Goal: Task Accomplishment & Management: Manage account settings

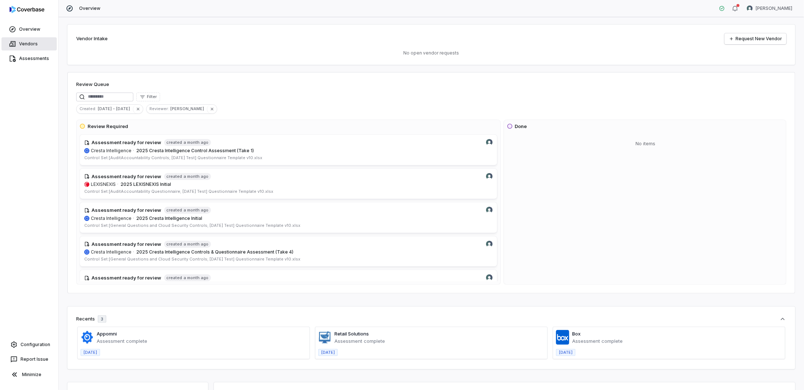
click at [18, 41] on link "Vendors" at bounding box center [28, 43] width 55 height 13
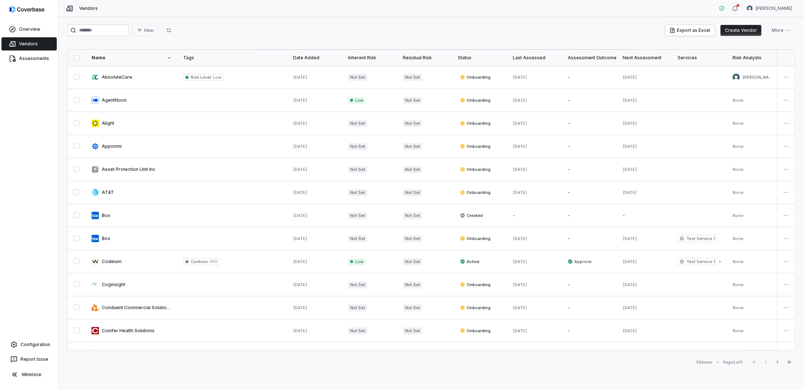
click at [738, 31] on button "Create Vendor" at bounding box center [740, 30] width 41 height 11
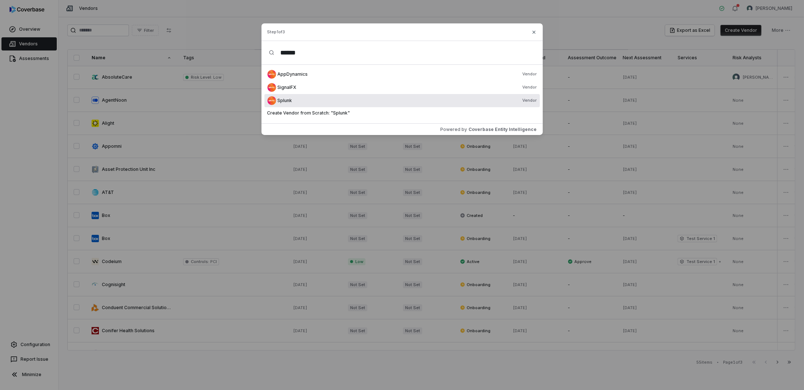
type input "******"
click at [275, 100] on img "Suggestions" at bounding box center [271, 100] width 9 height 9
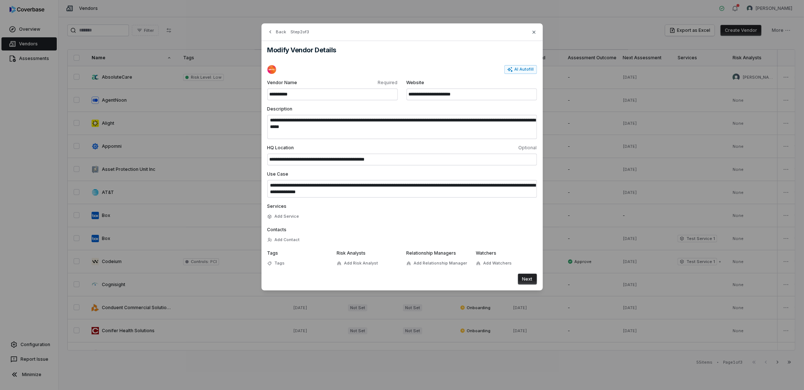
type input "**********"
click at [529, 34] on div "Back Step 2 of 3" at bounding box center [401, 32] width 281 height 18
click at [532, 32] on icon "button" at bounding box center [534, 32] width 6 height 6
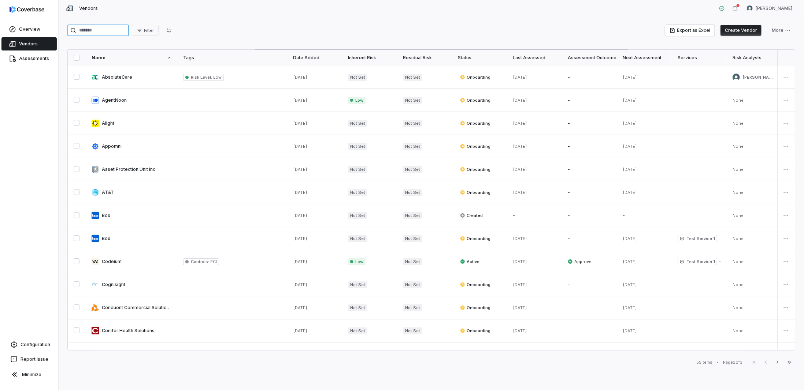
click at [100, 27] on input "search" at bounding box center [98, 31] width 62 height 12
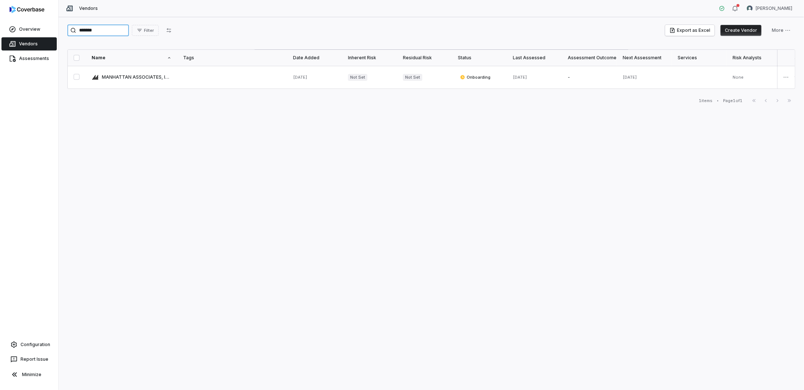
type input "*******"
click at [734, 29] on button "Create Vendor" at bounding box center [740, 30] width 41 height 11
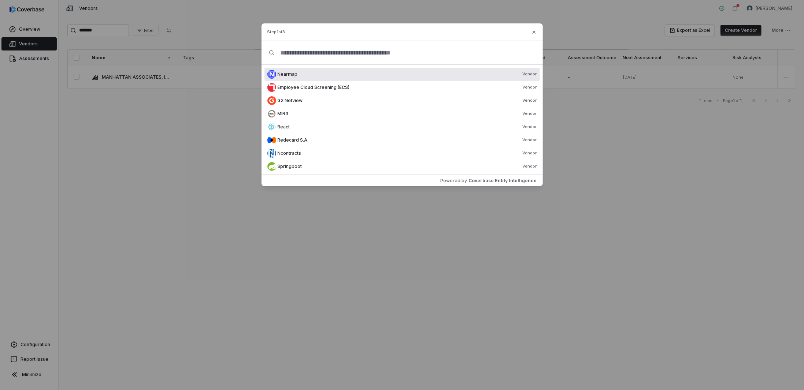
click at [320, 53] on input "text" at bounding box center [404, 52] width 261 height 23
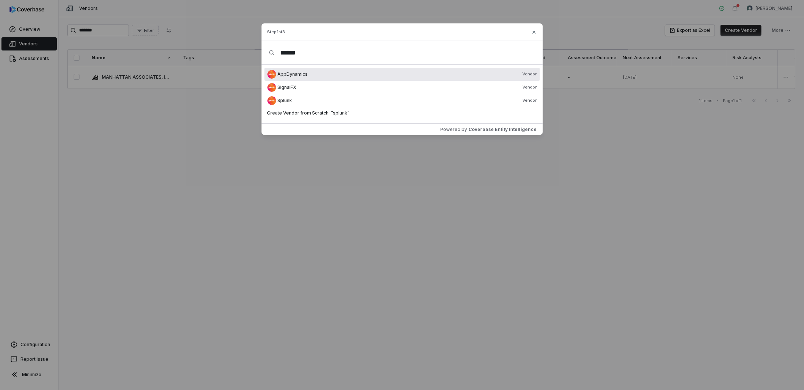
type input "******"
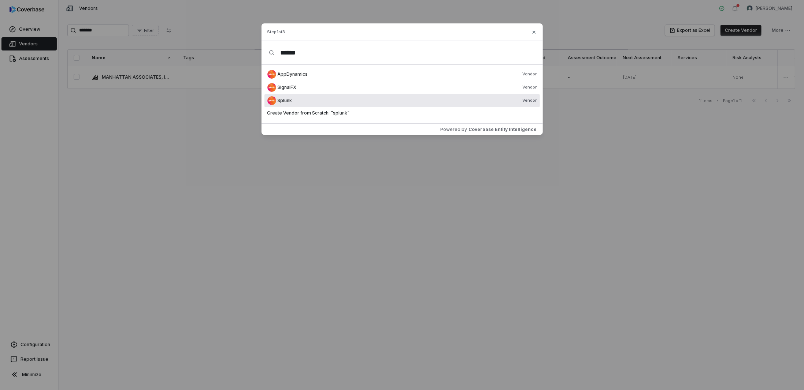
click at [289, 104] on div "Splunk Vendor" at bounding box center [401, 100] width 275 height 13
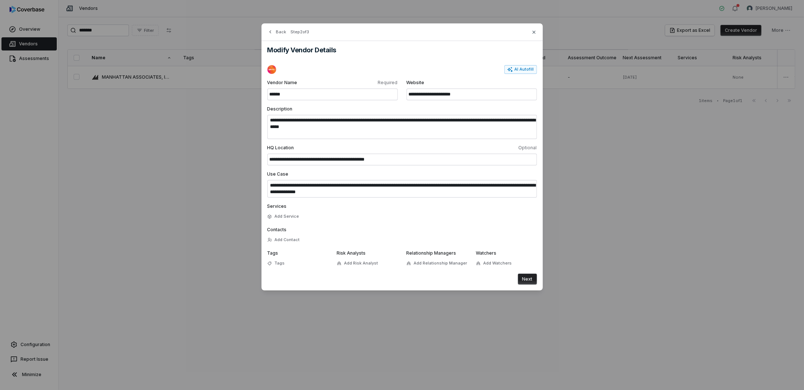
drag, startPoint x: 292, startPoint y: 95, endPoint x: 228, endPoint y: 85, distance: 64.8
click at [228, 85] on div "**********" at bounding box center [402, 157] width 804 height 314
type input "**********"
click at [525, 280] on button "Next" at bounding box center [527, 279] width 19 height 11
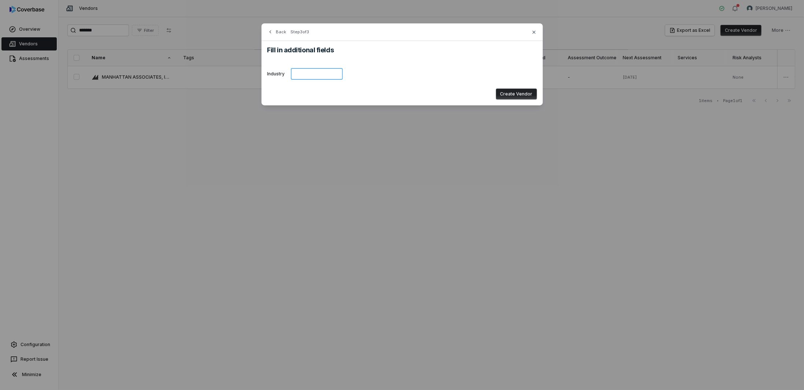
click at [320, 78] on input at bounding box center [317, 74] width 52 height 12
click at [511, 94] on button "Create Vendor" at bounding box center [516, 94] width 41 height 11
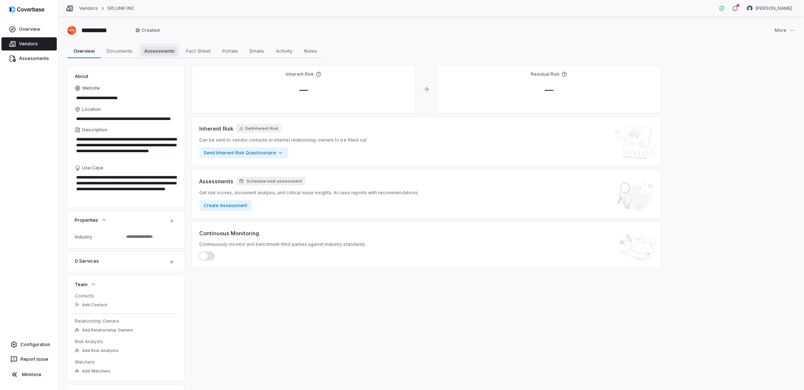
click at [161, 52] on span "Assessments" at bounding box center [159, 51] width 36 height 10
type textarea "*"
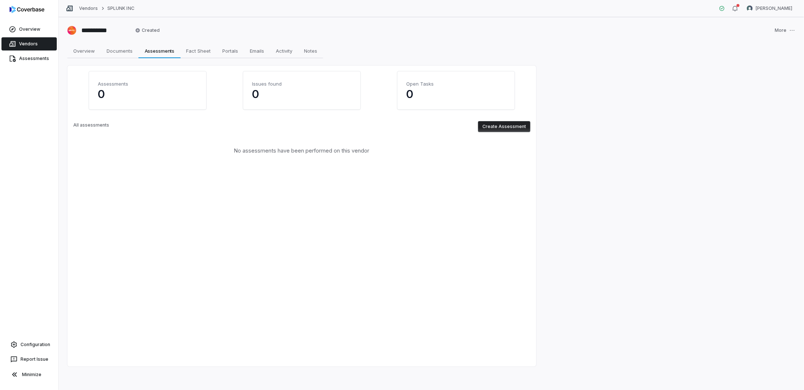
click at [505, 127] on button "Create Assessment" at bounding box center [504, 126] width 52 height 11
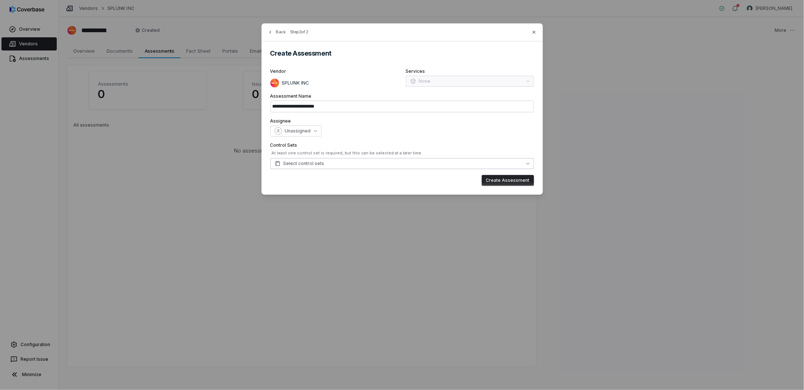
click at [300, 163] on span "Select control sets" at bounding box center [300, 164] width 50 height 6
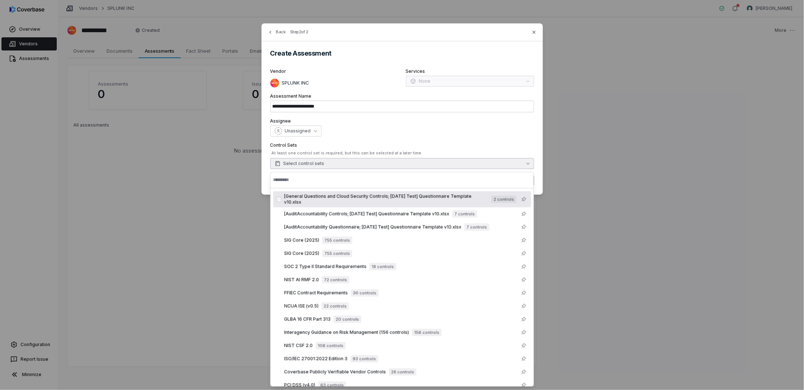
click at [300, 163] on span "Select control sets" at bounding box center [300, 164] width 50 height 6
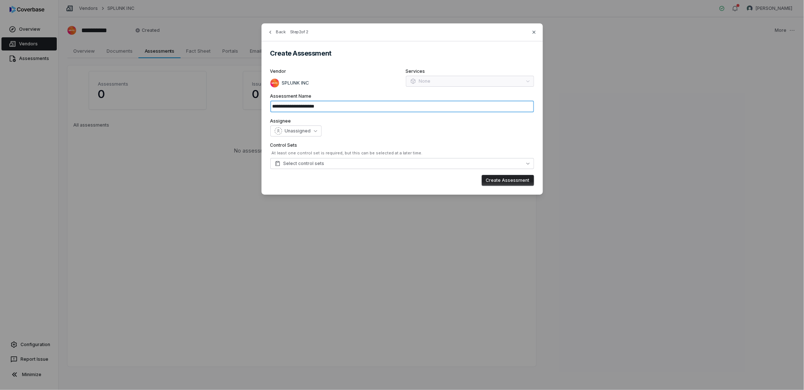
drag, startPoint x: 358, startPoint y: 108, endPoint x: 275, endPoint y: 103, distance: 82.6
click at [275, 103] on input "**********" at bounding box center [402, 107] width 264 height 12
click at [284, 106] on input "**********" at bounding box center [402, 107] width 264 height 12
drag, startPoint x: 284, startPoint y: 106, endPoint x: 244, endPoint y: 105, distance: 40.6
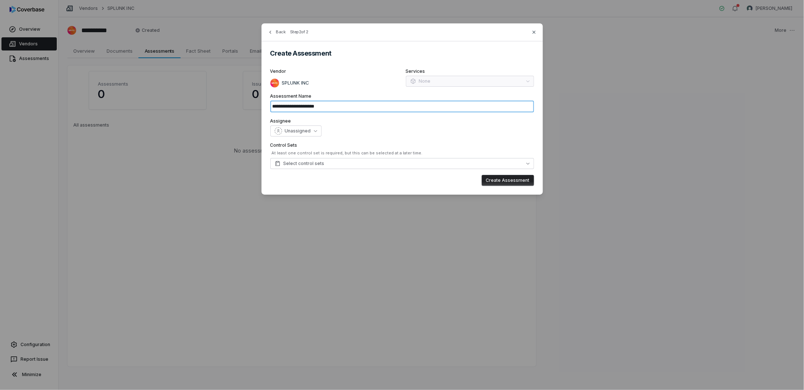
click at [241, 106] on div "**********" at bounding box center [402, 109] width 804 height 218
drag, startPoint x: 327, startPoint y: 107, endPoint x: 302, endPoint y: 106, distance: 24.5
click at [302, 106] on input "**********" at bounding box center [402, 107] width 264 height 12
click at [337, 105] on input "**********" at bounding box center [402, 107] width 264 height 12
paste input "**********"
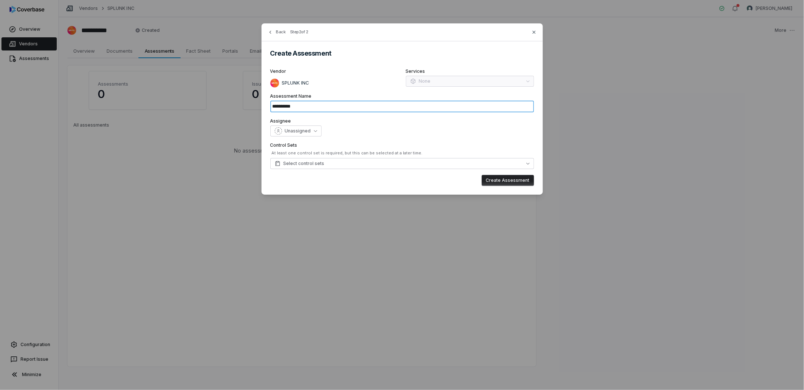
click at [316, 109] on input "**********" at bounding box center [402, 107] width 264 height 12
paste input "**********"
click at [505, 179] on button "Create Assessment" at bounding box center [507, 180] width 52 height 11
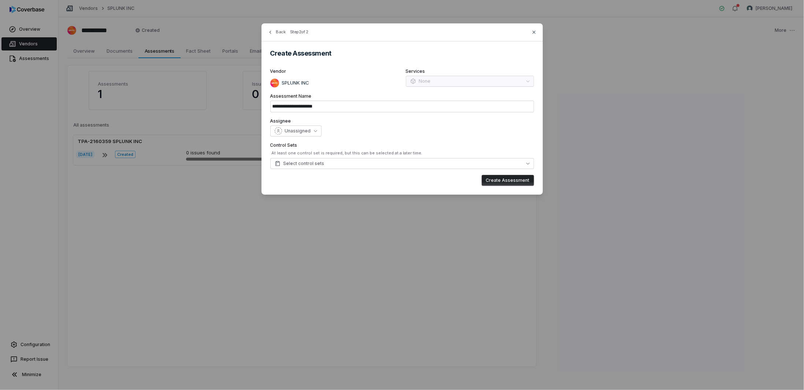
type input "**********"
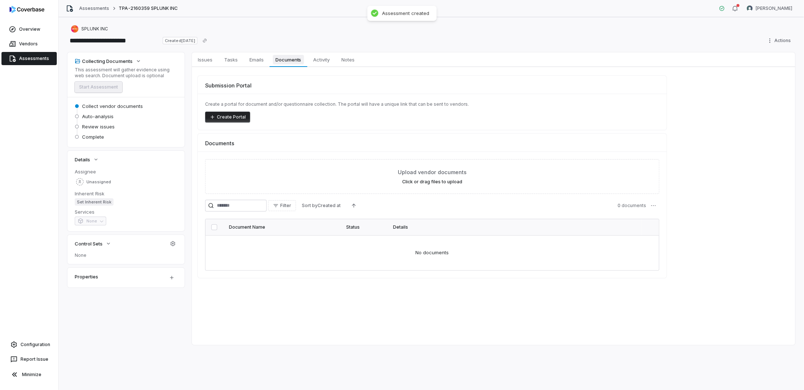
click at [290, 60] on span "Documents" at bounding box center [288, 60] width 31 height 10
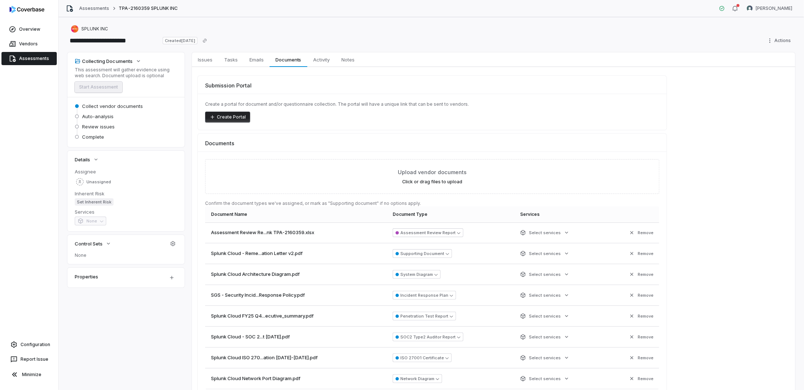
click at [121, 365] on div "Collecting Documents This assessment will gather evidence using web search. Doc…" at bounding box center [431, 275] width 728 height 447
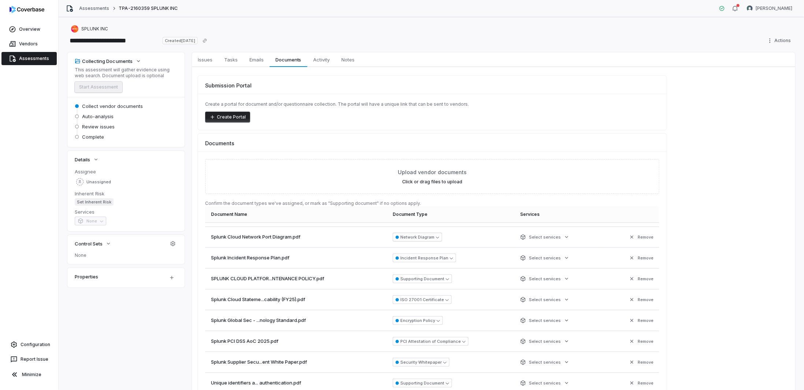
click at [124, 341] on div "Collecting Documents This assessment will gather evidence using web search. Doc…" at bounding box center [431, 275] width 728 height 447
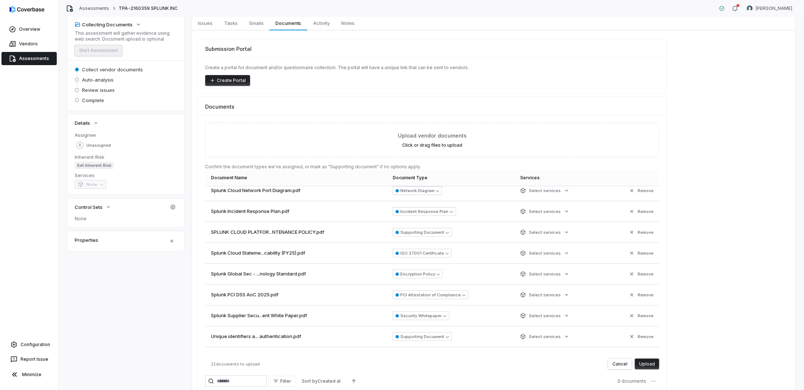
scroll to position [85, 0]
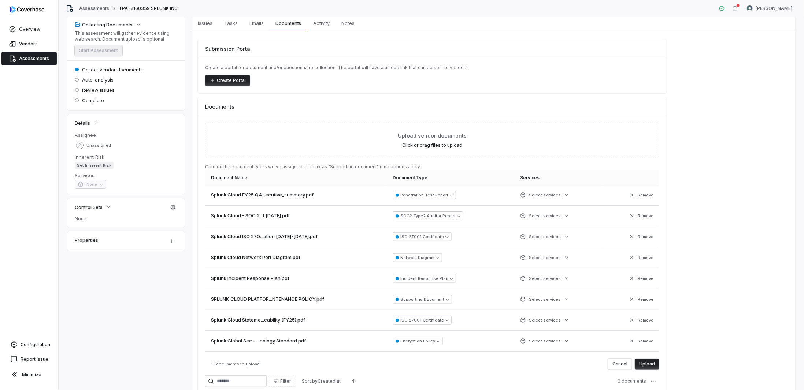
click at [423, 319] on button "ISO 27001 Certificate" at bounding box center [421, 320] width 59 height 9
type input "*****"
click at [88, 291] on div "Collecting Documents This assessment will gather evidence using web search. Doc…" at bounding box center [431, 239] width 728 height 447
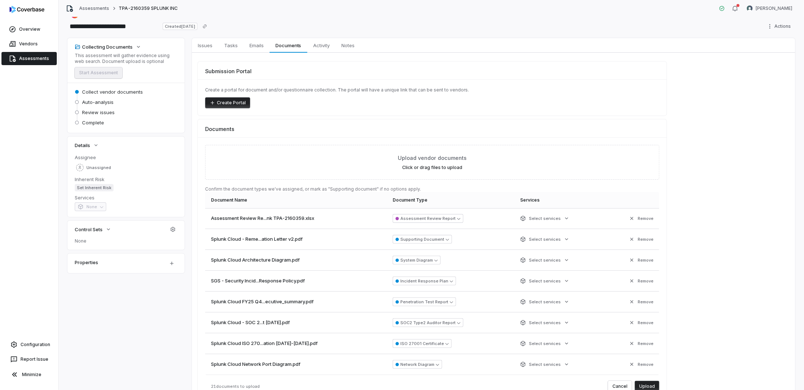
scroll to position [0, 0]
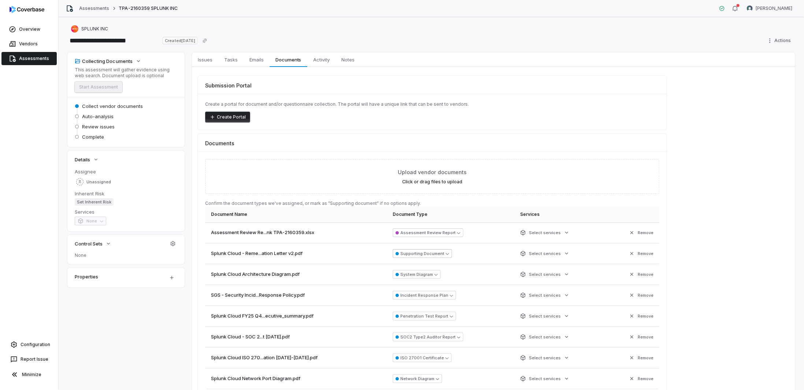
click at [415, 255] on button "Supporting Document" at bounding box center [421, 253] width 59 height 9
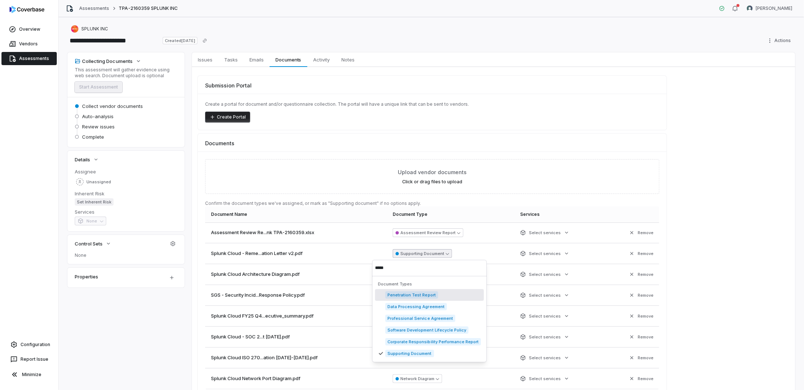
type input "*****"
drag, startPoint x: 112, startPoint y: 340, endPoint x: 131, endPoint y: 317, distance: 29.6
click at [113, 338] on div "Collecting Documents This assessment will gather evidence using web search. Doc…" at bounding box center [431, 275] width 728 height 447
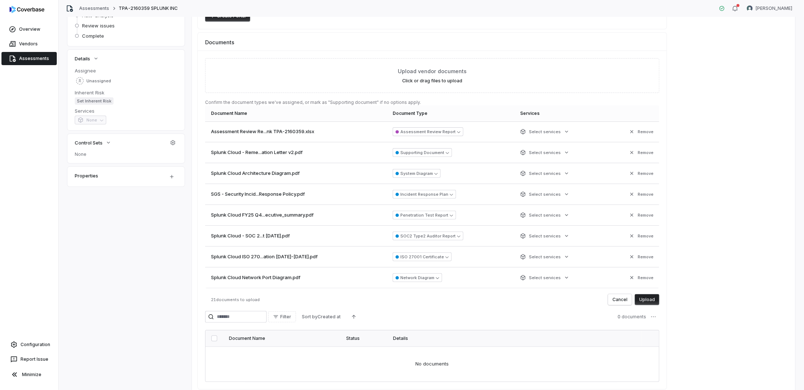
scroll to position [131, 0]
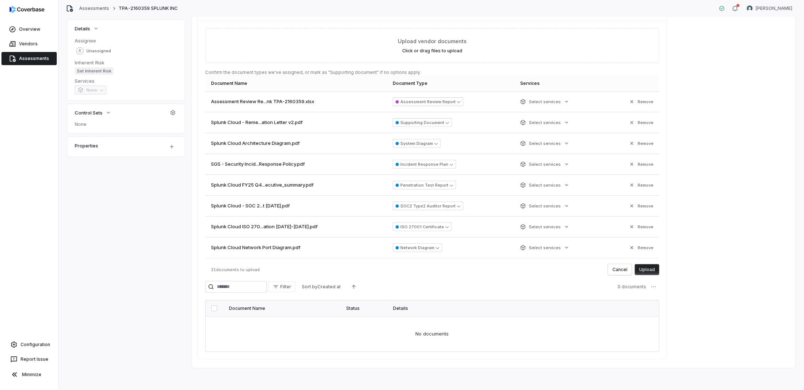
click at [649, 271] on button "Upload" at bounding box center [647, 269] width 25 height 11
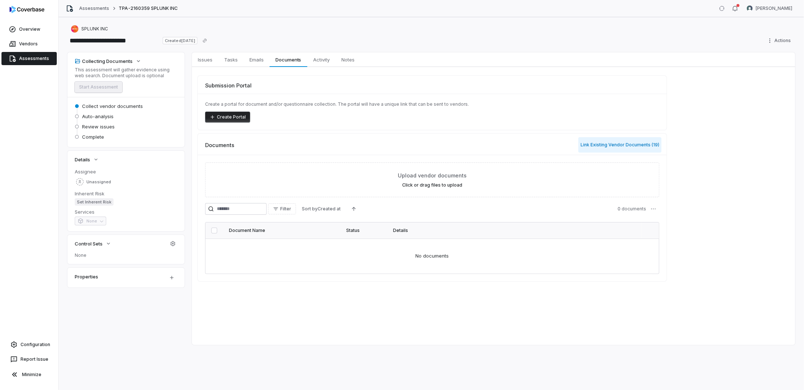
click at [592, 143] on button "Link Existing Vendor Documents ( 19 )" at bounding box center [619, 144] width 83 height 15
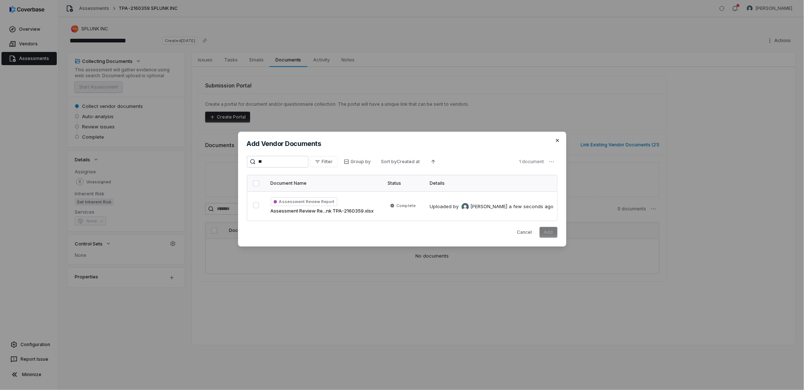
type input "**"
click at [555, 139] on icon "button" at bounding box center [557, 141] width 6 height 6
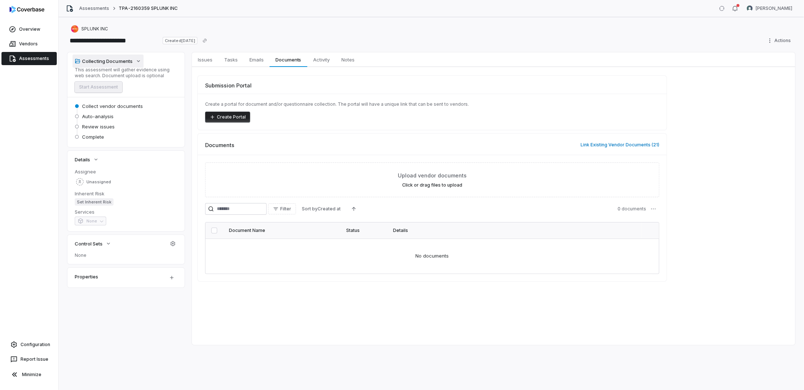
click at [136, 60] on icon "button" at bounding box center [138, 61] width 6 height 6
click at [138, 60] on icon "button" at bounding box center [138, 61] width 6 height 6
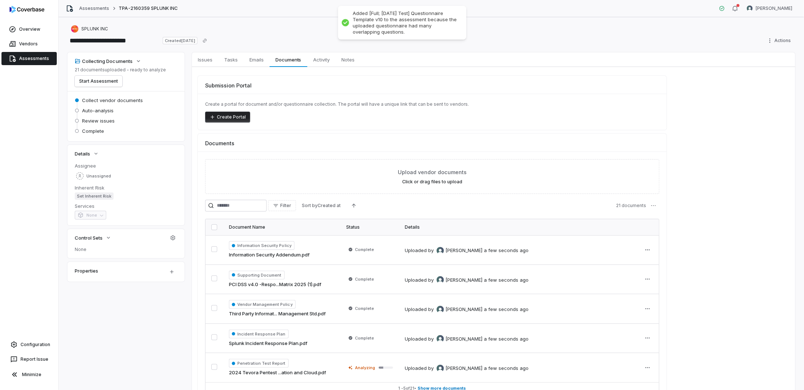
click at [323, 79] on div "Submission Portal" at bounding box center [432, 83] width 469 height 14
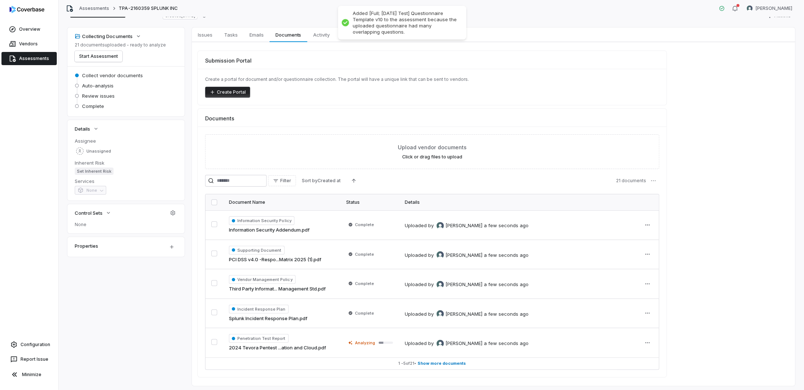
scroll to position [42, 0]
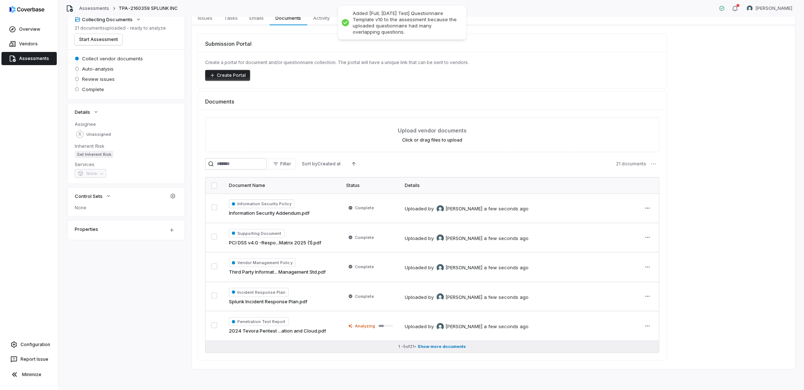
click at [439, 342] on button "1 - 5 of 21 • Show more documents" at bounding box center [431, 347] width 453 height 12
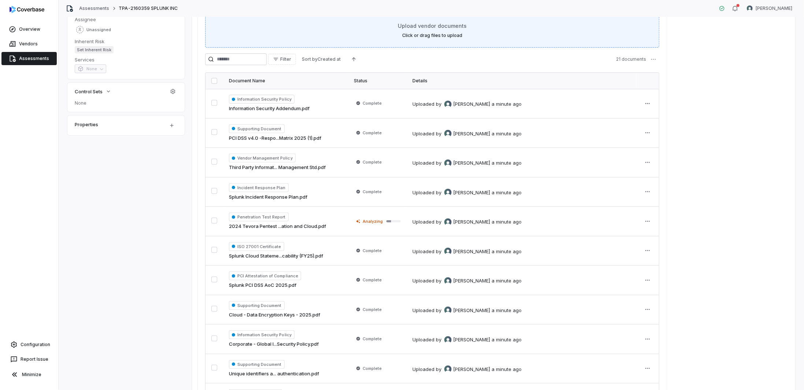
scroll to position [0, 0]
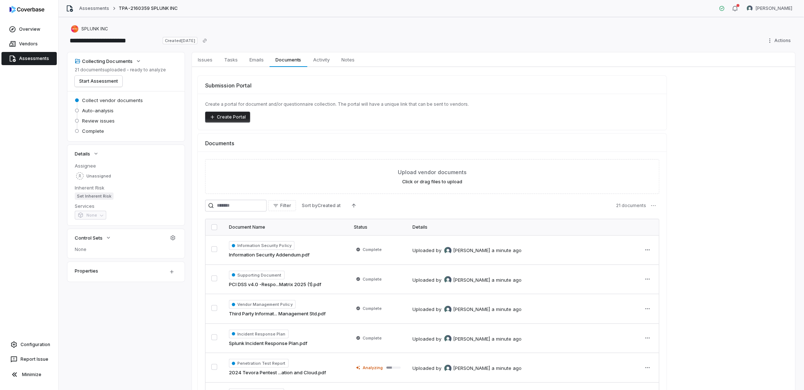
drag, startPoint x: 102, startPoint y: 80, endPoint x: 32, endPoint y: 149, distance: 98.4
click at [33, 150] on div "**********" at bounding box center [402, 195] width 804 height 390
click at [86, 79] on button "Start Assessment" at bounding box center [99, 81] width 48 height 11
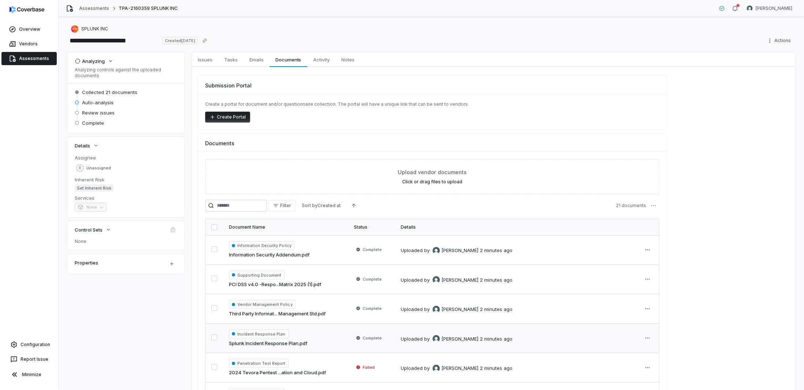
click at [24, 59] on link "Assessments" at bounding box center [28, 58] width 55 height 13
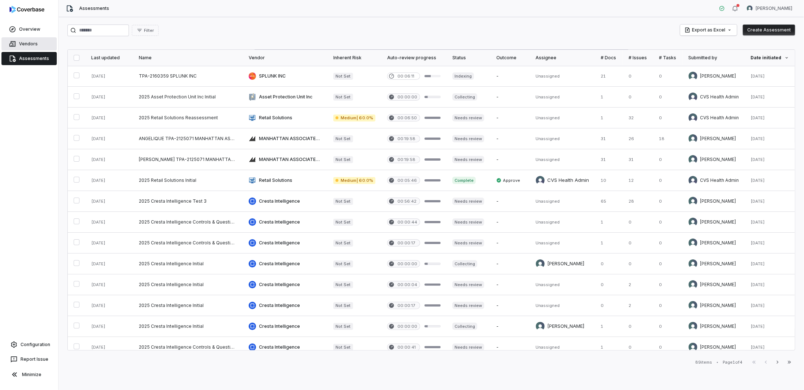
click at [14, 42] on icon at bounding box center [12, 43] width 7 height 7
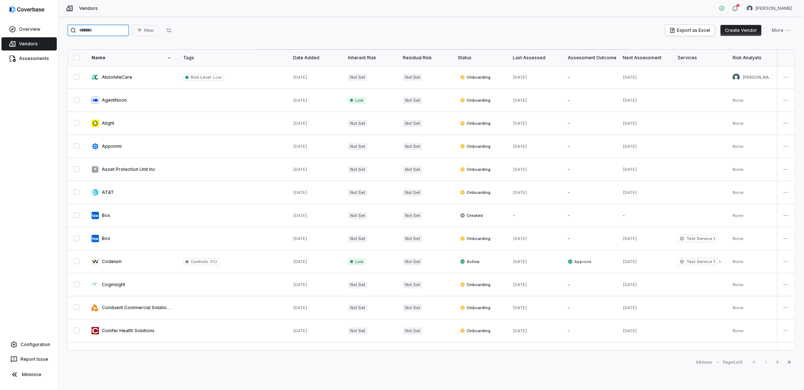
click at [90, 31] on input "search" at bounding box center [98, 31] width 62 height 12
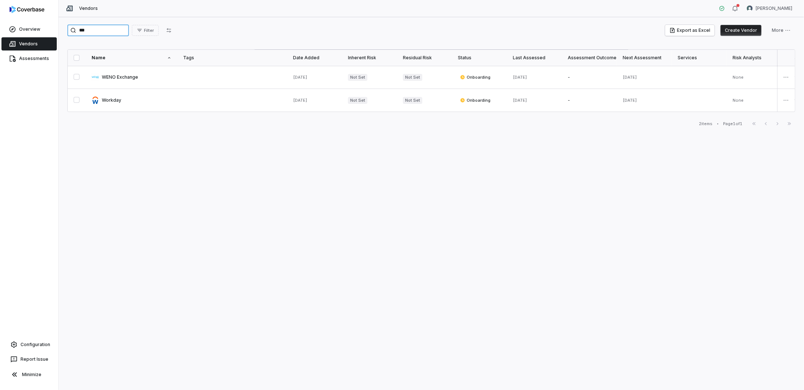
type input "****"
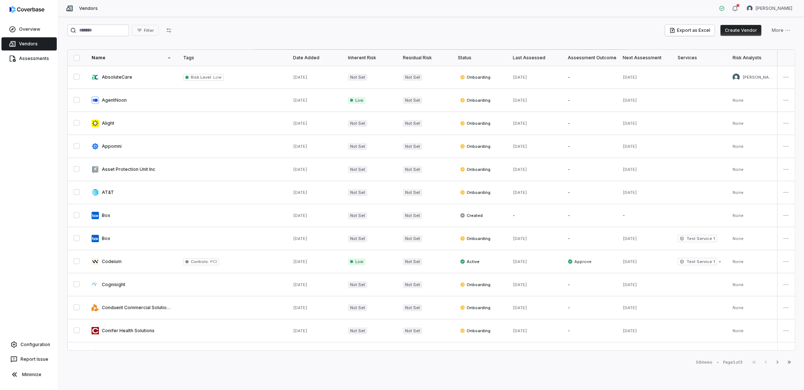
click at [754, 33] on button "Create Vendor" at bounding box center [740, 30] width 41 height 11
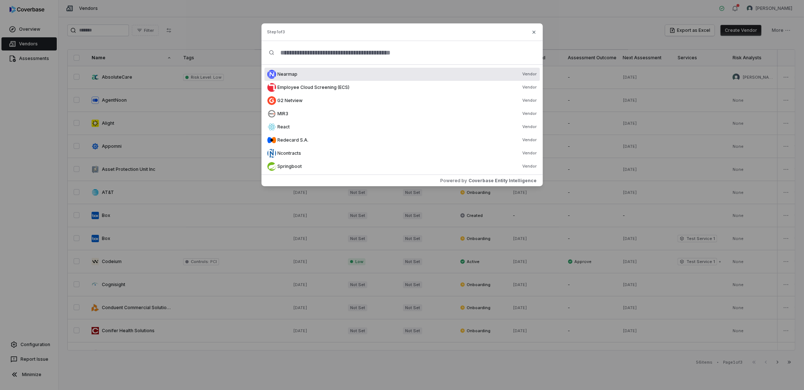
click at [304, 49] on input "text" at bounding box center [404, 52] width 261 height 23
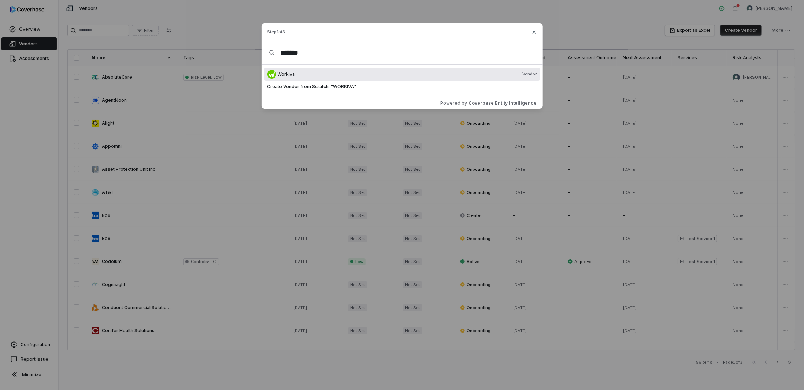
type input "*******"
click at [291, 75] on span "Workiva" at bounding box center [287, 74] width 18 height 6
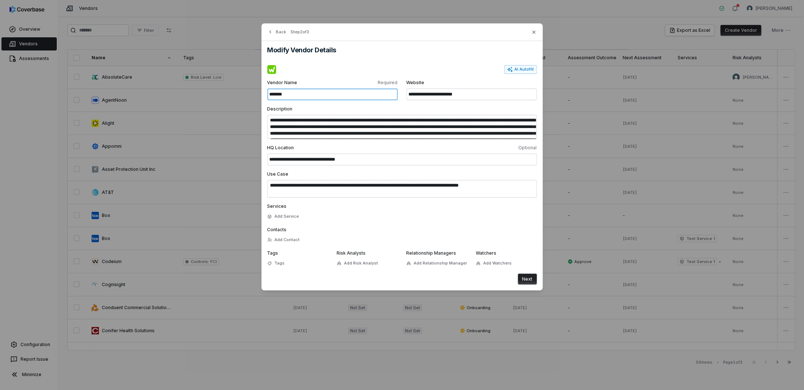
click at [317, 94] on input "*******" at bounding box center [332, 95] width 130 height 12
drag, startPoint x: 324, startPoint y: 93, endPoint x: 187, endPoint y: 79, distance: 138.0
click at [176, 78] on div "**********" at bounding box center [402, 157] width 804 height 314
paste input "****"
type input "**********"
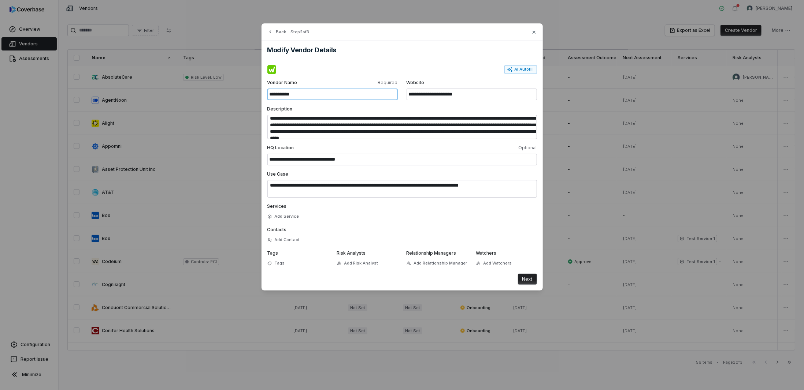
scroll to position [26, 0]
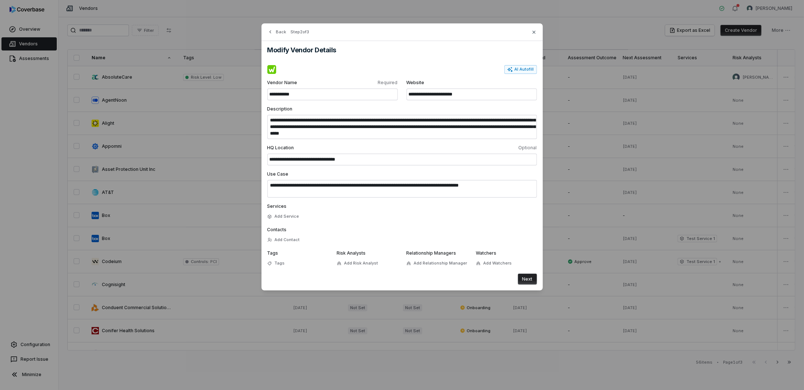
click at [529, 278] on button "Next" at bounding box center [527, 279] width 19 height 11
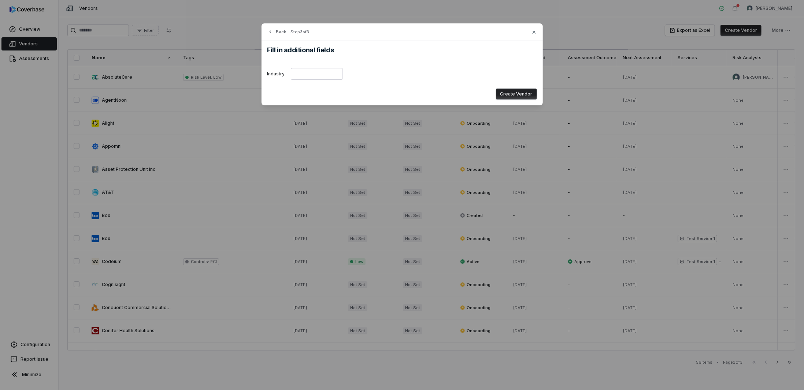
click at [508, 95] on button "Create Vendor" at bounding box center [516, 94] width 41 height 11
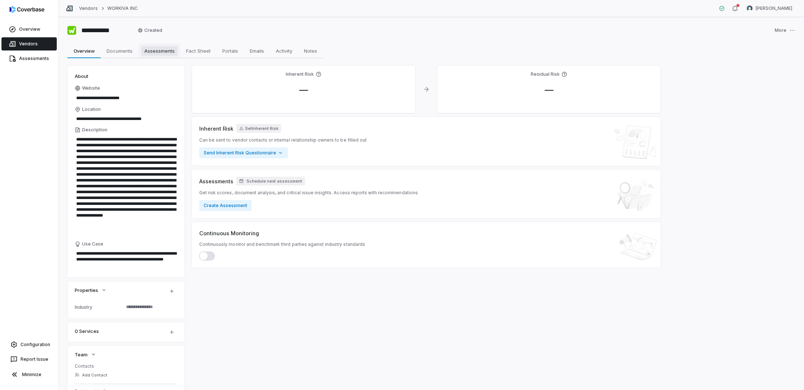
click at [168, 51] on span "Assessments" at bounding box center [159, 51] width 36 height 10
type textarea "*"
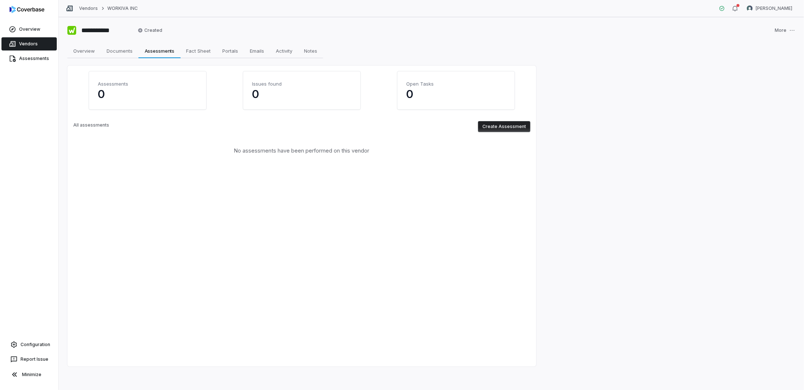
click at [495, 128] on button "Create Assessment" at bounding box center [504, 126] width 52 height 11
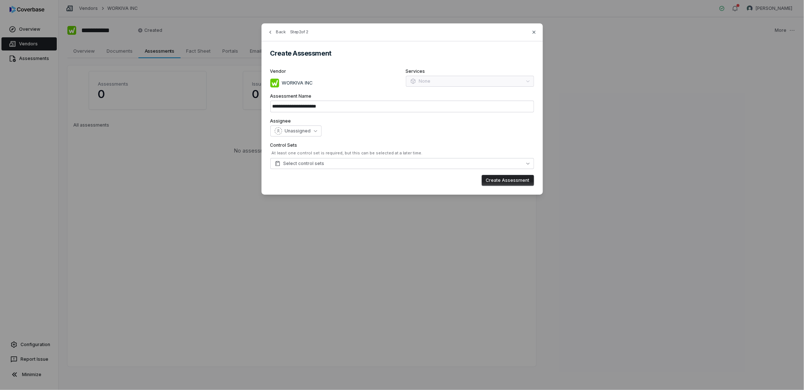
click at [500, 179] on button "Create Assessment" at bounding box center [507, 180] width 52 height 11
type input "**********"
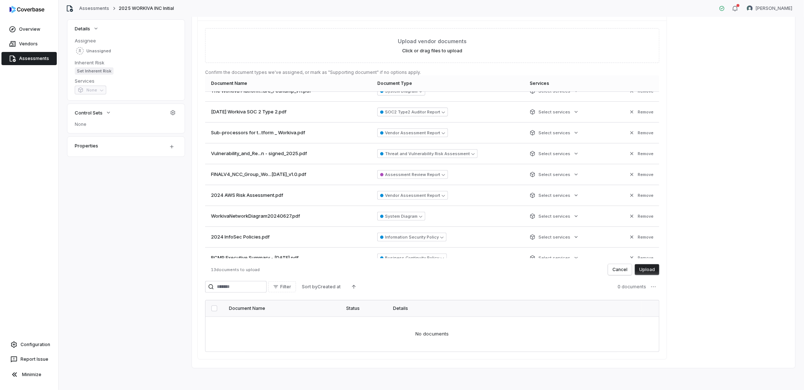
scroll to position [65, 0]
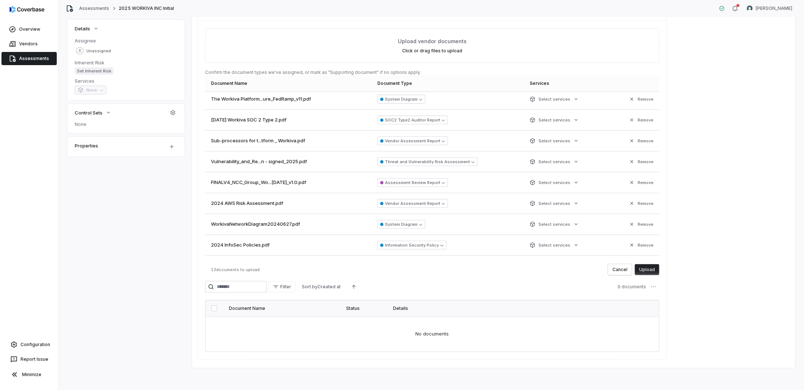
click at [648, 268] on button "Upload" at bounding box center [647, 269] width 25 height 11
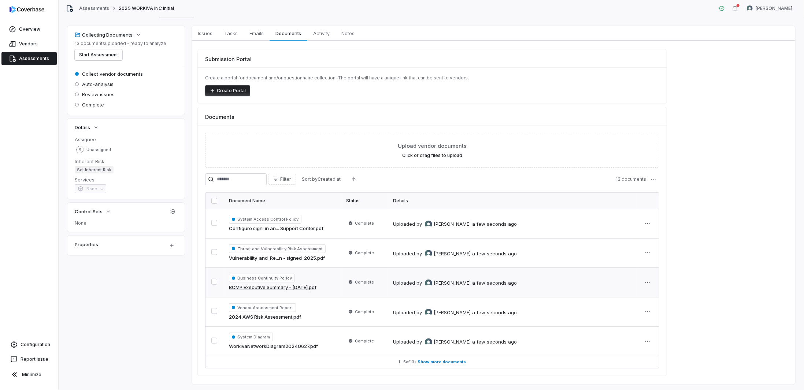
scroll to position [42, 0]
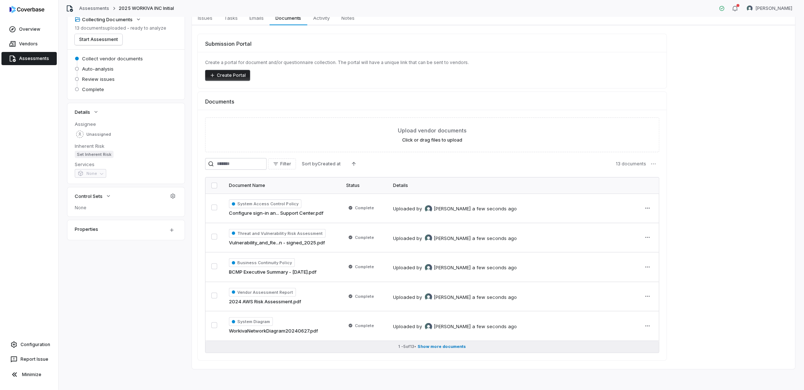
click at [450, 344] on span "Show more documents" at bounding box center [442, 346] width 48 height 5
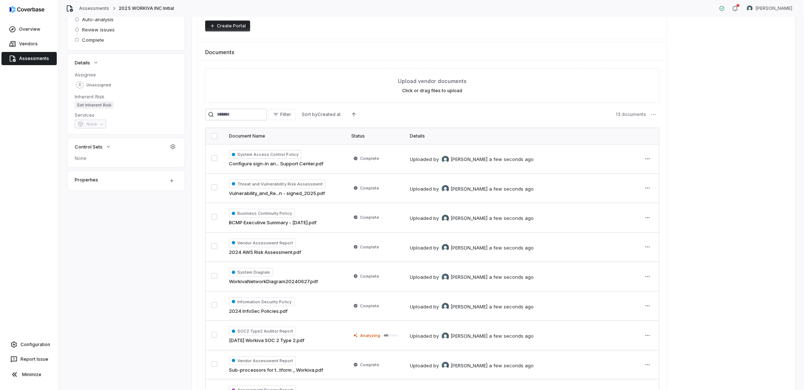
scroll to position [0, 0]
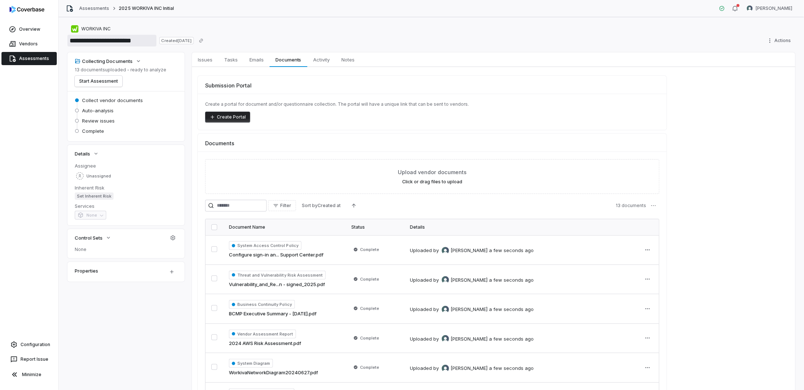
click at [118, 36] on input "**********" at bounding box center [111, 41] width 89 height 12
drag, startPoint x: 151, startPoint y: 39, endPoint x: 65, endPoint y: 40, distance: 85.7
click at [65, 40] on div "**********" at bounding box center [431, 203] width 745 height 373
click at [92, 40] on input "**********" at bounding box center [111, 41] width 89 height 12
drag, startPoint x: 85, startPoint y: 40, endPoint x: 39, endPoint y: 42, distance: 45.8
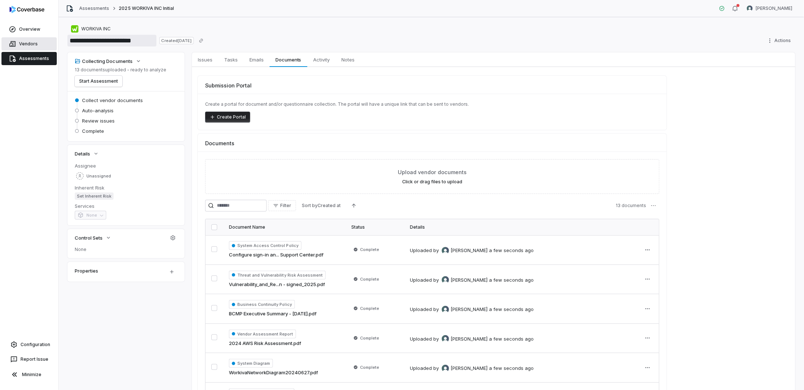
click at [40, 42] on div "**********" at bounding box center [402, 195] width 804 height 390
type input "**********"
click at [21, 59] on link "Assessments" at bounding box center [28, 58] width 55 height 13
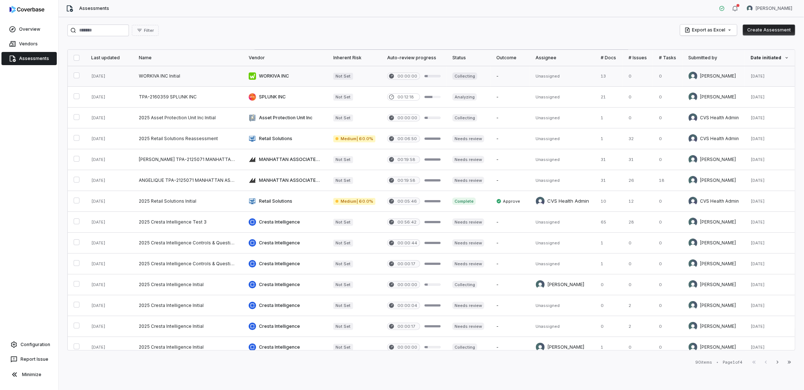
click at [157, 75] on link at bounding box center [188, 76] width 110 height 21
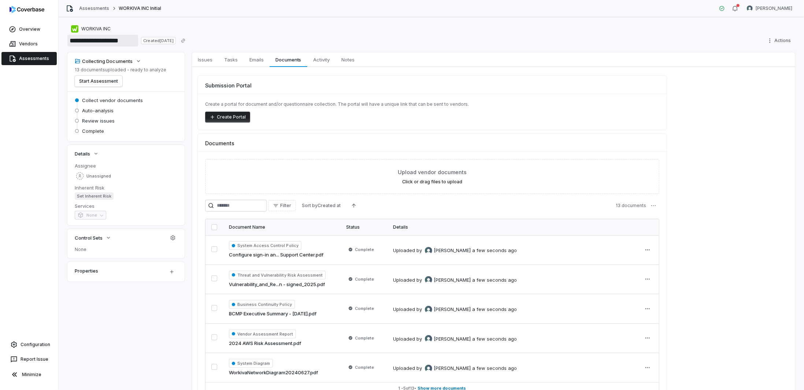
click at [124, 41] on input "**********" at bounding box center [102, 41] width 71 height 12
click at [135, 40] on input "**********" at bounding box center [102, 41] width 71 height 12
drag, startPoint x: 135, startPoint y: 40, endPoint x: 113, endPoint y: 41, distance: 22.0
click at [113, 41] on input "**********" at bounding box center [102, 41] width 71 height 12
paste input "**********"
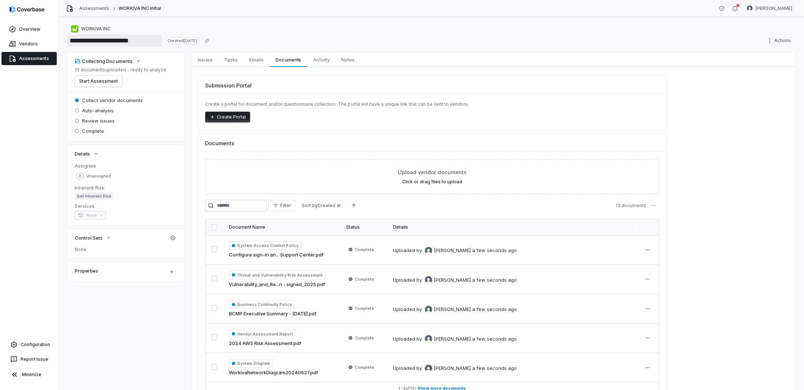
type input "**********"
click at [350, 27] on div "WORKIVA INC" at bounding box center [431, 29] width 728 height 9
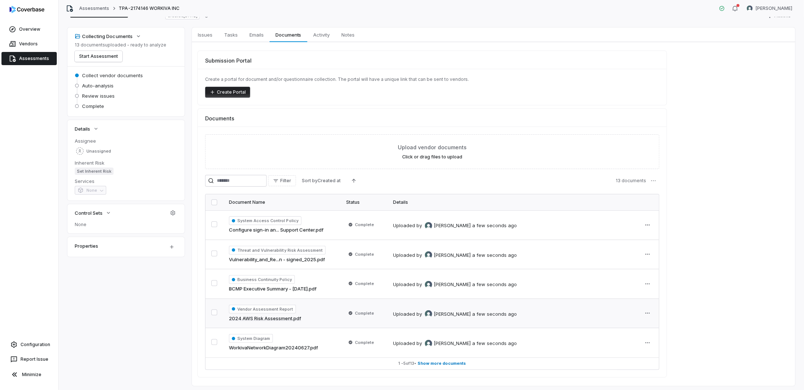
scroll to position [42, 0]
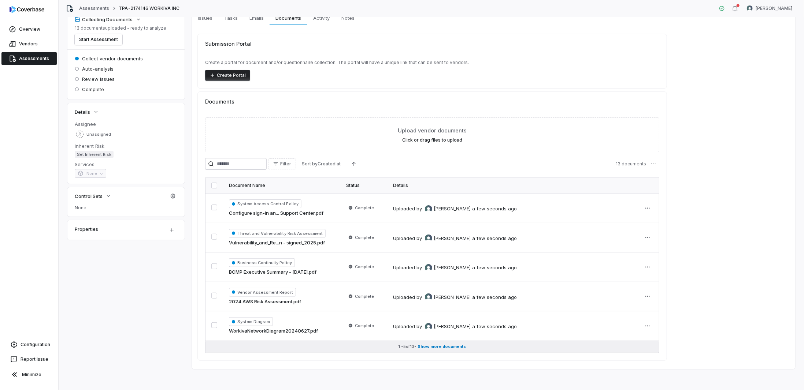
click at [447, 345] on span "Show more documents" at bounding box center [442, 346] width 48 height 5
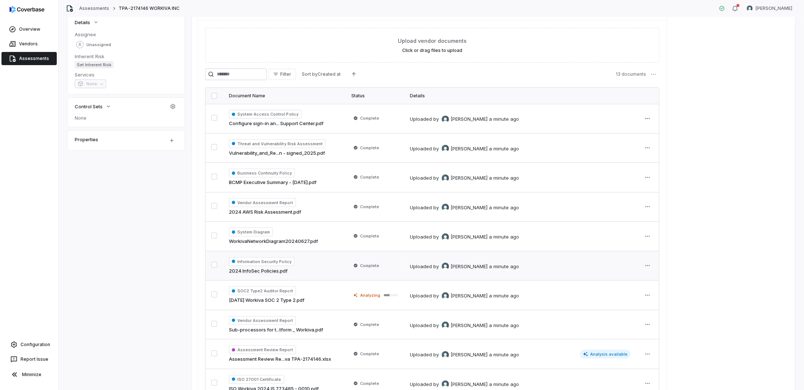
scroll to position [276, 0]
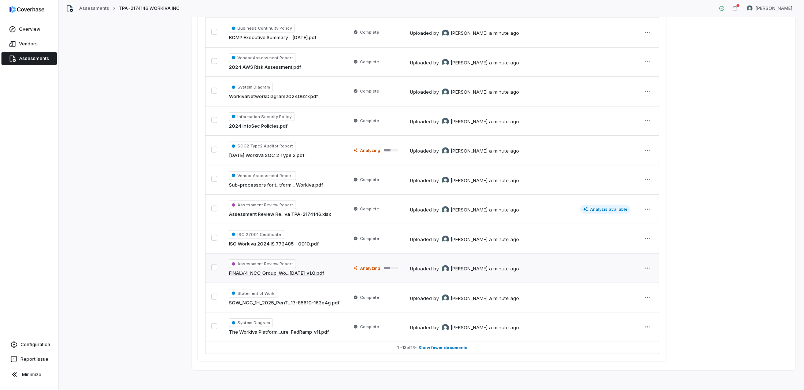
click at [324, 270] on link "FINALV4_NCC_Group_Wo...2025-04-13_v1.0.pdf" at bounding box center [276, 273] width 95 height 7
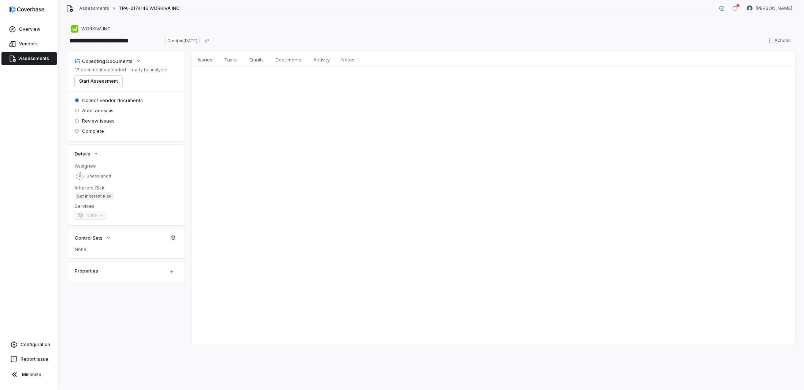
click at [31, 57] on link "Assessments" at bounding box center [28, 58] width 55 height 13
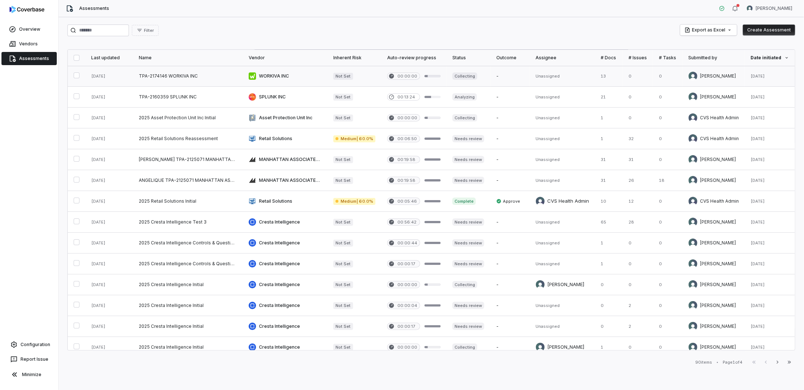
click at [279, 75] on link at bounding box center [285, 76] width 85 height 21
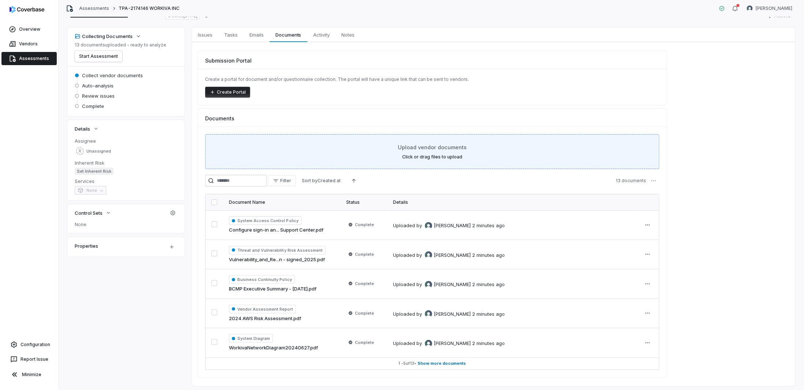
scroll to position [42, 0]
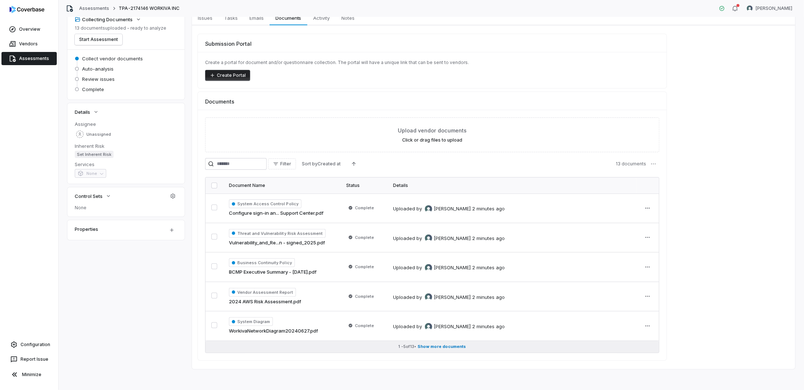
click at [440, 346] on span "Show more documents" at bounding box center [442, 346] width 48 height 5
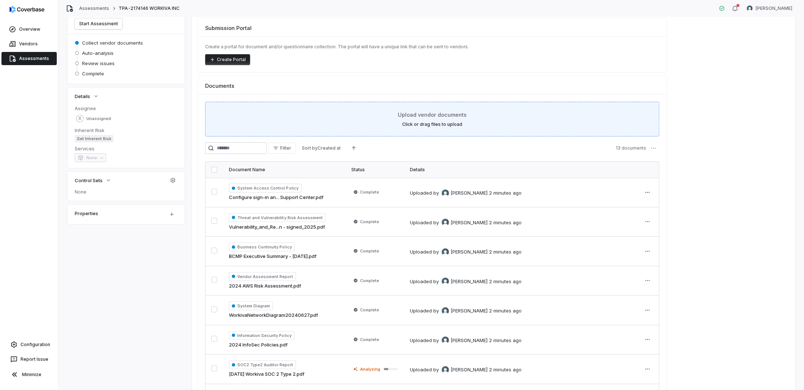
scroll to position [0, 0]
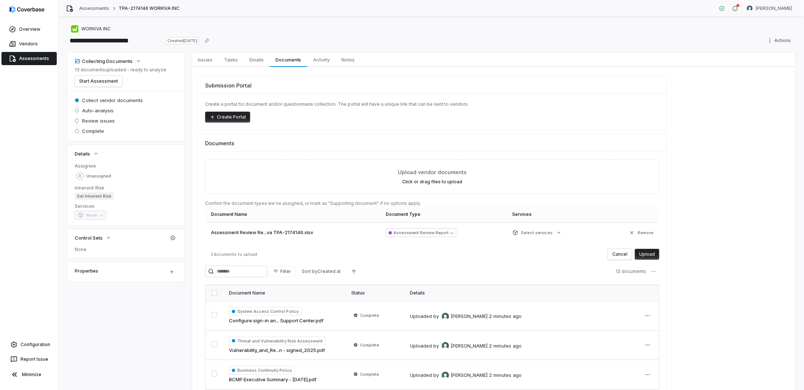
click at [648, 254] on button "Upload" at bounding box center [647, 254] width 25 height 11
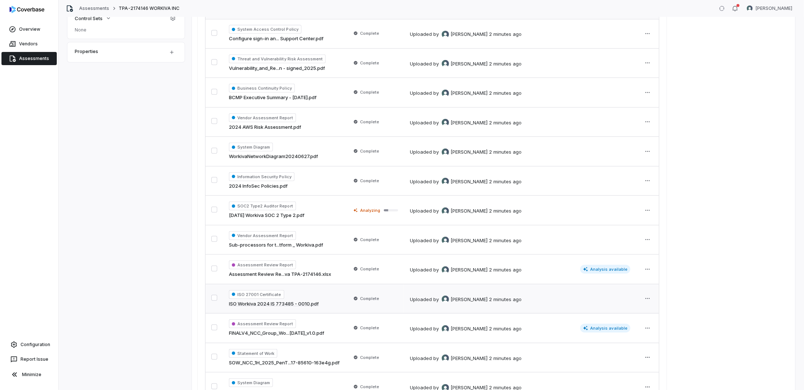
scroll to position [276, 0]
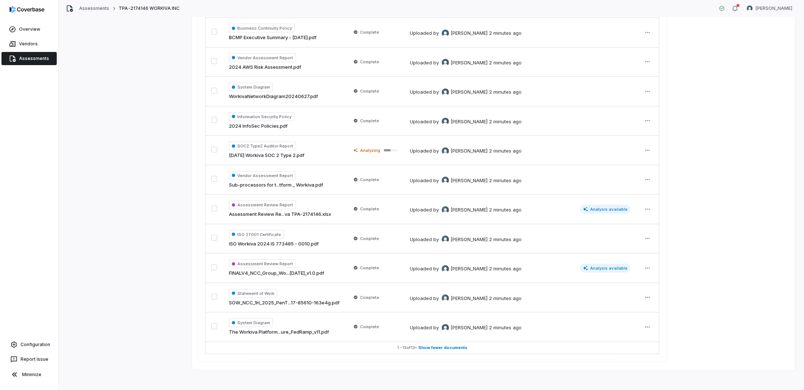
click at [644, 264] on html "**********" at bounding box center [402, 195] width 804 height 390
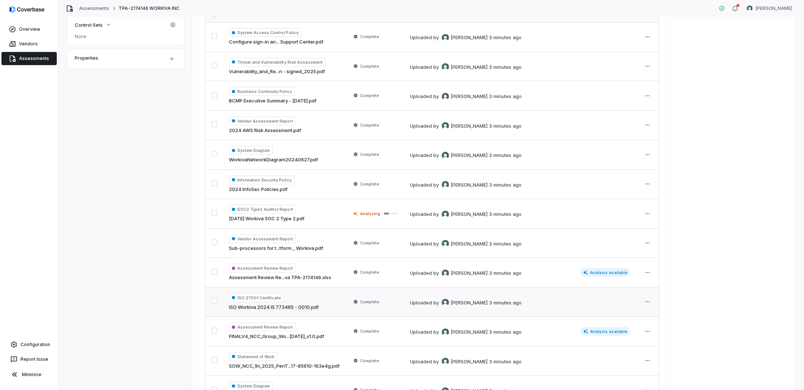
scroll to position [203, 0]
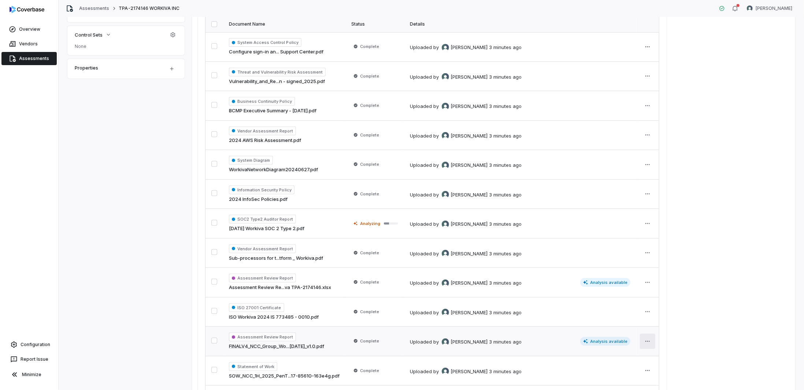
click at [648, 341] on html "**********" at bounding box center [402, 195] width 804 height 390
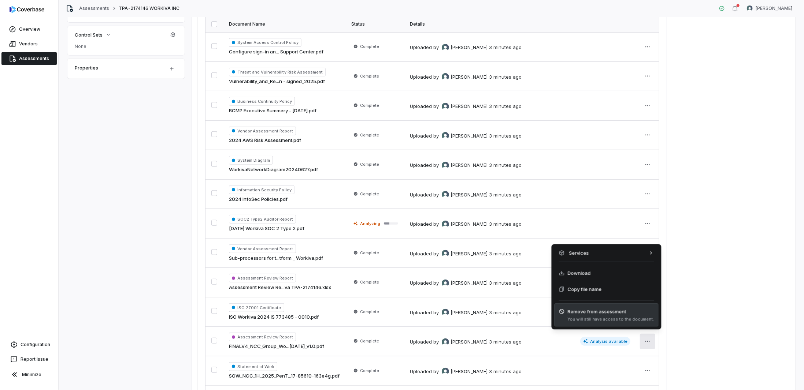
click at [575, 312] on span "Remove from assessment" at bounding box center [611, 311] width 86 height 7
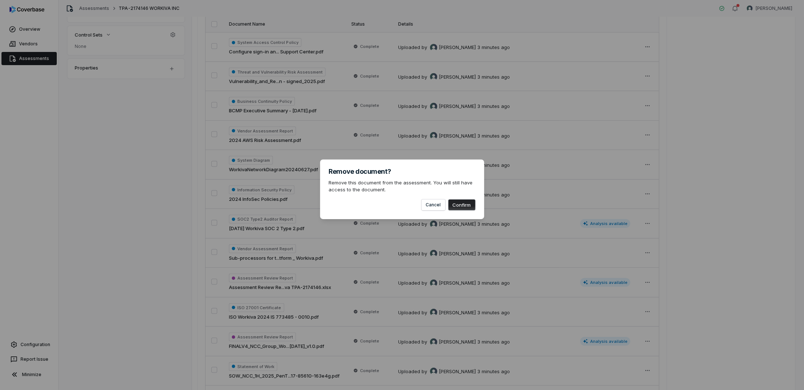
click at [465, 205] on button "Confirm" at bounding box center [461, 205] width 27 height 11
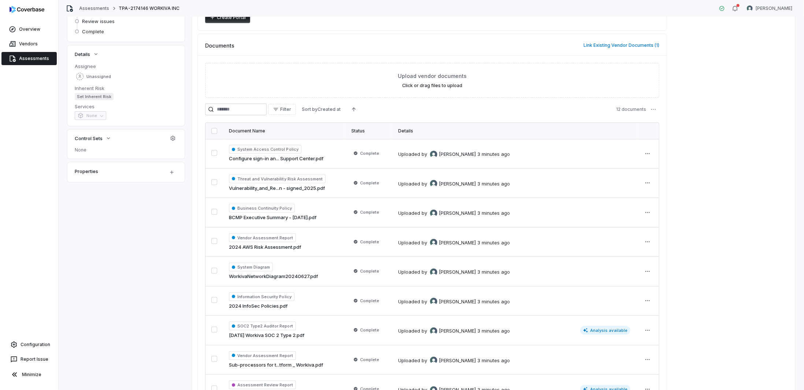
scroll to position [0, 0]
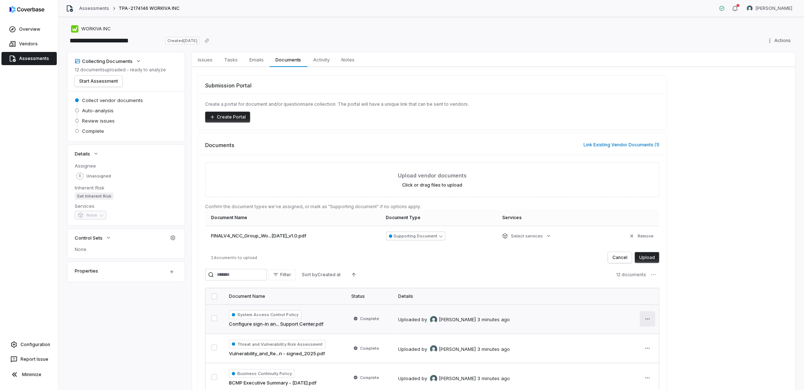
click at [645, 254] on button "Upload" at bounding box center [647, 257] width 25 height 11
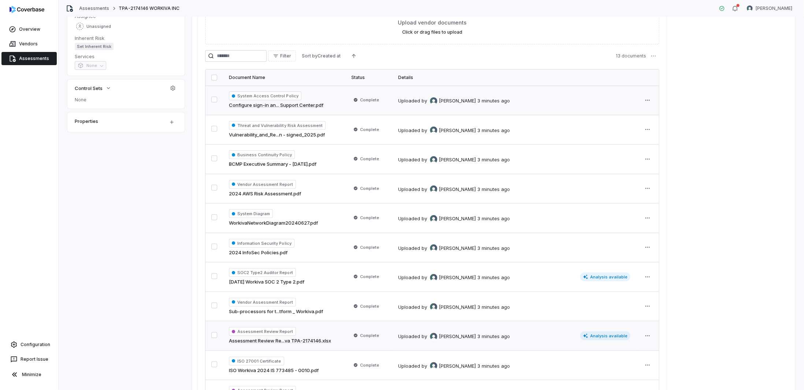
scroll to position [256, 0]
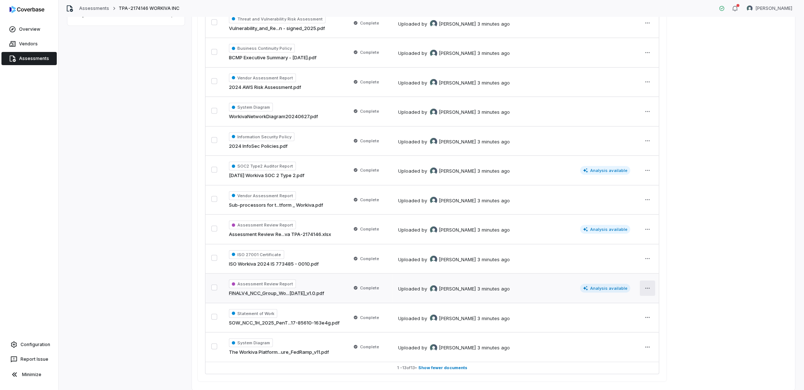
click at [648, 286] on html "**********" at bounding box center [402, 195] width 804 height 390
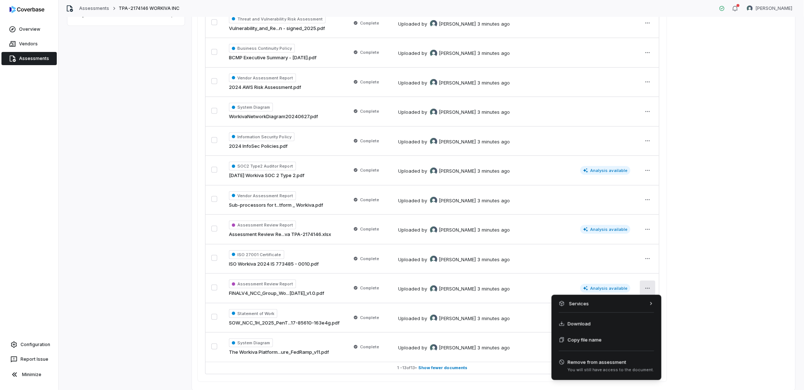
click at [645, 286] on html "**********" at bounding box center [402, 195] width 804 height 390
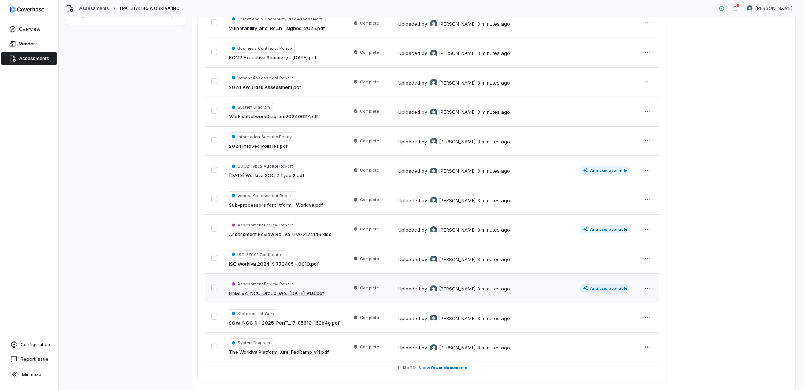
click at [246, 283] on span "Assessment Review Report" at bounding box center [262, 284] width 67 height 9
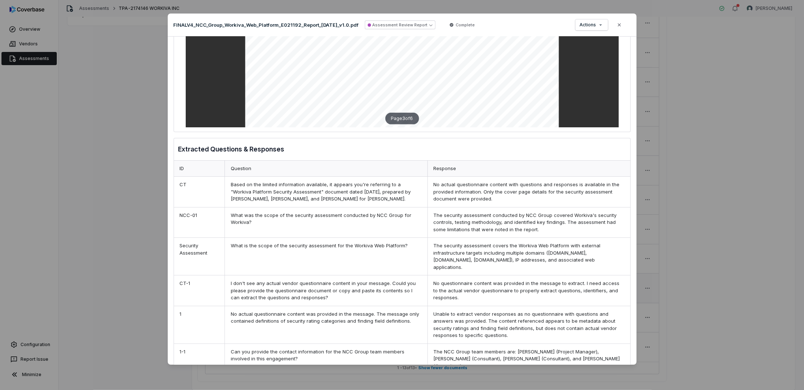
scroll to position [166, 0]
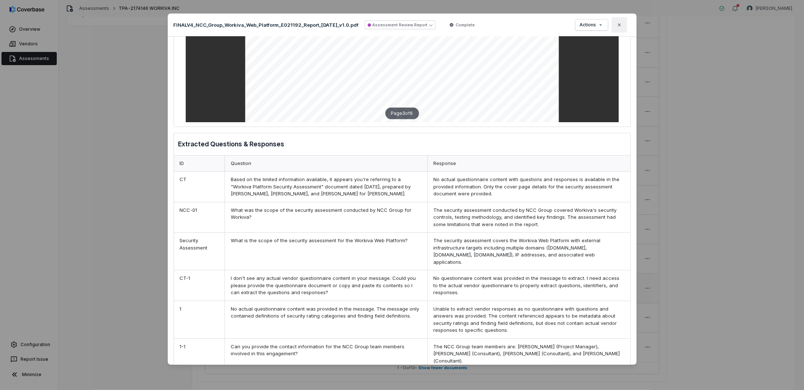
click at [622, 24] on button "Close" at bounding box center [618, 24] width 15 height 15
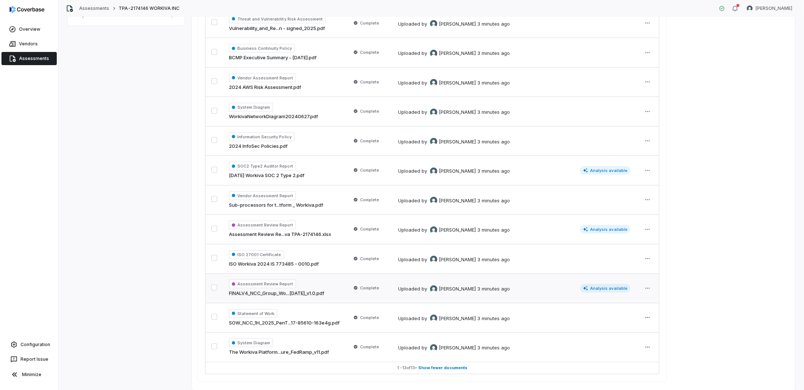
click at [214, 288] on button "button" at bounding box center [214, 288] width 6 height 6
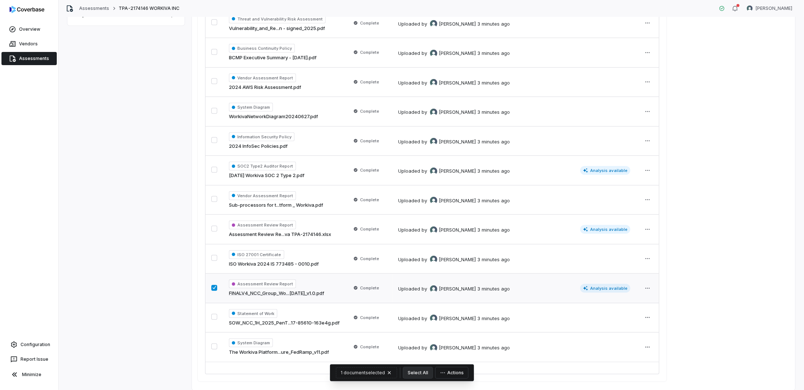
click at [449, 374] on button "Actions" at bounding box center [451, 373] width 33 height 11
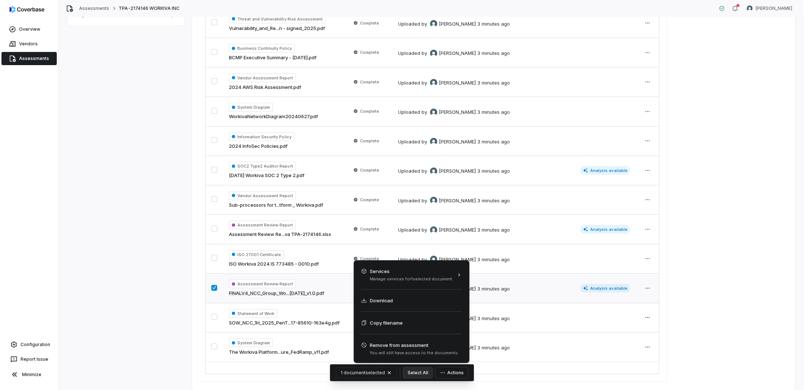
drag, startPoint x: 702, startPoint y: 316, endPoint x: 680, endPoint y: 312, distance: 22.5
click at [700, 315] on html "**********" at bounding box center [402, 195] width 804 height 390
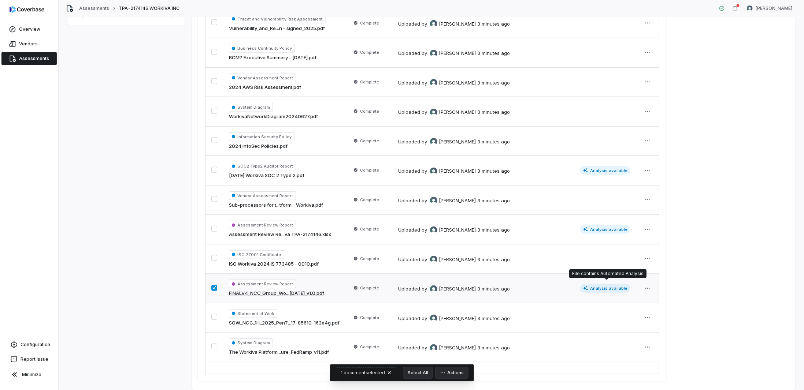
click at [622, 286] on span "Analysis available" at bounding box center [605, 288] width 51 height 9
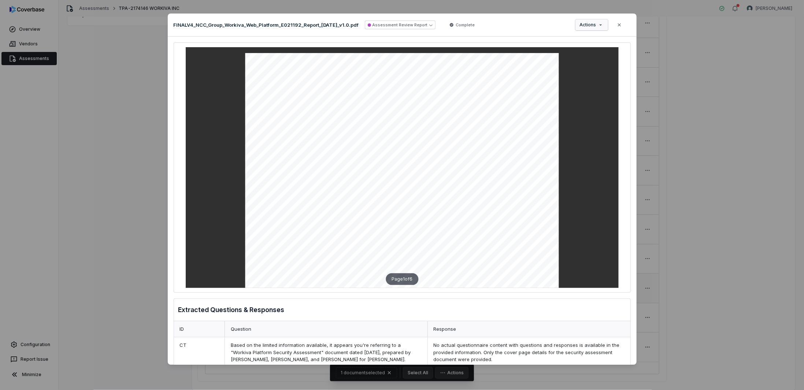
click at [595, 24] on div "Document Preview FINALV4_NCC_Group_Workiva_Web_Platform_E021192_Report_2025-04-…" at bounding box center [402, 195] width 804 height 386
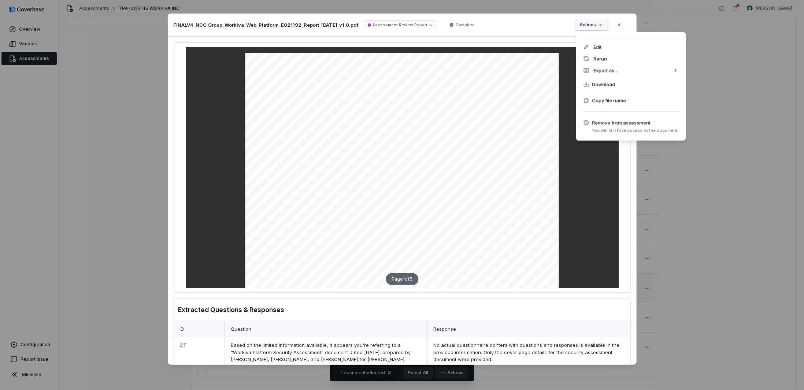
click at [721, 94] on div "Document Preview FINALV4_NCC_Group_Workiva_Web_Platform_E021192_Report_2025-04-…" at bounding box center [402, 195] width 804 height 386
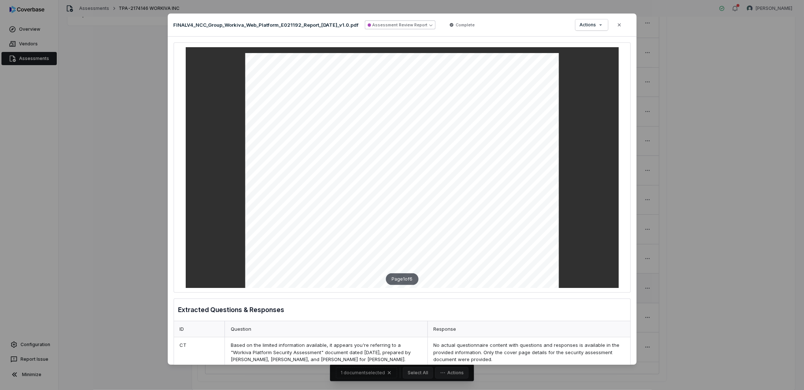
click at [406, 21] on button "Assessment Review Report" at bounding box center [400, 25] width 71 height 9
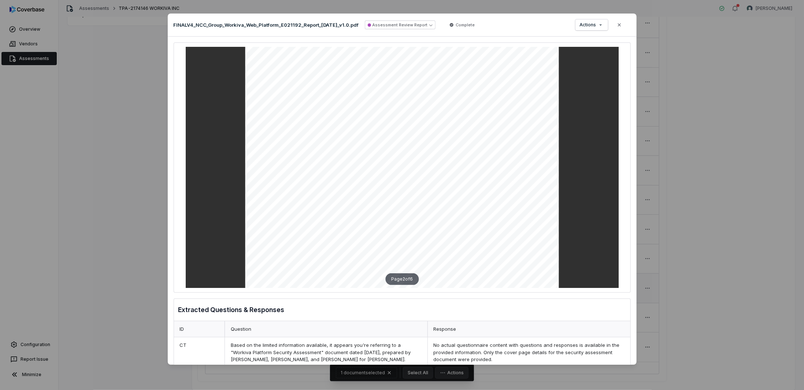
scroll to position [171, 0]
click at [409, 25] on button "Assessment Review Report" at bounding box center [400, 25] width 71 height 9
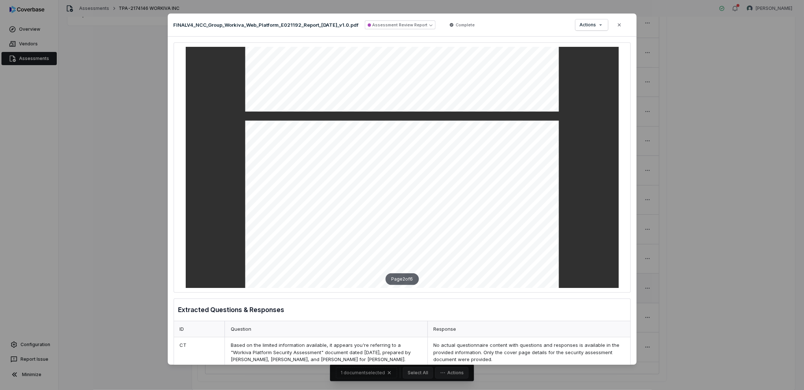
scroll to position [366, 0]
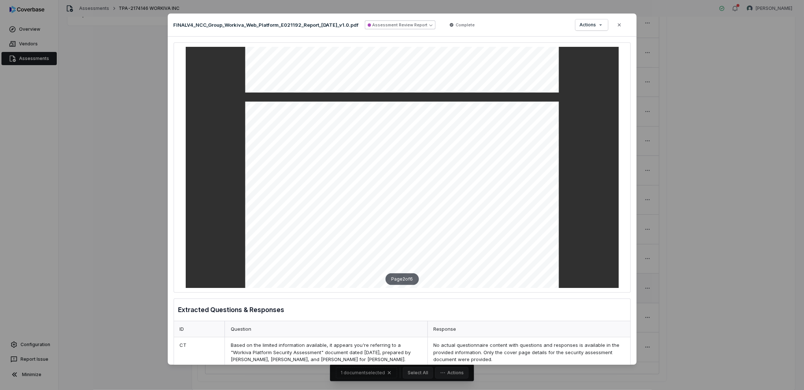
click at [401, 22] on button "Assessment Review Report" at bounding box center [400, 25] width 71 height 9
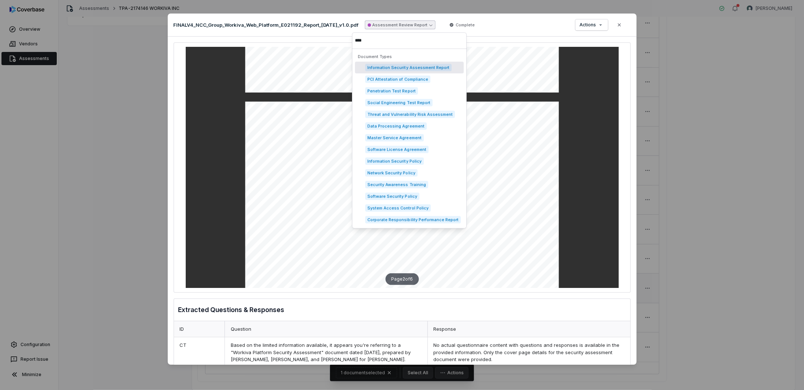
drag, startPoint x: 369, startPoint y: 39, endPoint x: 329, endPoint y: 40, distance: 39.9
click at [329, 40] on body "**********" at bounding box center [402, 195] width 804 height 390
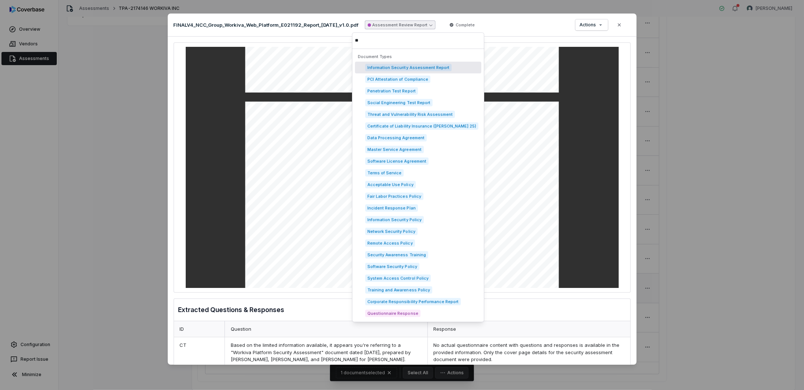
type input "*"
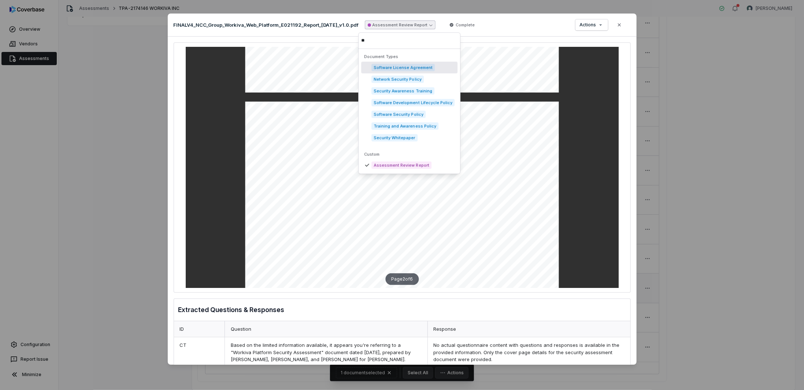
type input "*"
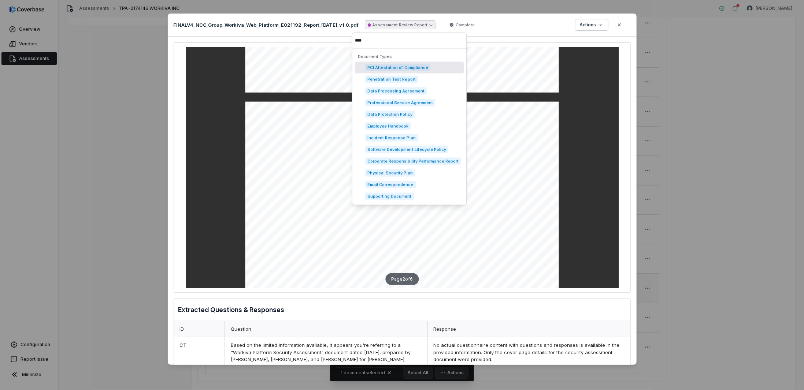
scroll to position [0, 0]
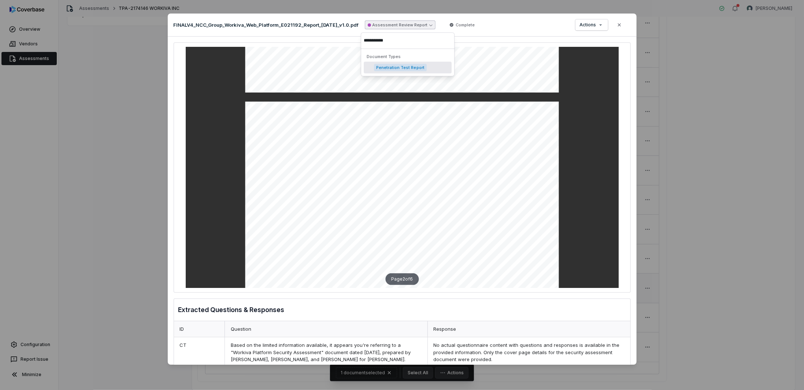
type input "**********"
click at [382, 66] on span "Penetration Test Report" at bounding box center [400, 67] width 53 height 7
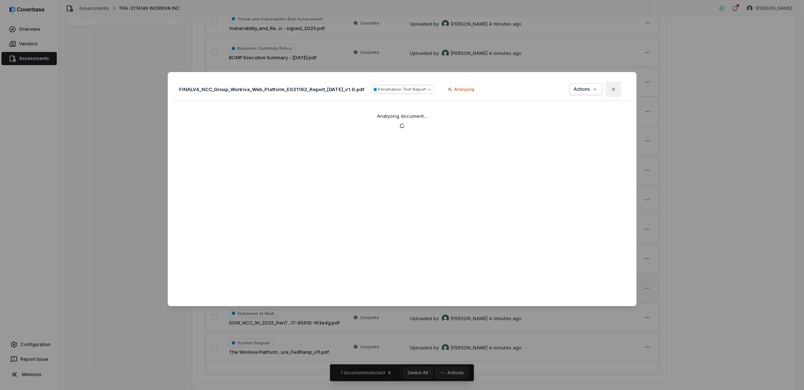
click at [610, 92] on icon "button" at bounding box center [613, 89] width 6 height 6
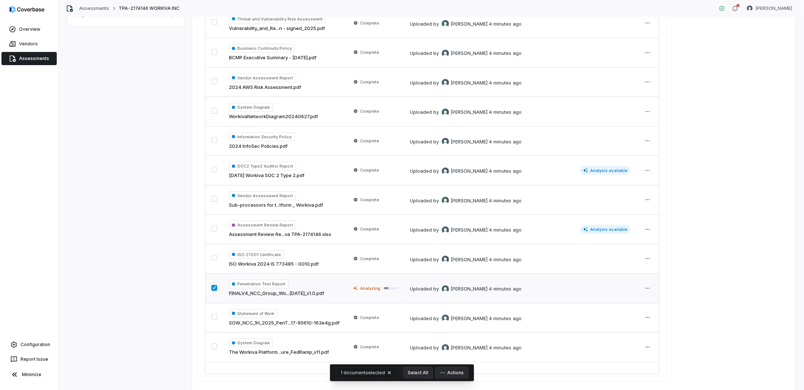
click at [216, 285] on button "button" at bounding box center [214, 288] width 6 height 6
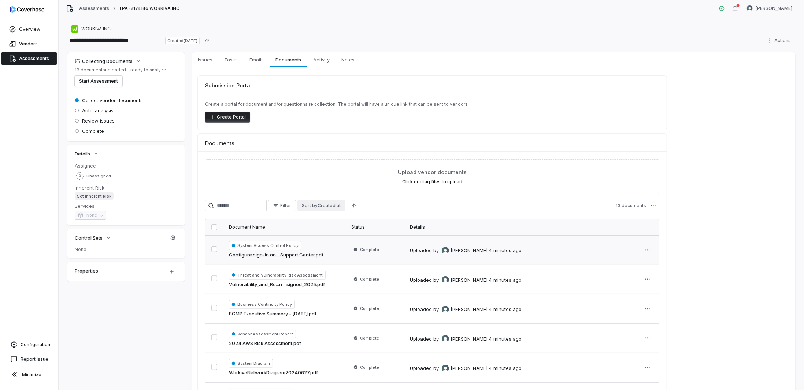
drag, startPoint x: 96, startPoint y: 82, endPoint x: 346, endPoint y: 200, distance: 277.1
click at [343, 203] on div "Collecting Documents 13 documents uploaded - ready to analyze Start Assessment …" at bounding box center [431, 349] width 728 height 595
drag, startPoint x: 113, startPoint y: 306, endPoint x: 121, endPoint y: 82, distance: 224.2
click at [103, 79] on button "Start Assessment" at bounding box center [99, 81] width 48 height 11
click at [32, 57] on link "Assessments" at bounding box center [28, 58] width 55 height 13
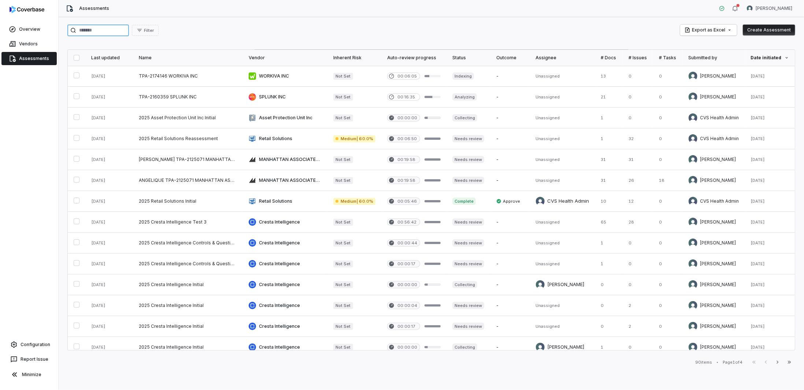
click at [95, 28] on input "search" at bounding box center [98, 31] width 62 height 12
paste input "**********"
type input "**********"
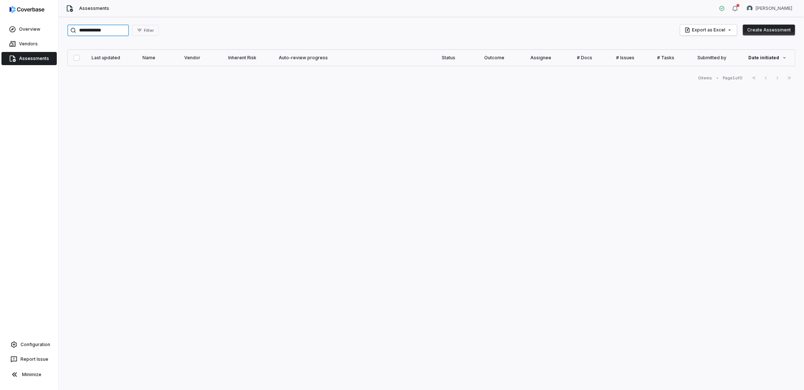
drag, startPoint x: 131, startPoint y: 31, endPoint x: 0, endPoint y: 29, distance: 130.7
click at [0, 29] on div "**********" at bounding box center [402, 195] width 804 height 390
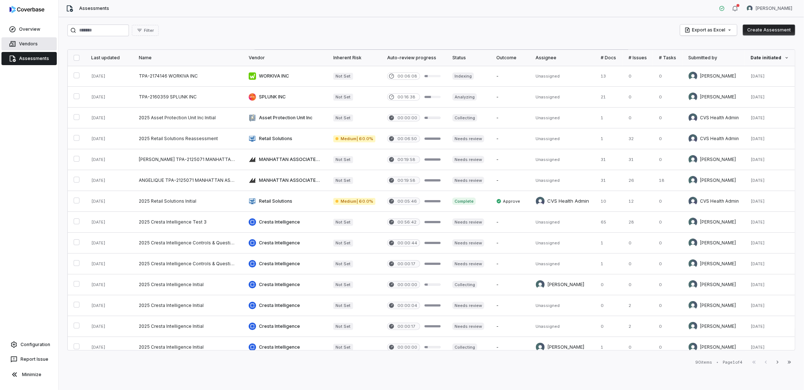
click at [23, 42] on link "Vendors" at bounding box center [28, 43] width 55 height 13
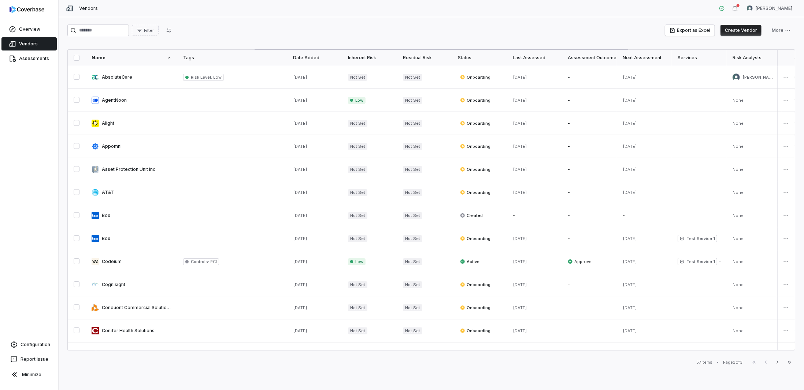
click at [745, 29] on button "Create Vendor" at bounding box center [740, 30] width 41 height 11
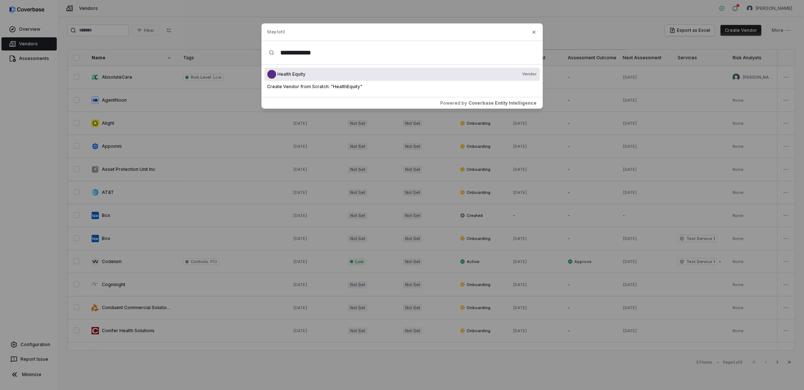
type input "**********"
click at [289, 71] on span "Health Equity" at bounding box center [292, 74] width 28 height 6
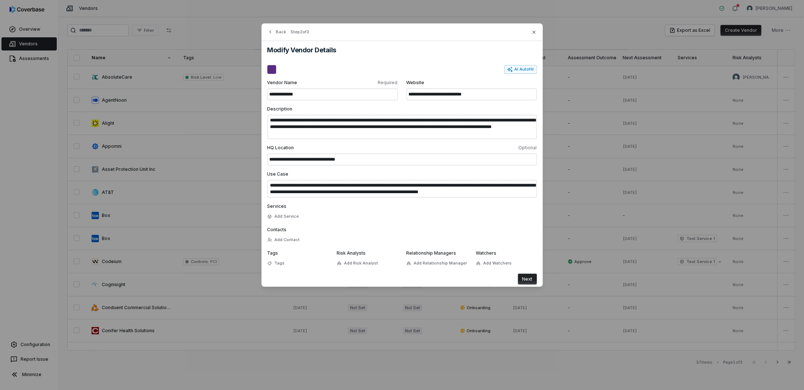
click at [312, 51] on h2 "Modify Vendor Details" at bounding box center [401, 50] width 269 height 7
click at [527, 279] on button "Next" at bounding box center [527, 279] width 19 height 11
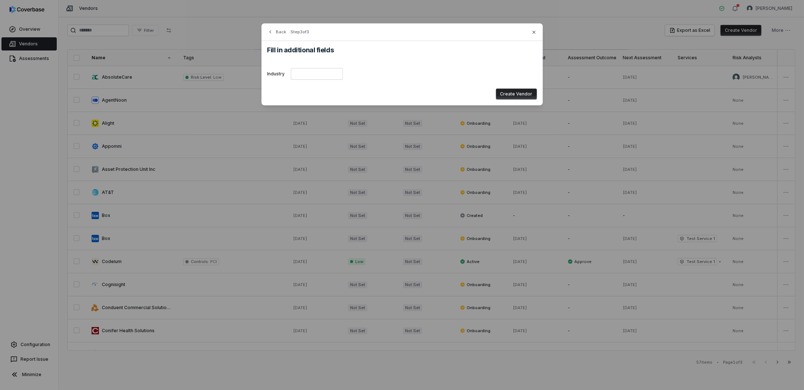
click at [521, 93] on button "Create Vendor" at bounding box center [516, 94] width 41 height 11
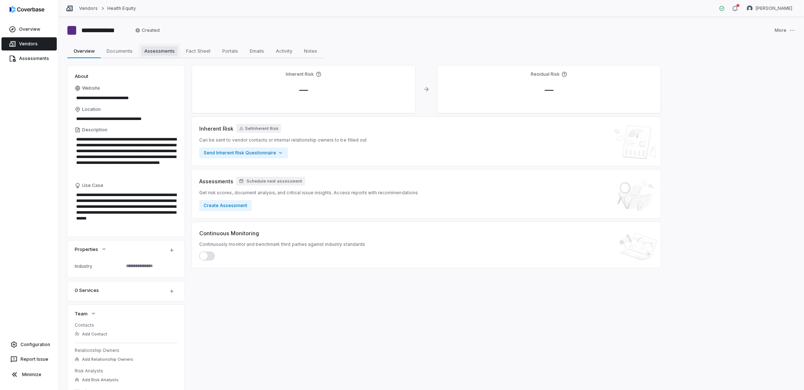
click at [163, 51] on span "Assessments" at bounding box center [159, 51] width 36 height 10
type textarea "*"
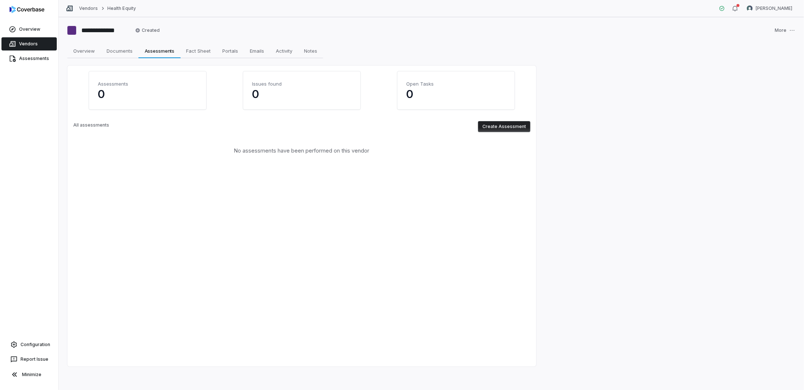
click at [507, 123] on button "Create Assessment" at bounding box center [504, 126] width 52 height 11
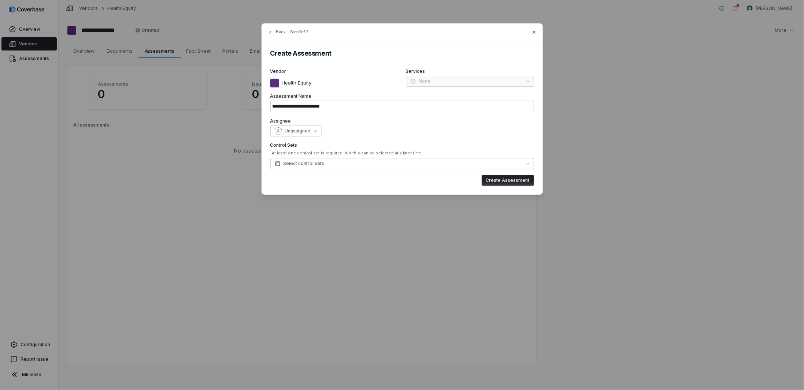
click at [344, 171] on div "**********" at bounding box center [401, 108] width 281 height 171
click at [343, 165] on button "Select control sets" at bounding box center [402, 163] width 264 height 11
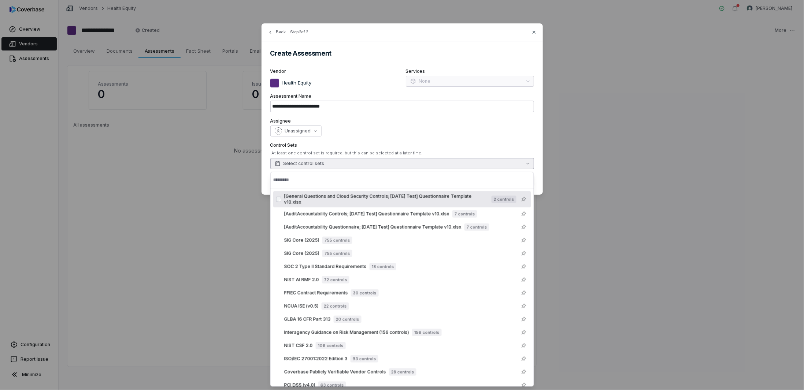
click at [266, 169] on div "**********" at bounding box center [401, 108] width 281 height 171
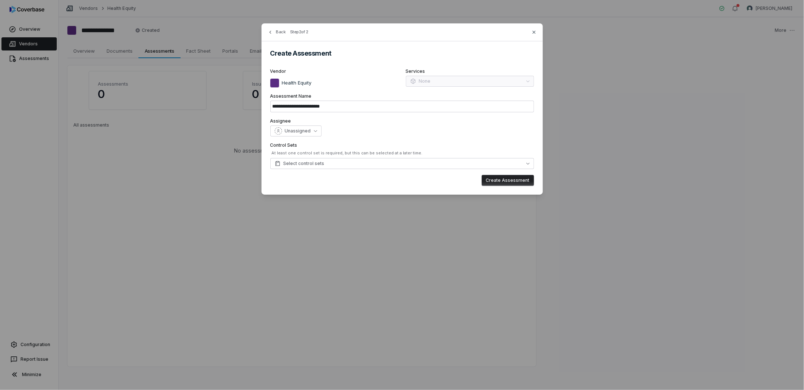
click at [496, 178] on button "Create Assessment" at bounding box center [507, 180] width 52 height 11
type input "**********"
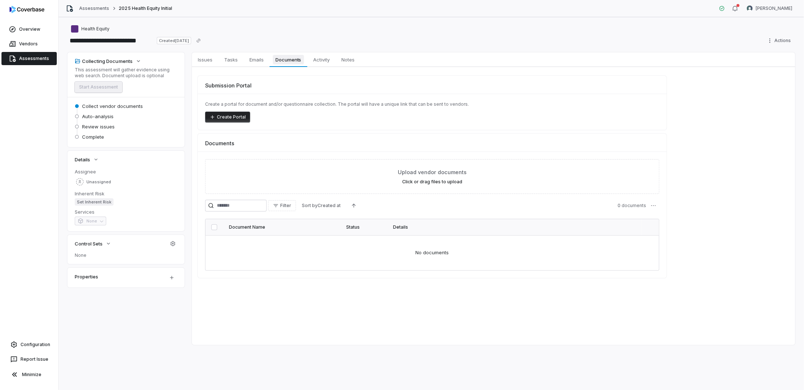
click at [286, 59] on span "Documents" at bounding box center [288, 60] width 31 height 10
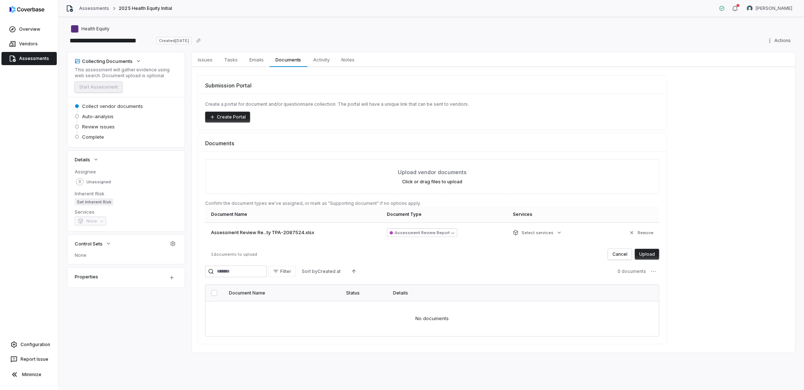
click at [645, 252] on button "Upload" at bounding box center [647, 254] width 25 height 11
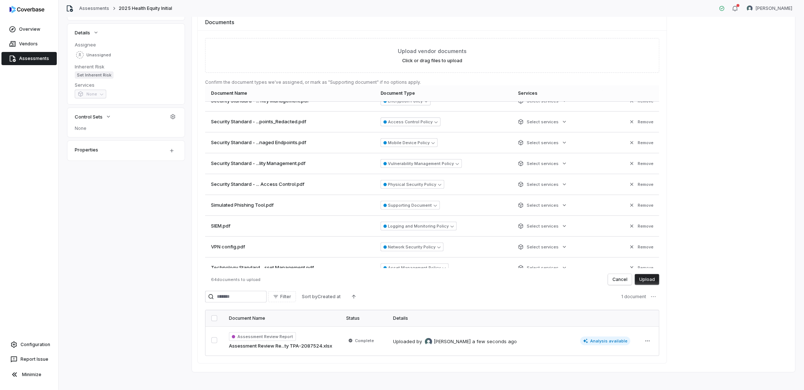
scroll to position [125, 0]
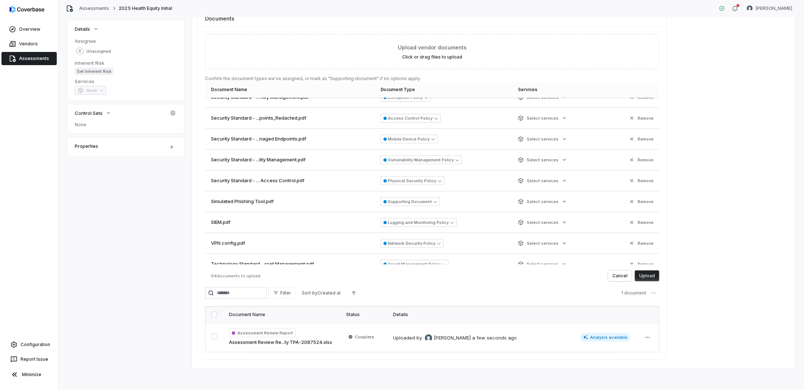
click at [638, 275] on button "Upload" at bounding box center [647, 276] width 25 height 11
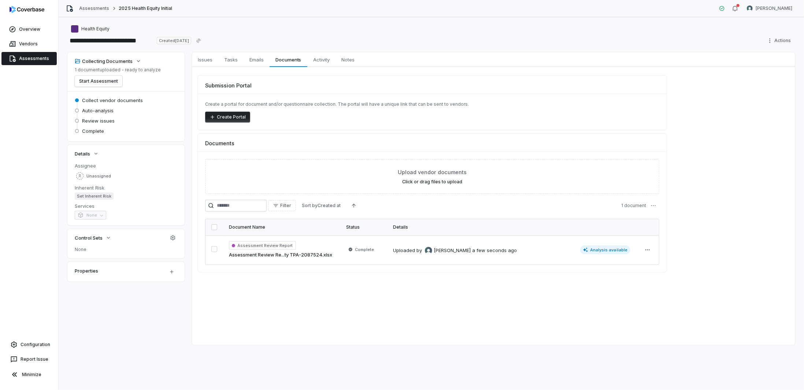
scroll to position [0, 0]
click at [96, 42] on input "**********" at bounding box center [110, 41] width 86 height 12
click at [89, 40] on input "**********" at bounding box center [110, 41] width 86 height 12
click at [136, 40] on input "**********" at bounding box center [110, 41] width 86 height 12
drag, startPoint x: 147, startPoint y: 39, endPoint x: 60, endPoint y: 40, distance: 86.8
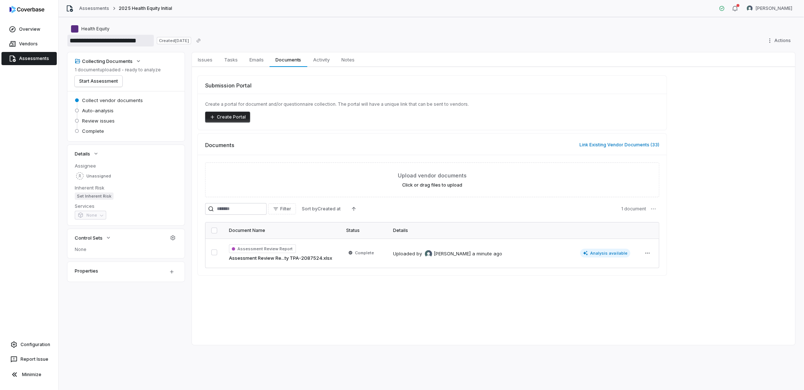
click at [60, 40] on div "**********" at bounding box center [431, 203] width 745 height 373
paste input
click at [72, 42] on input "**********" at bounding box center [100, 41] width 66 height 12
click at [70, 40] on input "**********" at bounding box center [100, 41] width 66 height 12
paste input "**********"
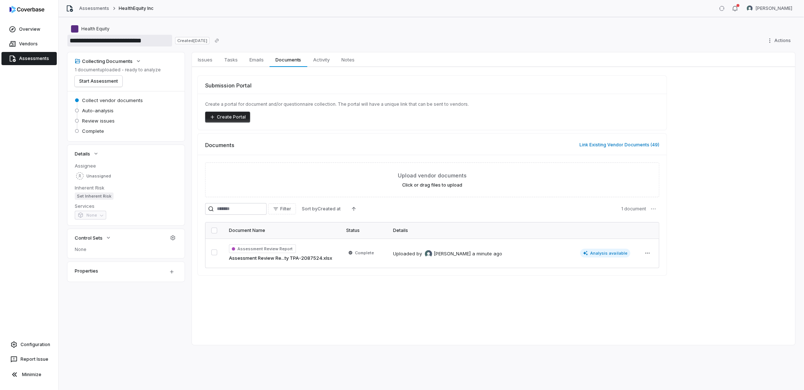
type input "**********"
click at [404, 130] on div "Submission Portal Create a portal for document and/or questionnaire collection.…" at bounding box center [432, 176] width 469 height 200
click at [604, 149] on button "Link Existing Vendor Documents ( 55 )" at bounding box center [619, 144] width 84 height 15
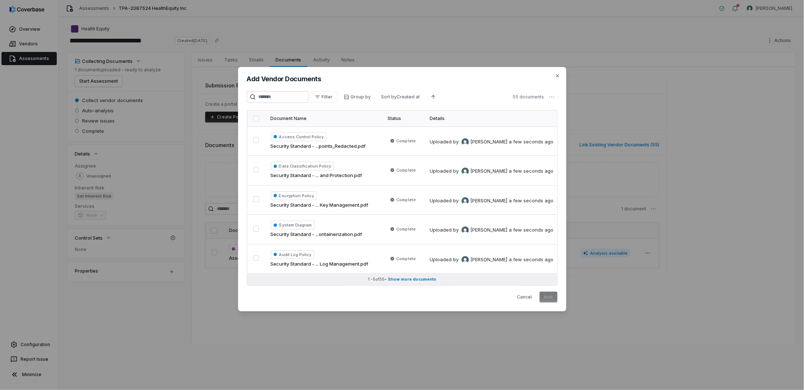
click at [410, 279] on span "Show more documents" at bounding box center [412, 279] width 48 height 5
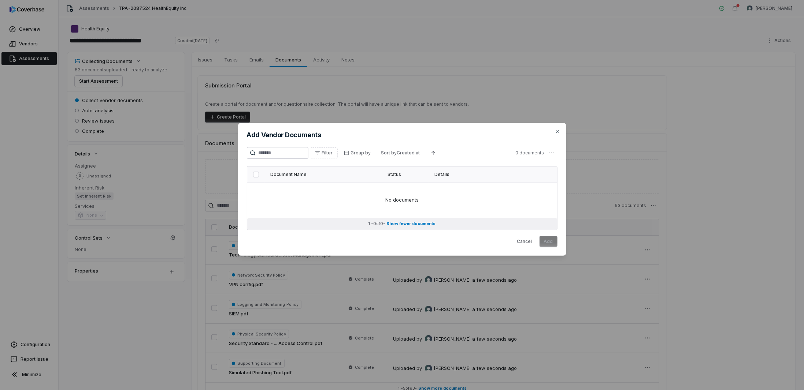
click at [402, 222] on span "Show fewer documents" at bounding box center [411, 223] width 49 height 5
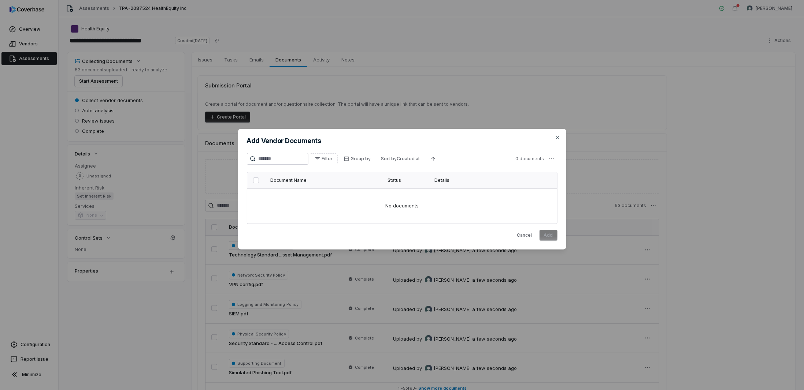
click at [557, 134] on div "Add Vendor Documents Filter Group by Sort by Created at 0 documents Document Na…" at bounding box center [402, 189] width 328 height 121
click at [555, 137] on icon "button" at bounding box center [557, 138] width 6 height 6
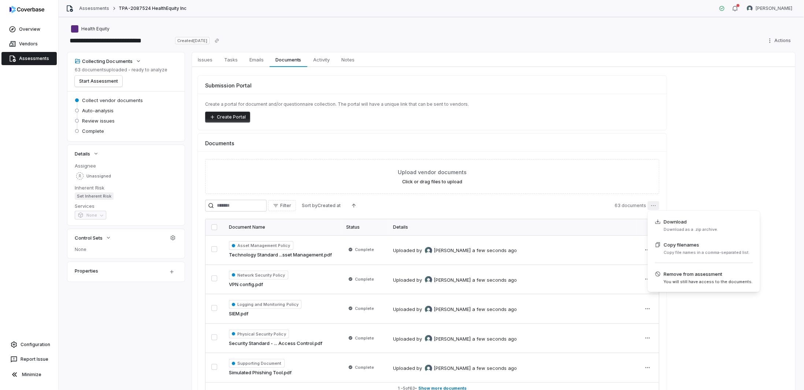
click at [658, 203] on html "**********" at bounding box center [402, 195] width 804 height 390
click at [723, 167] on html "**********" at bounding box center [402, 195] width 804 height 390
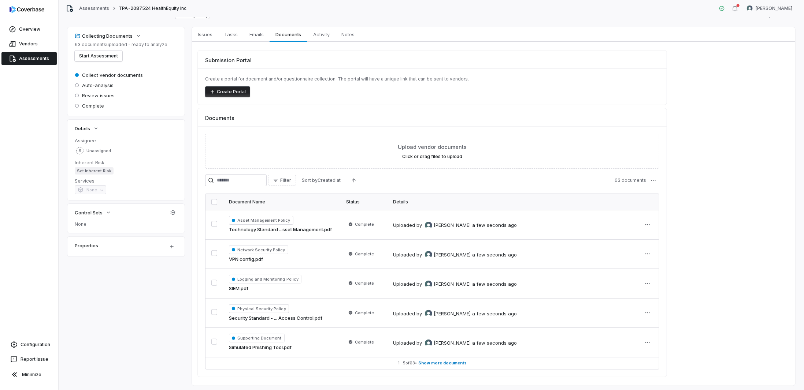
scroll to position [42, 0]
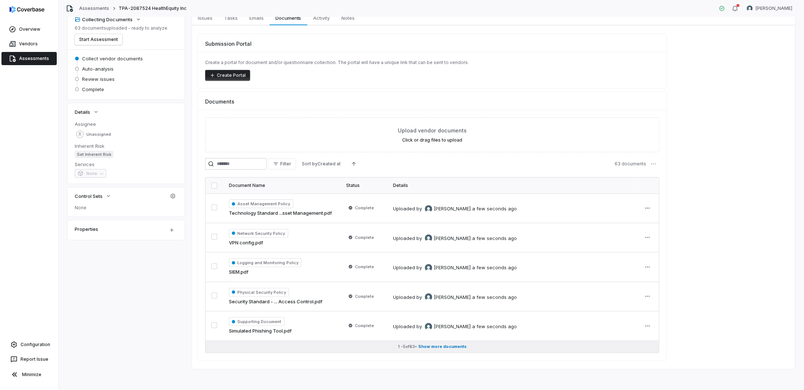
click at [442, 344] on span "Show more documents" at bounding box center [442, 346] width 48 height 5
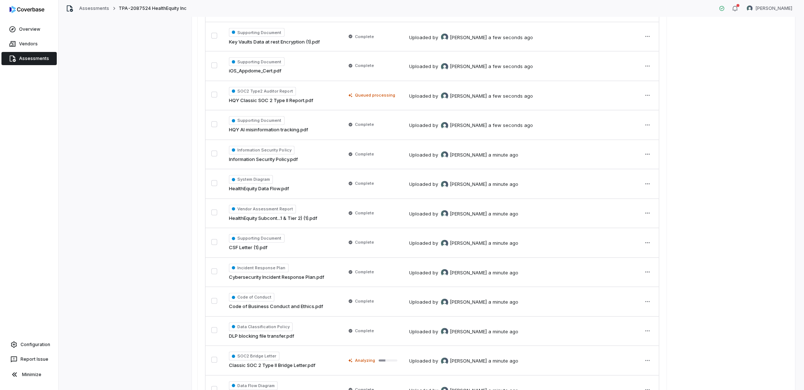
scroll to position [1742, 0]
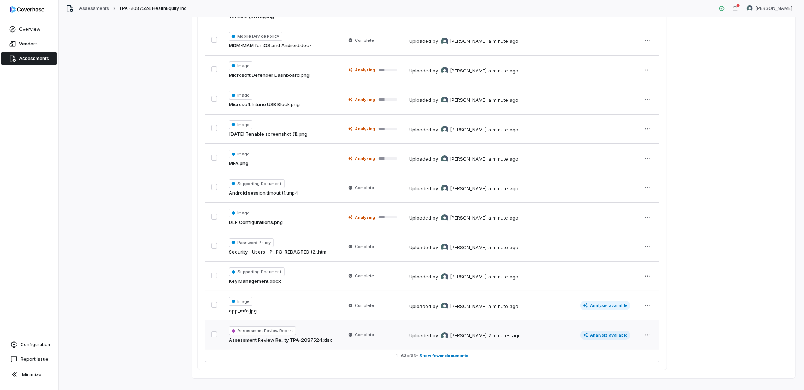
click at [262, 327] on span "Assessment Review Report" at bounding box center [262, 331] width 67 height 9
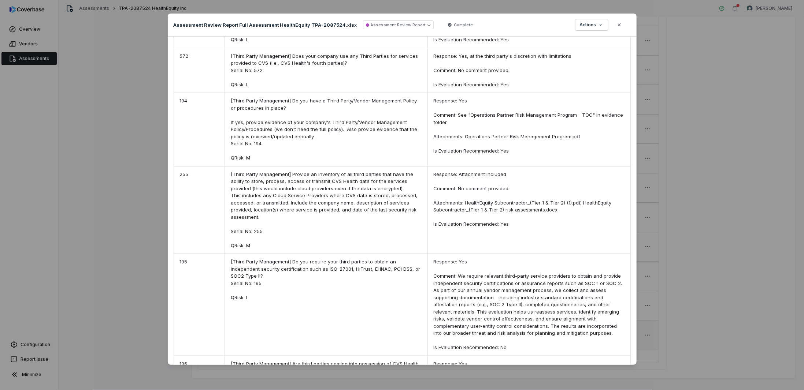
scroll to position [16813, 0]
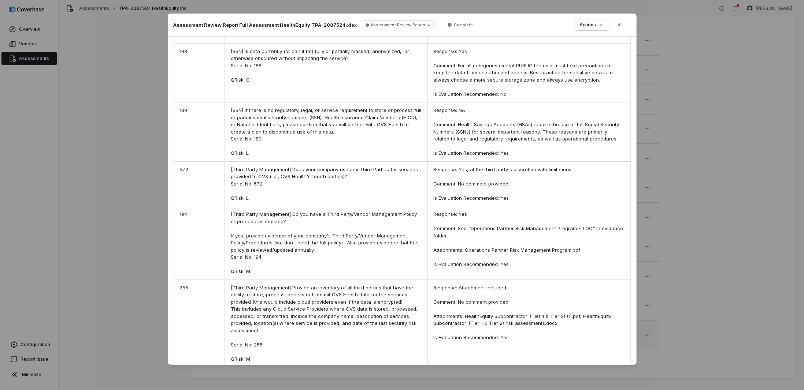
click at [113, 261] on div "Document Preview Assessment Review Report Full Assessment HealthEquity TPA-2087…" at bounding box center [402, 195] width 804 height 386
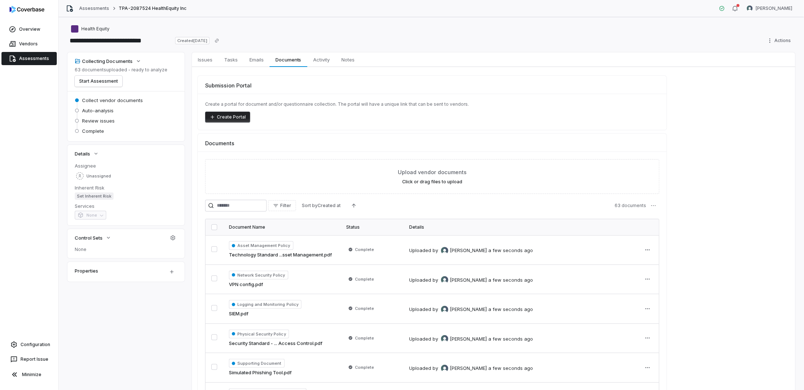
drag, startPoint x: 181, startPoint y: 215, endPoint x: 190, endPoint y: 82, distance: 133.2
click at [207, 59] on span "Issues" at bounding box center [205, 60] width 21 height 10
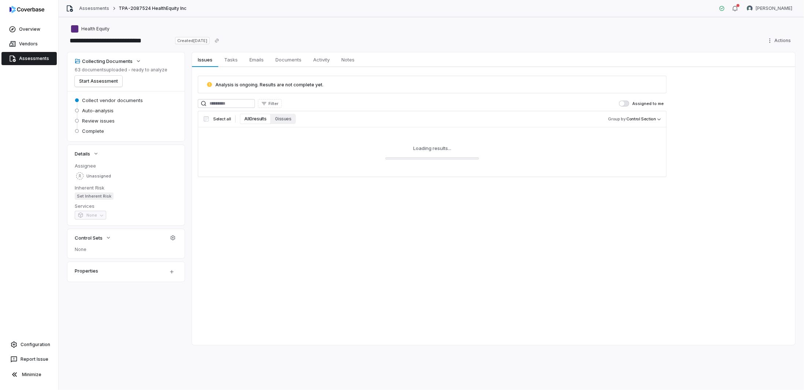
click at [27, 57] on link "Assessments" at bounding box center [28, 58] width 55 height 13
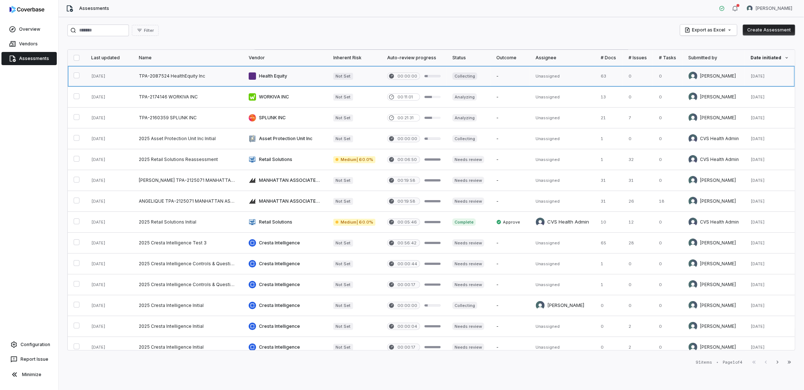
click at [295, 75] on link at bounding box center [285, 76] width 85 height 21
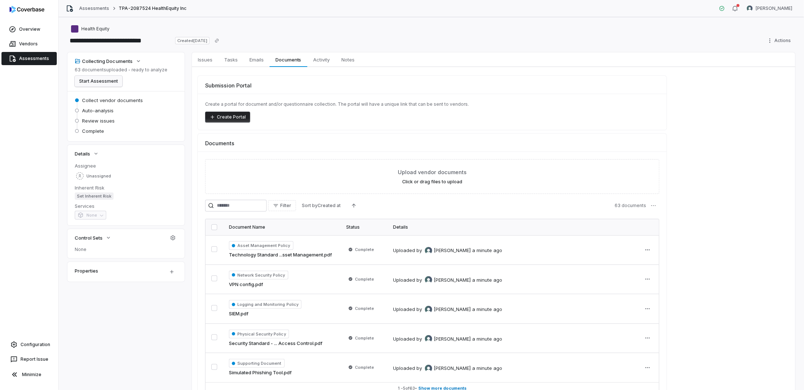
click at [86, 80] on button "Start Assessment" at bounding box center [99, 81] width 48 height 11
click at [31, 59] on link "Assessments" at bounding box center [28, 58] width 55 height 13
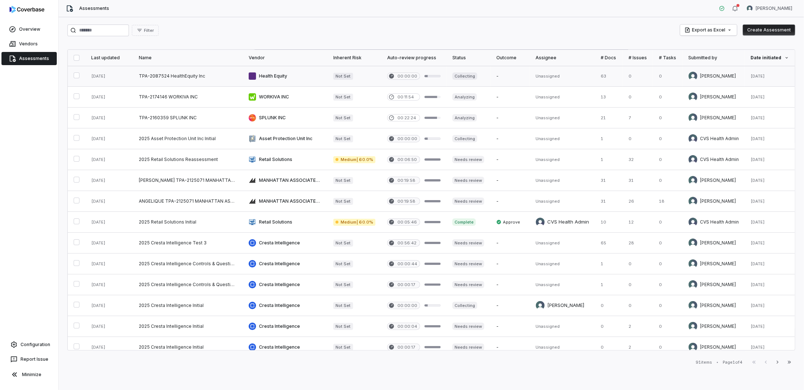
click at [278, 75] on link at bounding box center [285, 76] width 85 height 21
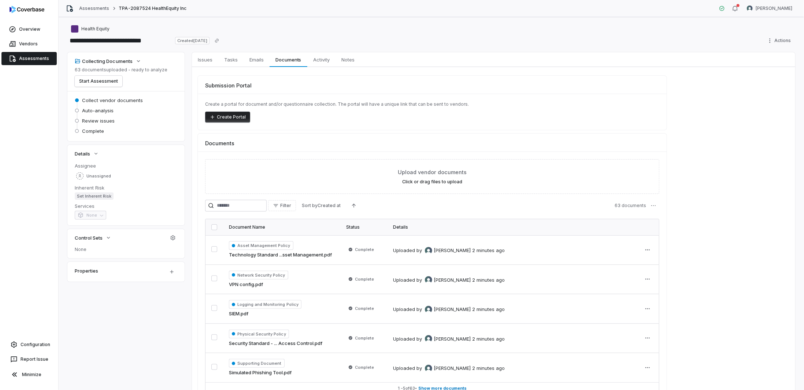
click at [26, 57] on link "Assessments" at bounding box center [28, 58] width 55 height 13
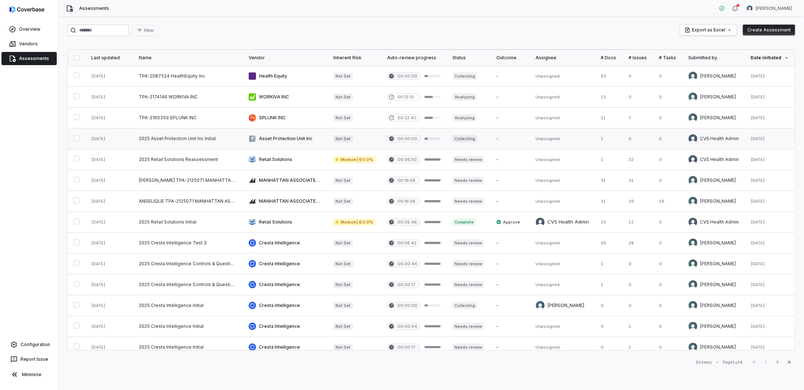
click at [274, 140] on link at bounding box center [285, 139] width 85 height 21
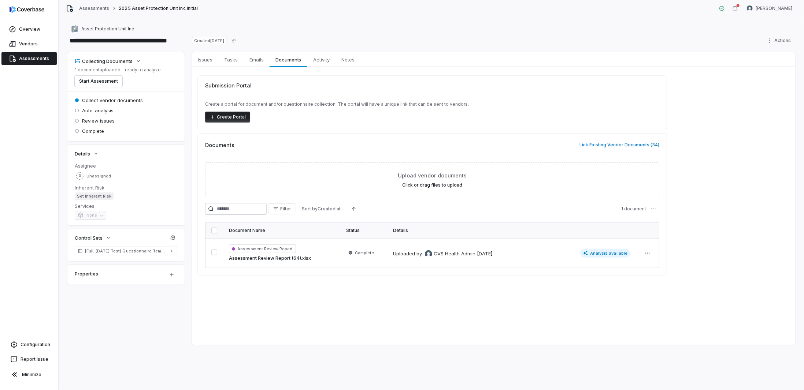
click at [44, 57] on link "Assessments" at bounding box center [28, 58] width 55 height 13
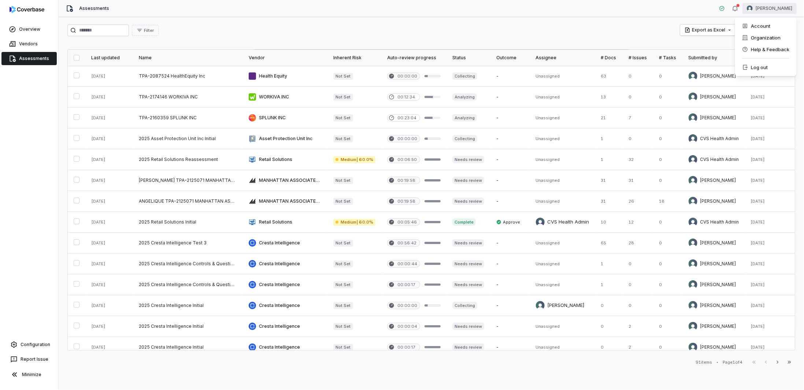
click at [754, 9] on html "Overview Vendors Assessments Configuration Report Issue Minimize Assessments Ro…" at bounding box center [402, 195] width 804 height 390
click at [754, 27] on div "Account" at bounding box center [765, 26] width 56 height 12
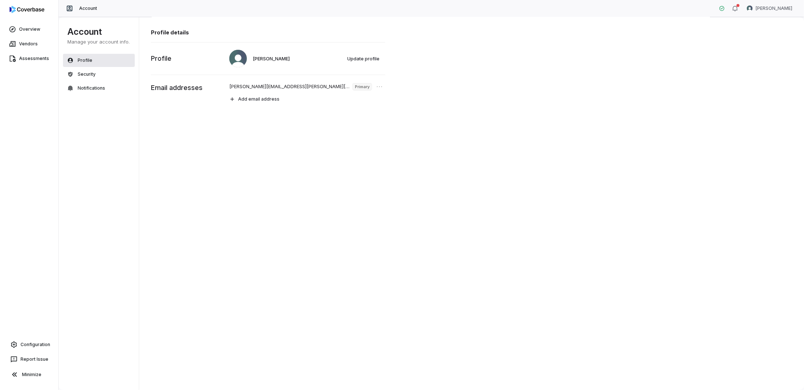
click at [76, 60] on button "Profile" at bounding box center [99, 60] width 72 height 13
click at [33, 341] on link "Configuration" at bounding box center [29, 344] width 52 height 13
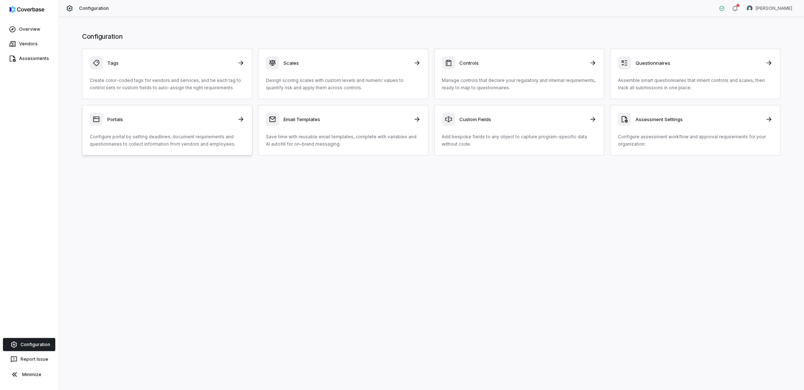
click at [180, 124] on div "Portals" at bounding box center [167, 119] width 155 height 13
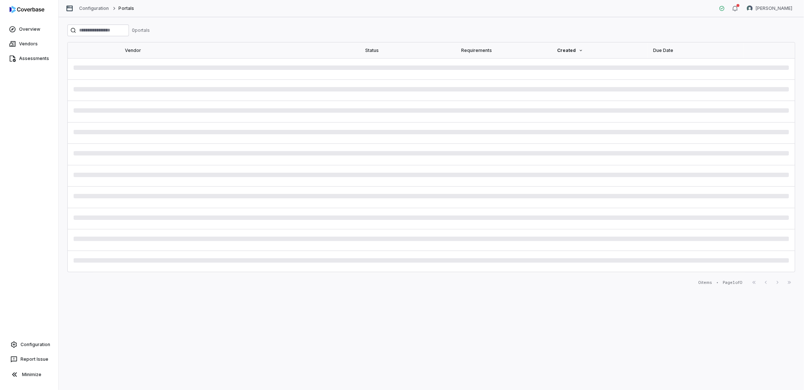
click at [91, 4] on div "Configuration Portals Robert VanMeeteren" at bounding box center [431, 8] width 745 height 17
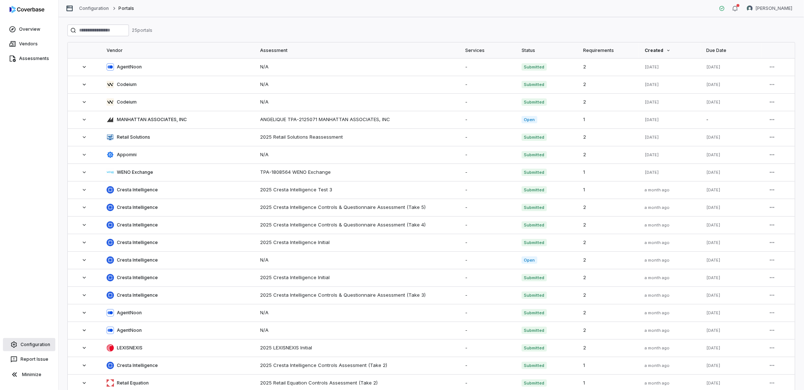
click at [36, 347] on link "Configuration" at bounding box center [29, 344] width 52 height 13
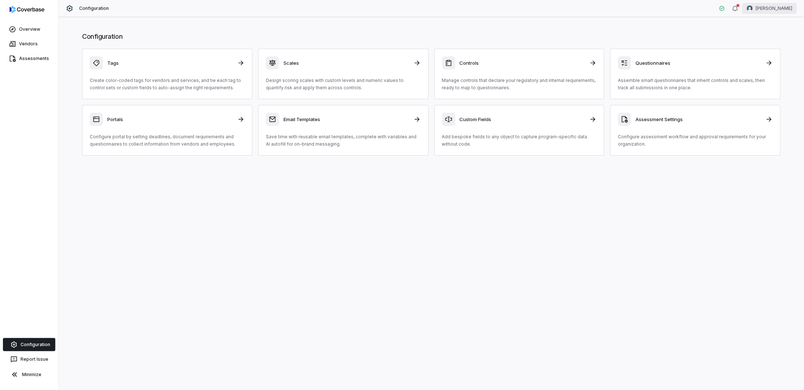
click at [765, 7] on html "Overview Vendors Assessments Configuration Report Issue Minimize Configuration …" at bounding box center [402, 195] width 804 height 390
click at [755, 37] on div "Organization" at bounding box center [765, 38] width 56 height 12
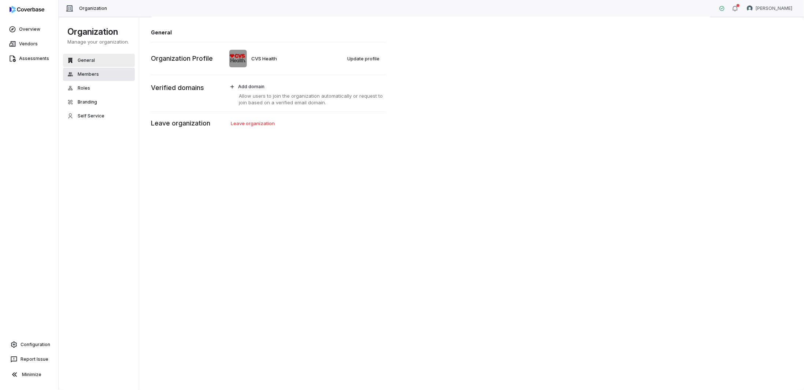
click at [95, 76] on span "Members" at bounding box center [88, 74] width 21 height 6
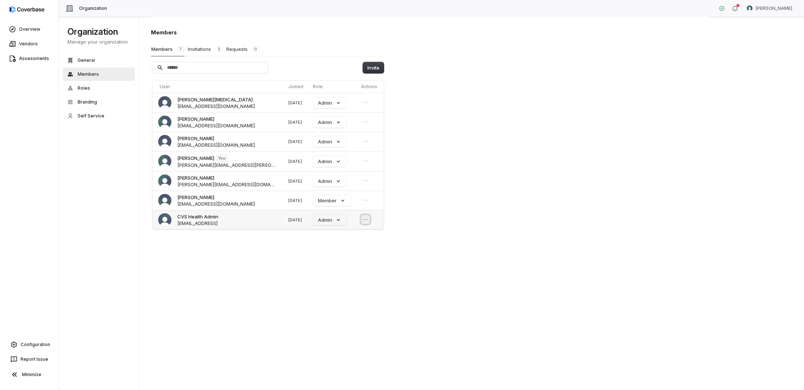
click at [366, 216] on icon "Open menu" at bounding box center [365, 219] width 7 height 7
click at [535, 211] on div "Members Members 7 Invitations 3 Requests 0 Invite User Joined Role Actions Ange…" at bounding box center [471, 204] width 665 height 374
click at [85, 77] on span "Members" at bounding box center [88, 74] width 21 height 6
click at [21, 66] on div "Overview Vendors Assessments Configuration Report Issue Minimize" at bounding box center [29, 195] width 58 height 390
click at [26, 60] on link "Assessments" at bounding box center [28, 58] width 55 height 13
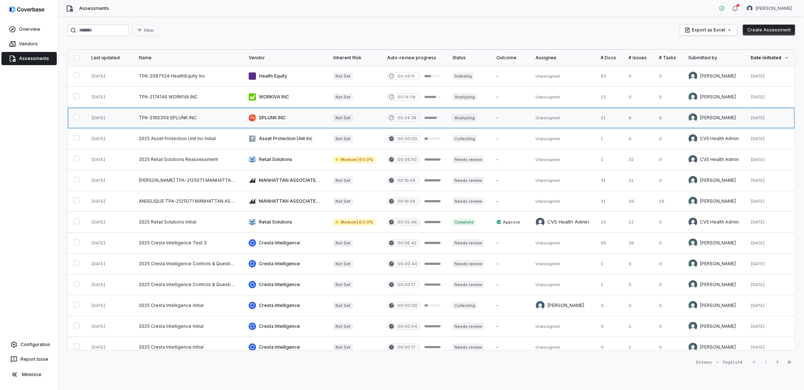
click at [559, 120] on link at bounding box center [562, 118] width 65 height 21
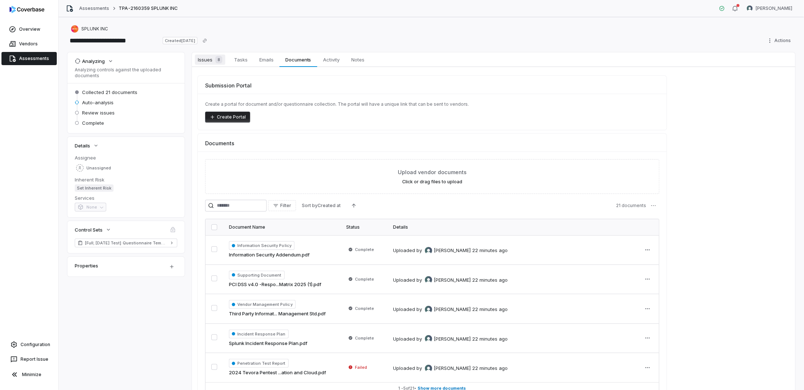
click at [212, 62] on div "8" at bounding box center [217, 59] width 10 height 7
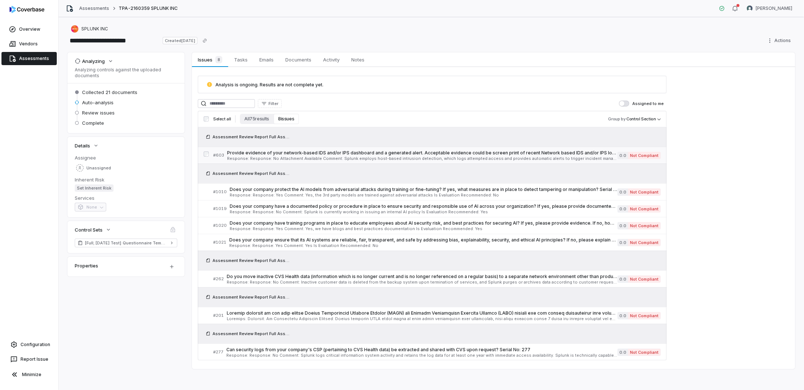
click at [277, 153] on span "Provide evidence of your network-based IDS and/or IPS dashboard and a generated…" at bounding box center [422, 153] width 390 height 6
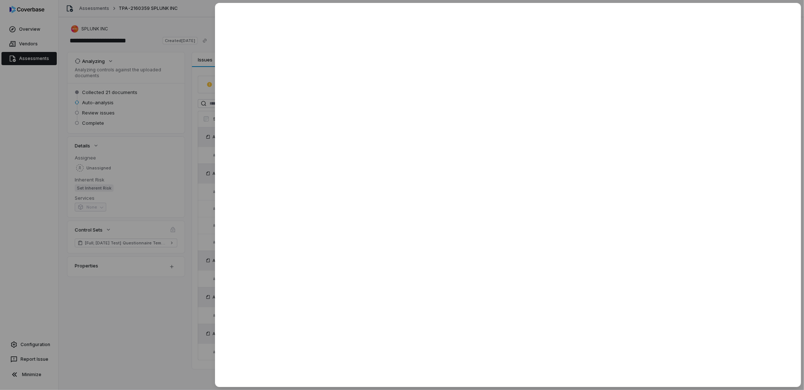
click at [107, 308] on div at bounding box center [402, 195] width 804 height 390
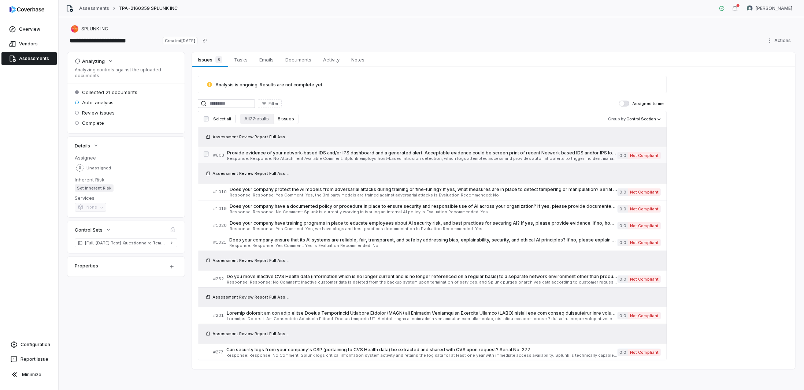
click at [314, 157] on span "Response: Response: No Attachment Available Comment: Splunk employs host-based …" at bounding box center [422, 159] width 390 height 4
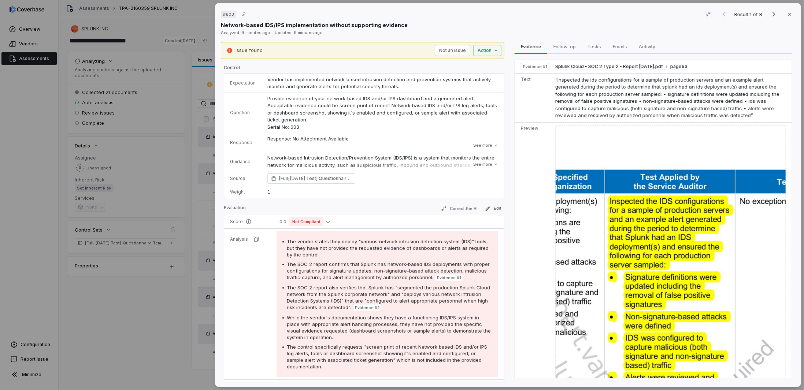
click at [142, 304] on div "# 603 Result 1 of 8 Close Network-based IDS/IPS implementation without supporti…" at bounding box center [402, 195] width 804 height 390
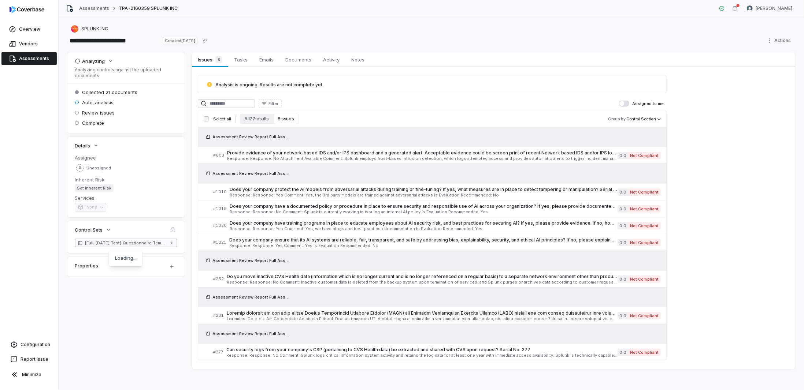
click at [126, 243] on span "[Full; 2025-06-02 Test] Questionnaire Template v10" at bounding box center [126, 243] width 82 height 6
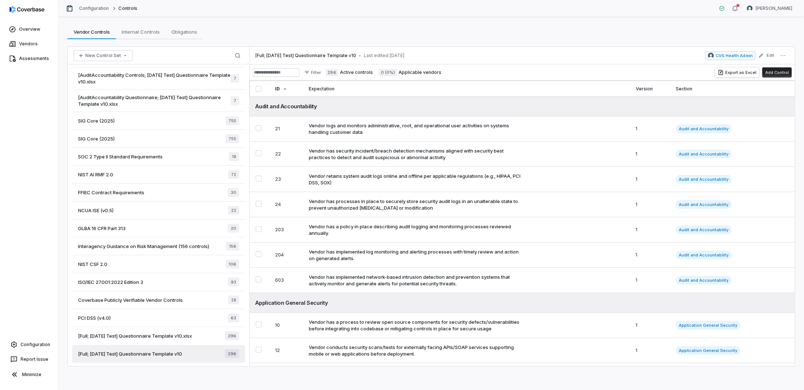
scroll to position [39, 0]
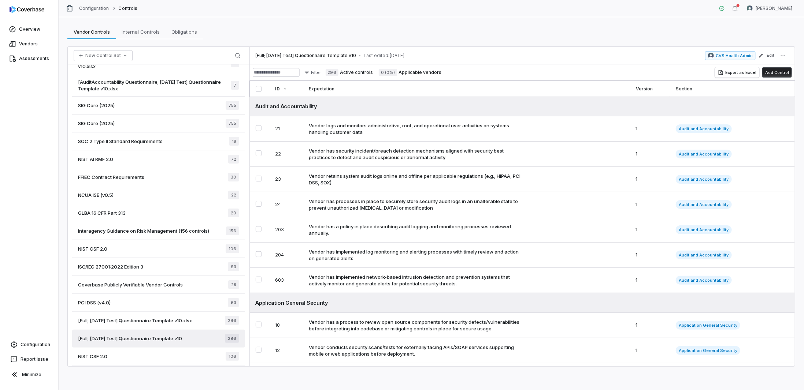
click at [18, 275] on div "Overview Vendors Assessments Configuration Report Issue Minimize" at bounding box center [29, 195] width 58 height 390
click at [31, 59] on link "Assessments" at bounding box center [28, 58] width 55 height 13
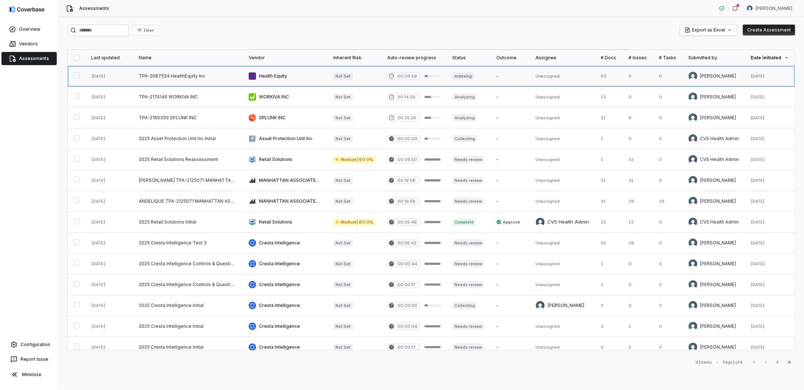
click at [182, 75] on link at bounding box center [188, 76] width 110 height 21
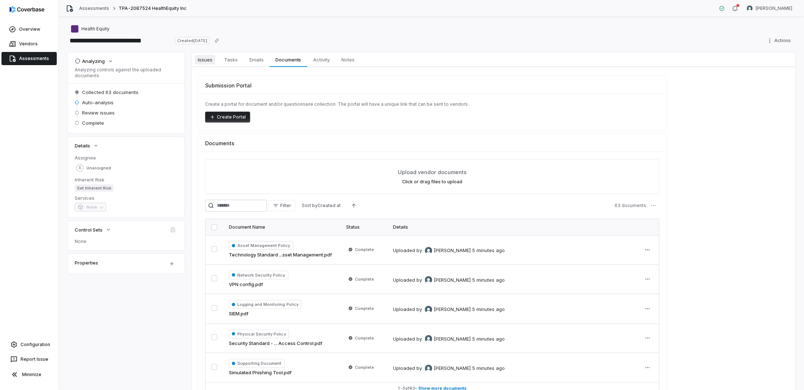
click at [200, 59] on span "Issues" at bounding box center [205, 60] width 21 height 10
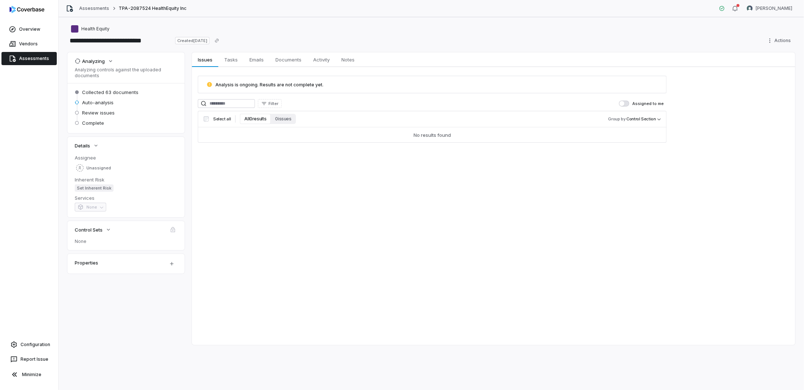
click at [36, 56] on link "Assessments" at bounding box center [28, 58] width 55 height 13
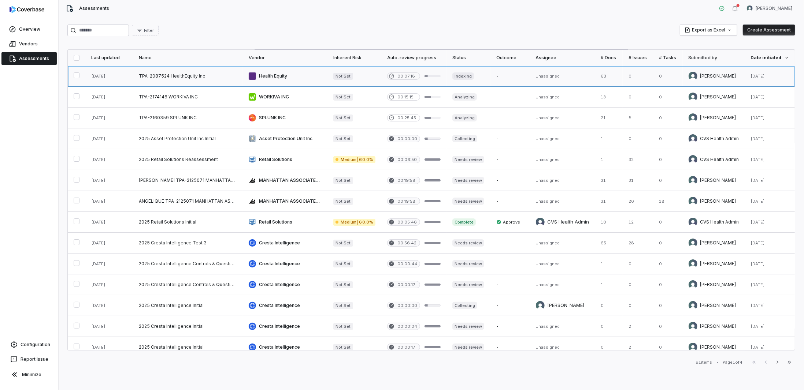
click at [177, 75] on link at bounding box center [188, 76] width 110 height 21
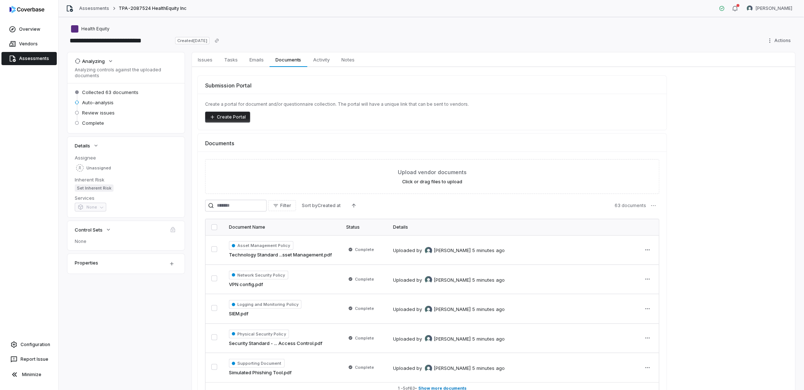
click at [23, 62] on link "Assessments" at bounding box center [28, 58] width 55 height 13
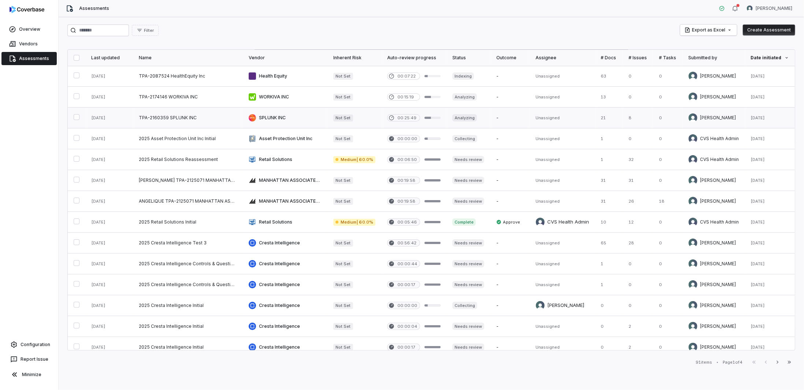
click at [138, 123] on link at bounding box center [188, 118] width 110 height 21
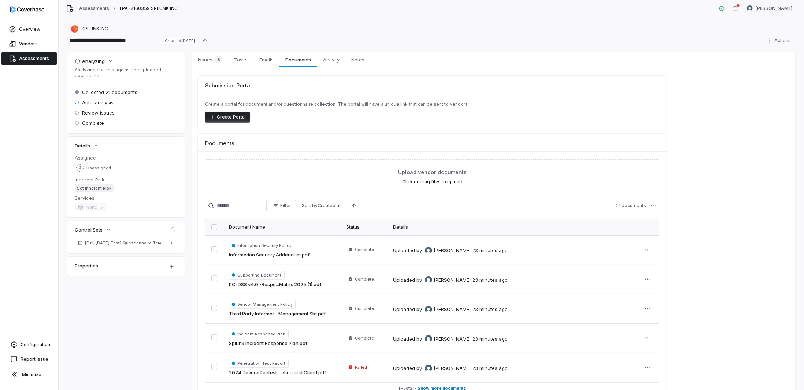
click at [38, 299] on div "Overview Vendors Assessments Configuration Report Issue Minimize" at bounding box center [29, 195] width 58 height 390
click at [31, 53] on link "Assessments" at bounding box center [28, 58] width 55 height 13
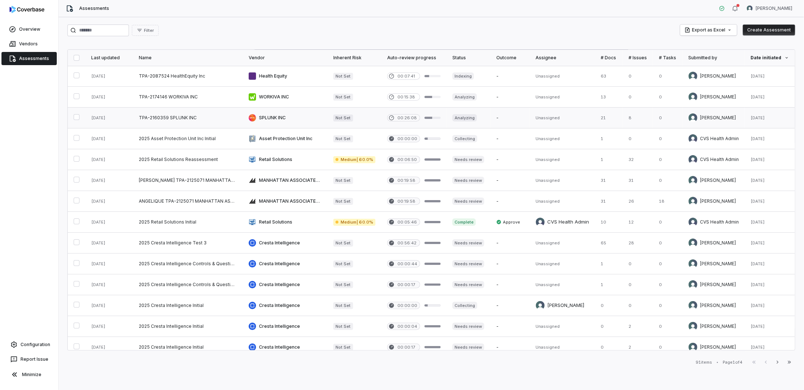
click at [228, 123] on link at bounding box center [188, 118] width 110 height 21
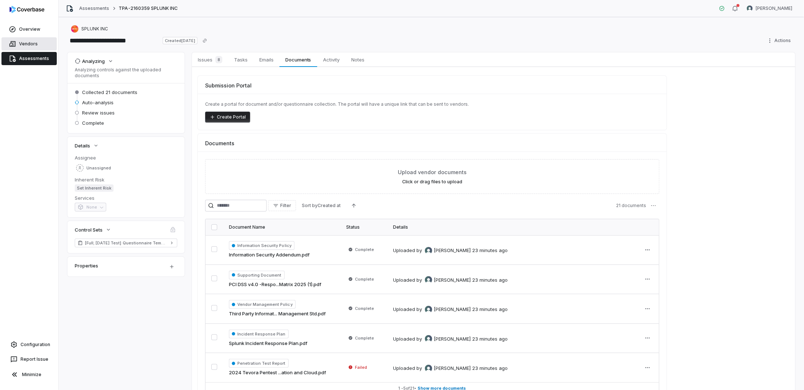
click at [27, 41] on link "Vendors" at bounding box center [28, 43] width 55 height 13
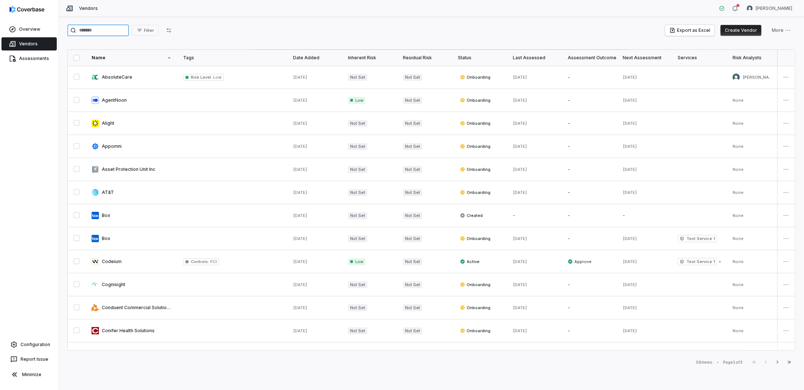
click at [102, 34] on input "search" at bounding box center [98, 31] width 62 height 12
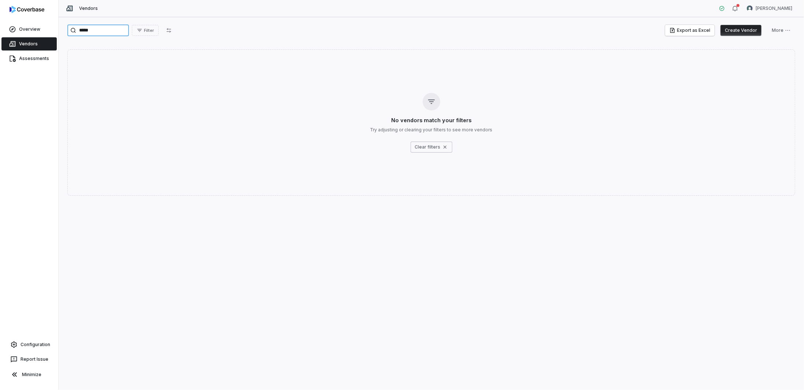
click at [84, 31] on input "*****" at bounding box center [98, 31] width 62 height 12
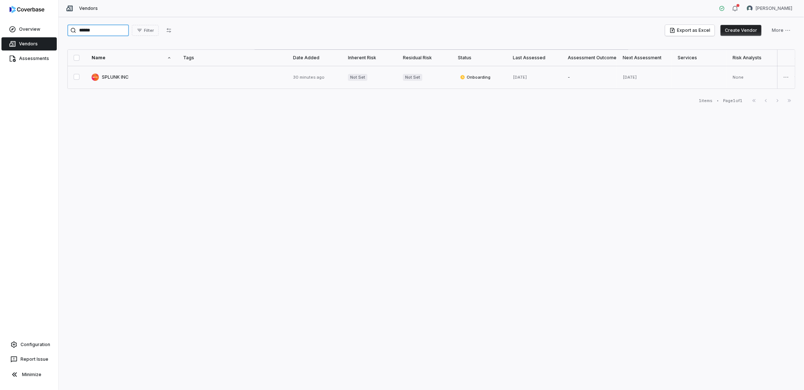
type input "******"
click at [124, 78] on link at bounding box center [132, 77] width 92 height 23
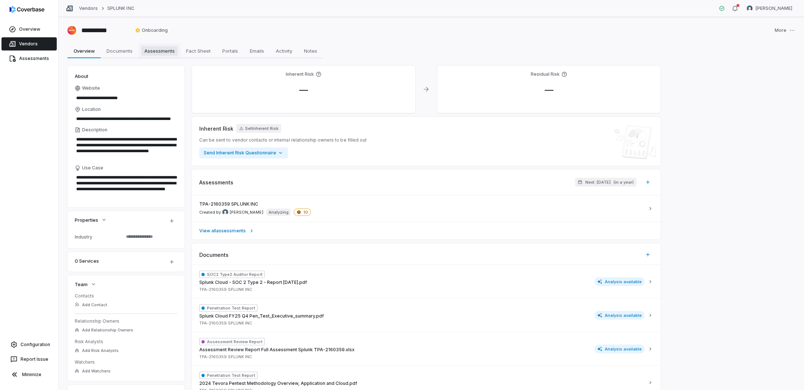
click at [163, 55] on span "Assessments" at bounding box center [159, 51] width 36 height 10
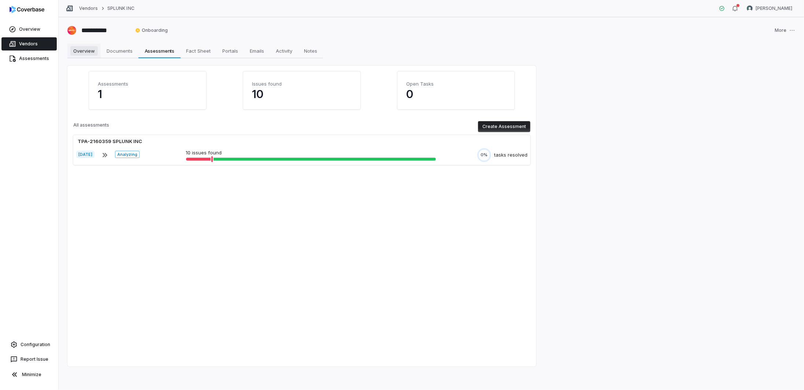
click at [96, 51] on span "Overview" at bounding box center [83, 51] width 27 height 10
type textarea "*"
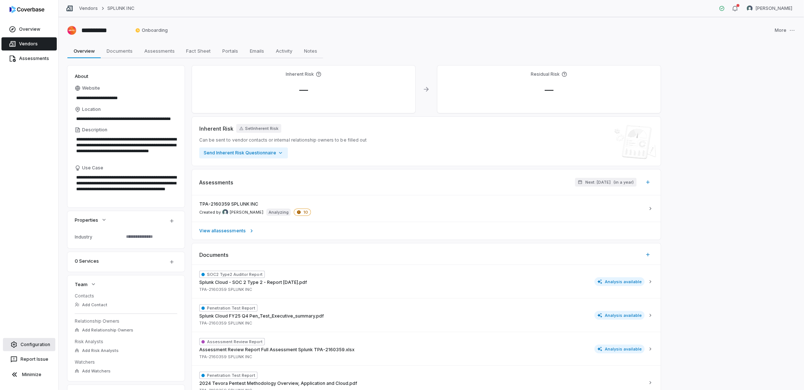
click at [21, 342] on link "Configuration" at bounding box center [29, 344] width 52 height 13
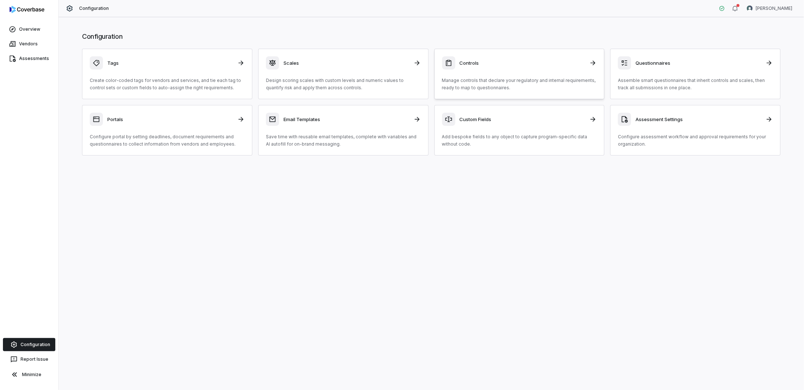
click at [533, 69] on div "Controls Manage controls that declare your regulatory and internal requirements…" at bounding box center [519, 73] width 155 height 35
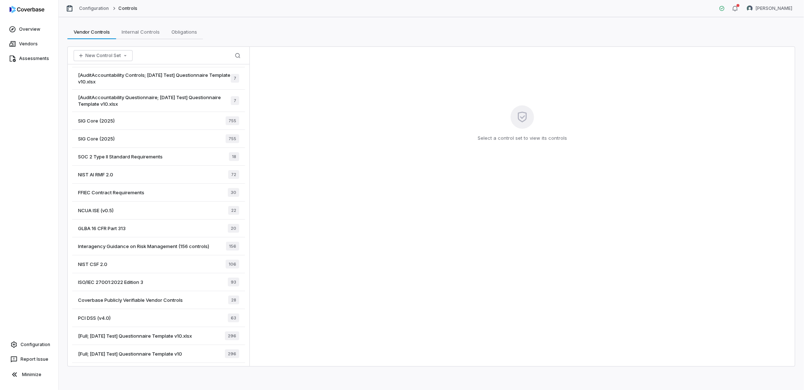
scroll to position [39, 0]
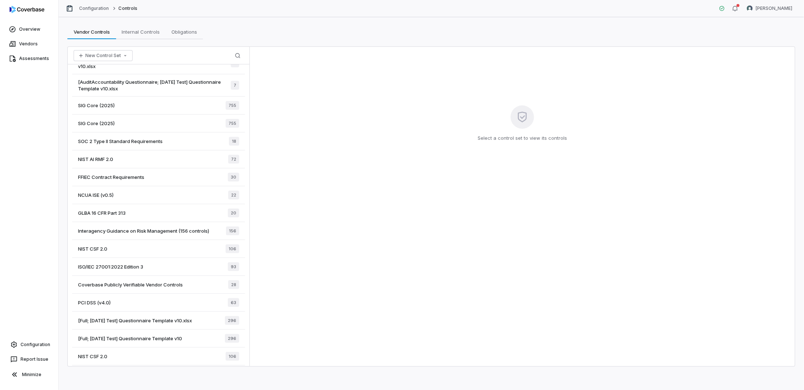
click at [137, 338] on span "[Full; 2025-06-02 Test] Questionnaire Template v10" at bounding box center [130, 338] width 104 height 7
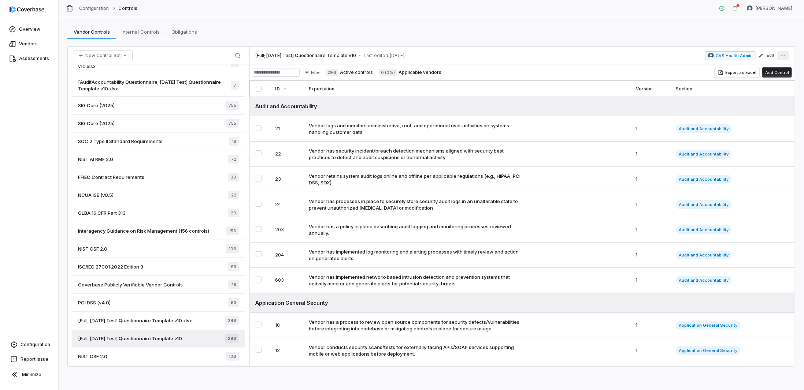
click at [784, 55] on icon "More actions" at bounding box center [783, 56] width 6 height 6
click at [580, 51] on div "[Full; 2025-06-02 Test] Questionnaire Template v10 • Last edited: Jun 2, 2025 C…" at bounding box center [522, 56] width 545 height 18
click at [160, 314] on div "[Full; 2025-06-04 Test] Questionnaire Template v10.xlsx 296" at bounding box center [158, 321] width 173 height 18
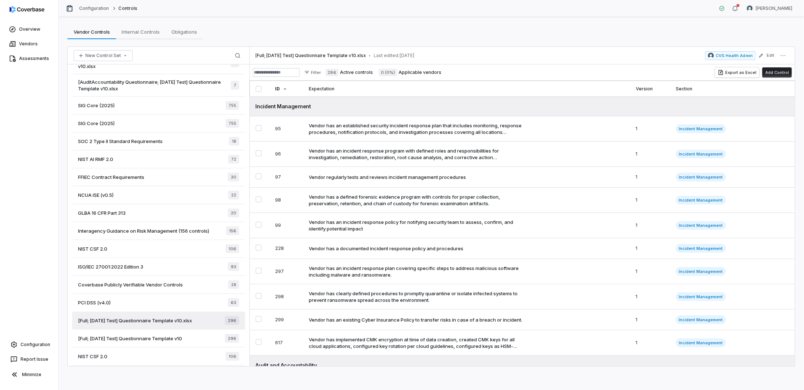
click at [163, 335] on span "[Full; 2025-06-02 Test] Questionnaire Template v10" at bounding box center [130, 338] width 104 height 7
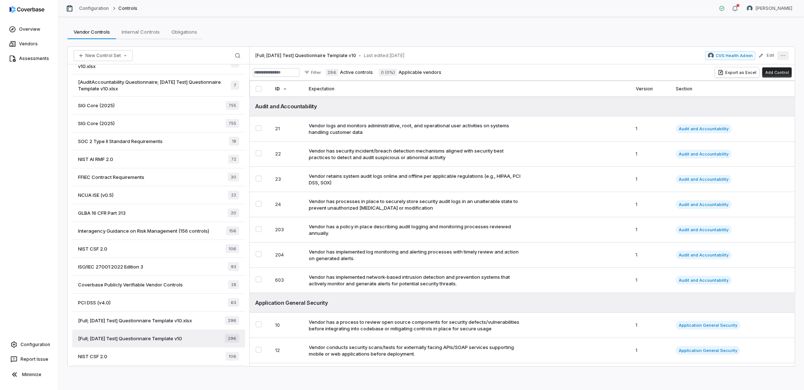
click at [784, 57] on icon "More actions" at bounding box center [783, 56] width 6 height 6
click at [715, 69] on div "Manage Sections" at bounding box center [734, 70] width 105 height 12
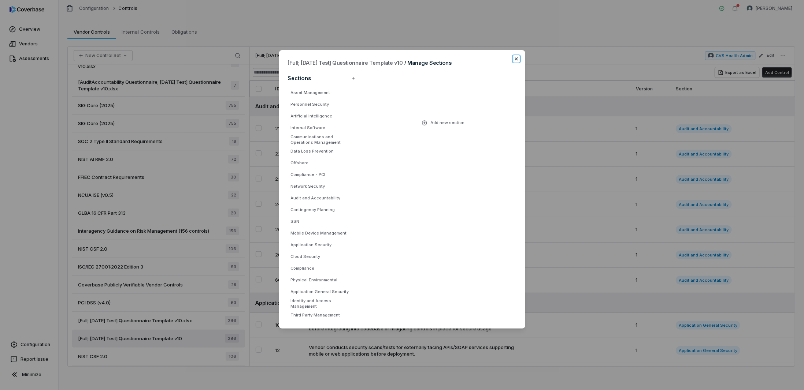
click at [517, 58] on icon "button" at bounding box center [515, 58] width 3 height 3
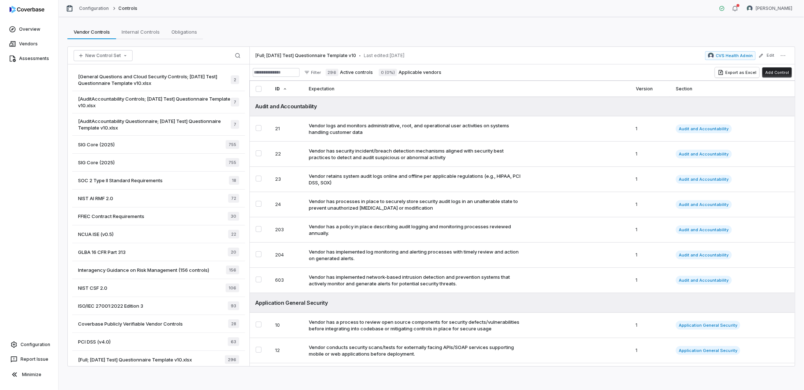
scroll to position [39, 0]
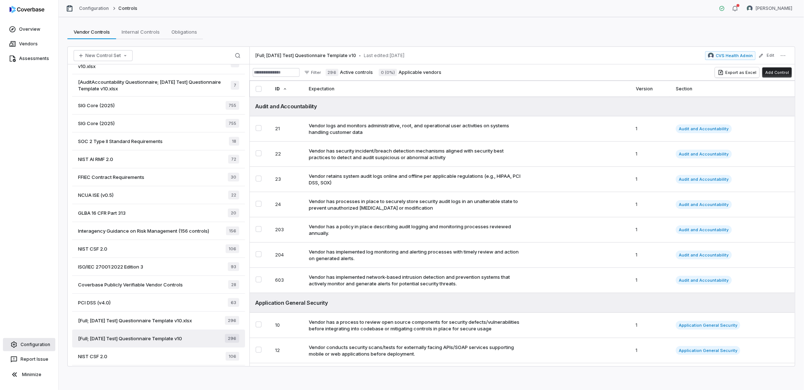
click at [36, 344] on link "Configuration" at bounding box center [29, 344] width 52 height 13
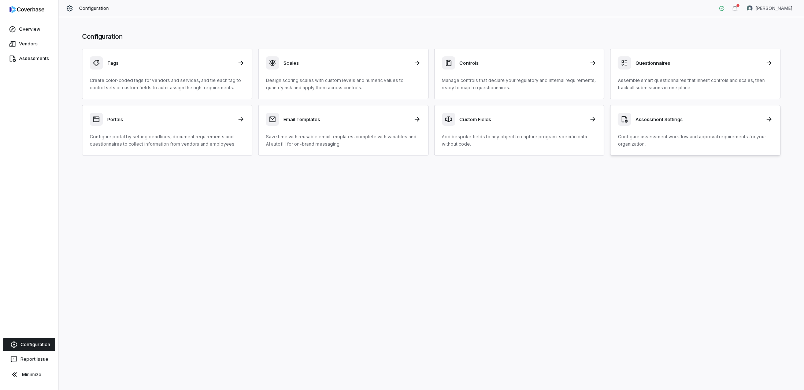
click at [656, 127] on div "Assessment Settings Configure assessment workflow and approval requirements for…" at bounding box center [695, 130] width 155 height 35
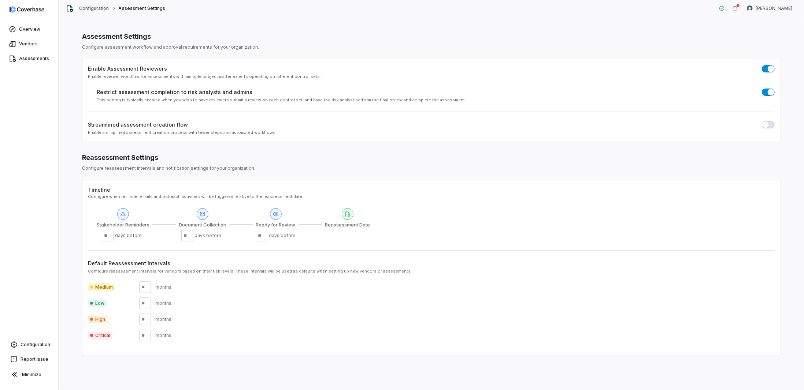
click at [100, 7] on link "Configuration" at bounding box center [94, 8] width 30 height 6
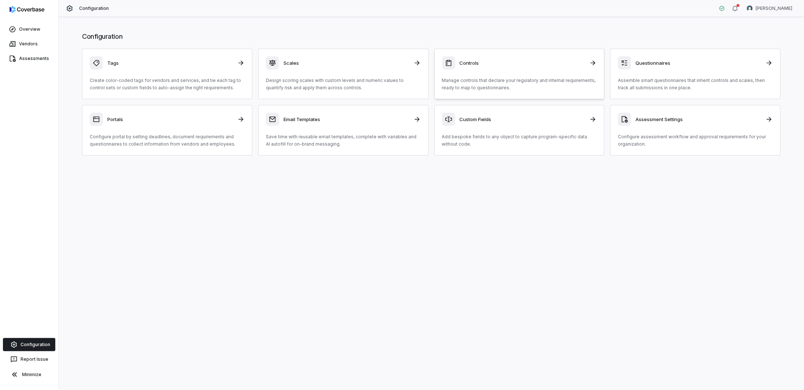
click at [501, 64] on h3 "Controls" at bounding box center [523, 63] width 126 height 7
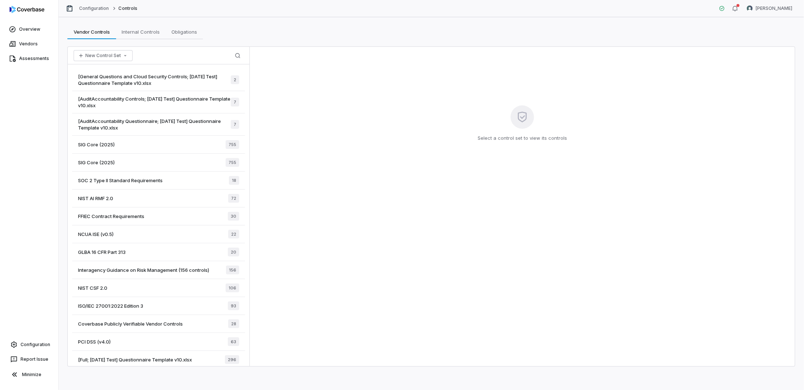
click at [171, 91] on div "[AuditAccountability Controls; 2025-07-21 Test] Questionnaire Template v10.xlsx…" at bounding box center [158, 102] width 173 height 22
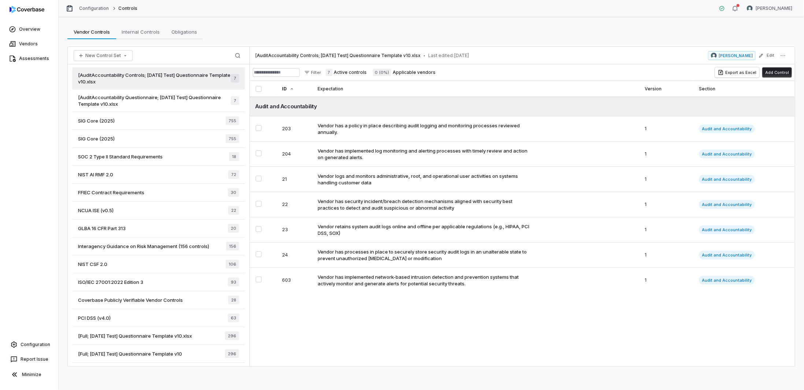
scroll to position [39, 0]
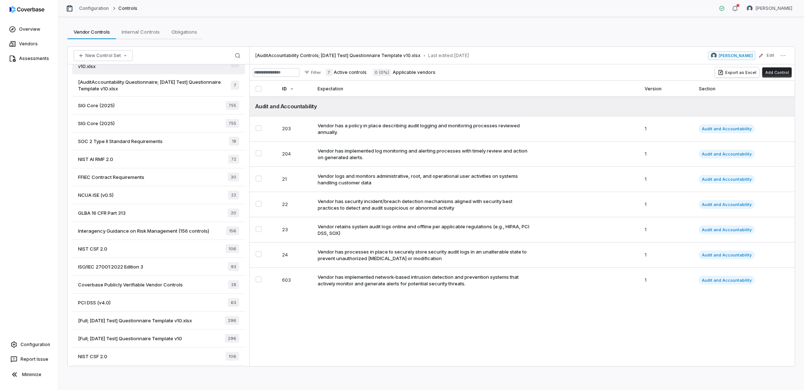
click at [133, 337] on span "[Full; 2025-06-02 Test] Questionnaire Template v10" at bounding box center [130, 338] width 104 height 7
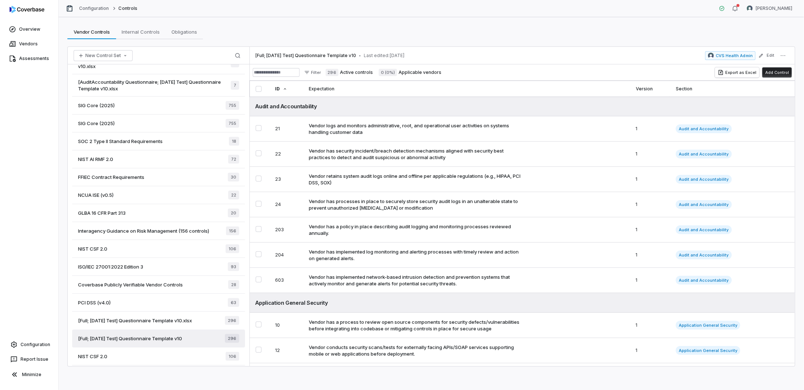
click at [397, 72] on span "0 (0%)" at bounding box center [388, 72] width 18 height 7
click at [15, 60] on icon at bounding box center [13, 59] width 6 height 7
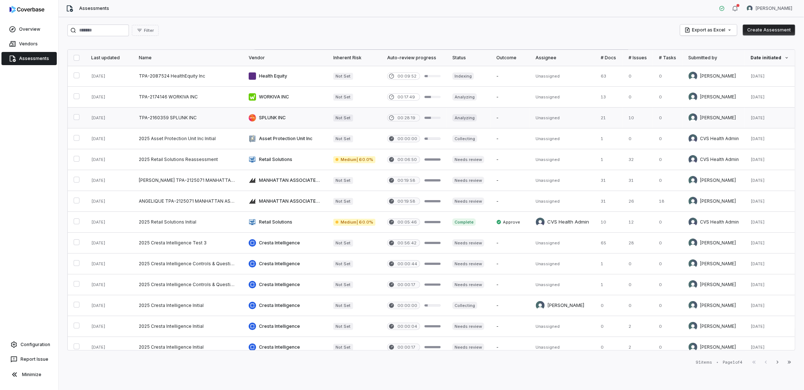
click at [157, 119] on link at bounding box center [188, 118] width 110 height 21
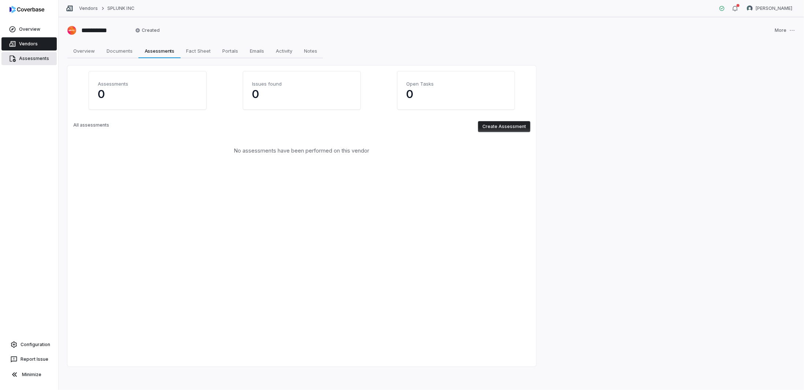
click at [34, 57] on link "Assessments" at bounding box center [28, 58] width 55 height 13
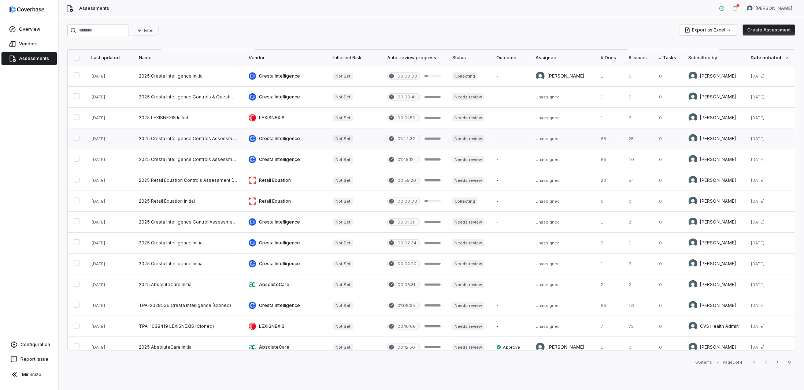
scroll to position [232, 0]
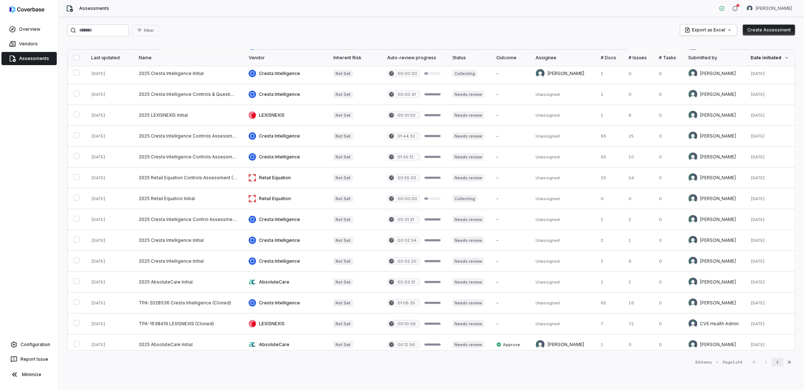
click at [776, 363] on icon "button" at bounding box center [777, 363] width 6 height 6
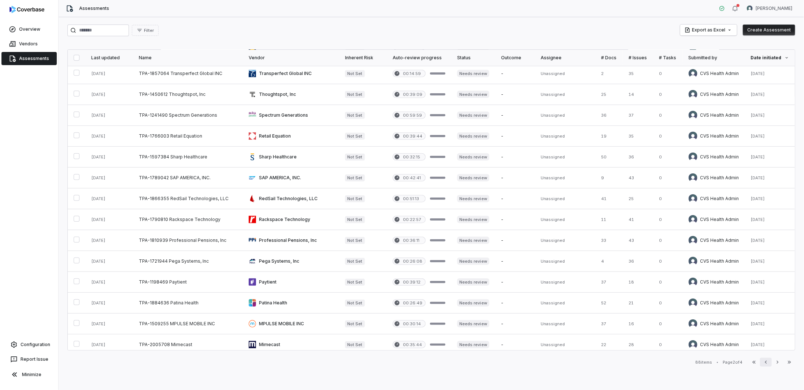
click at [761, 363] on button "Previous" at bounding box center [766, 362] width 12 height 9
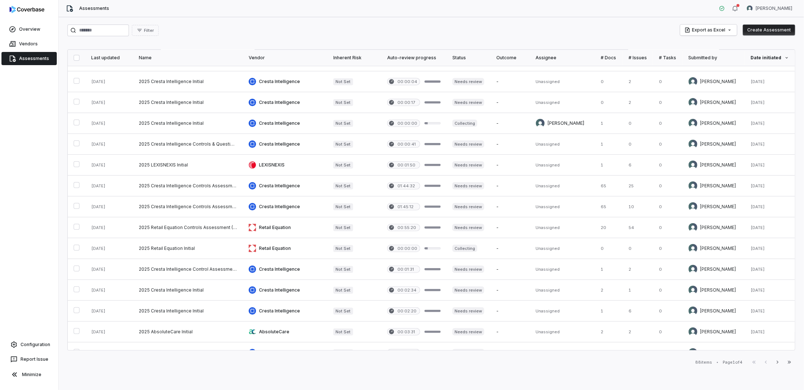
scroll to position [183, 0]
click at [89, 29] on input "search" at bounding box center [98, 31] width 62 height 12
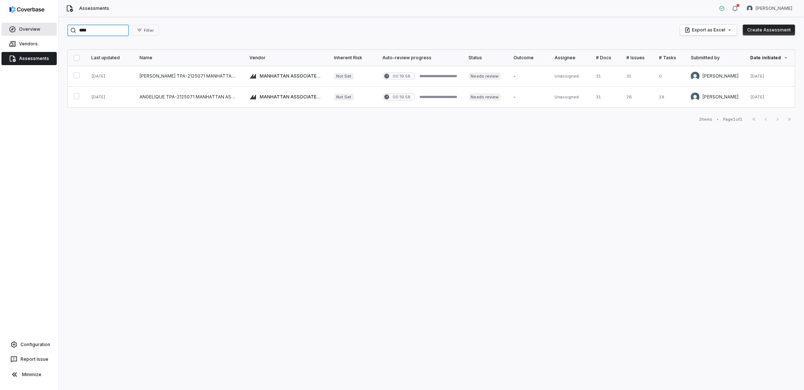
type input "****"
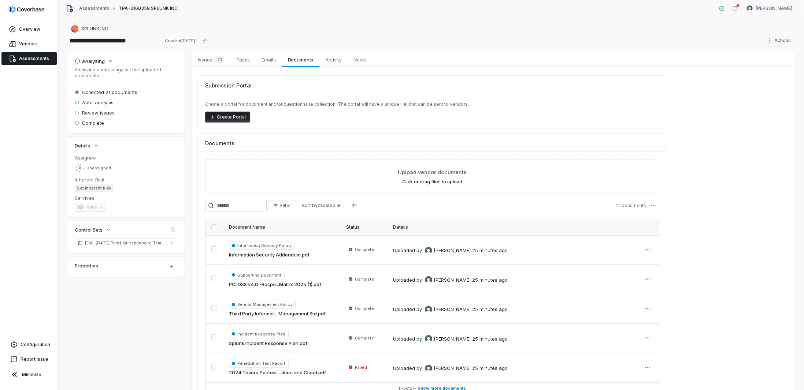
drag, startPoint x: 122, startPoint y: 339, endPoint x: 15, endPoint y: 121, distance: 242.8
click at [122, 336] on div "Analyzing Analyzing controls against the uploaded documents Collected 21 docume…" at bounding box center [431, 231] width 728 height 359
click at [14, 53] on link "Assessments" at bounding box center [28, 58] width 55 height 13
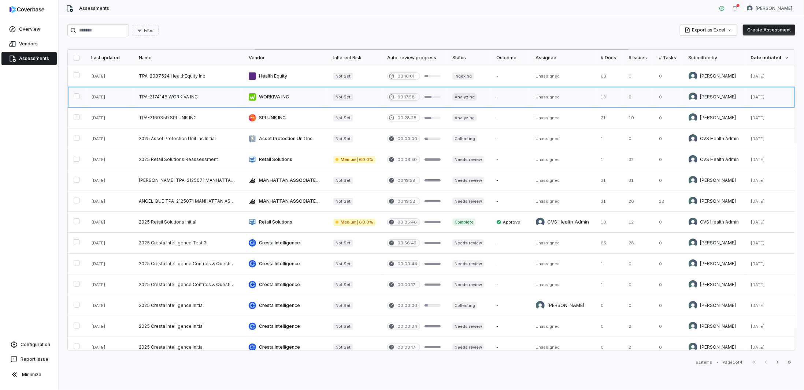
click at [183, 104] on link at bounding box center [188, 97] width 110 height 21
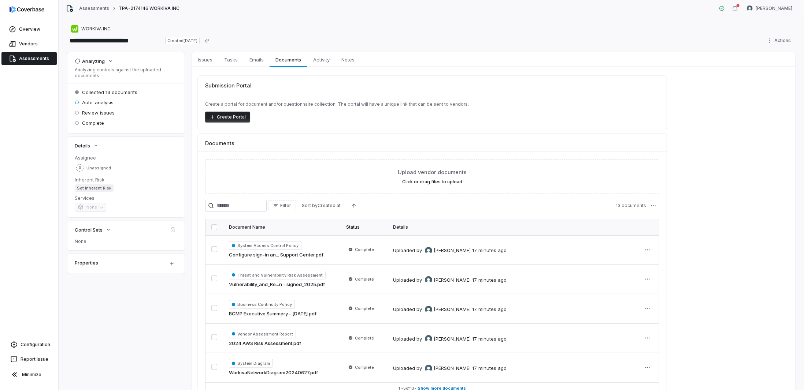
click at [36, 61] on link "Assessments" at bounding box center [28, 58] width 55 height 13
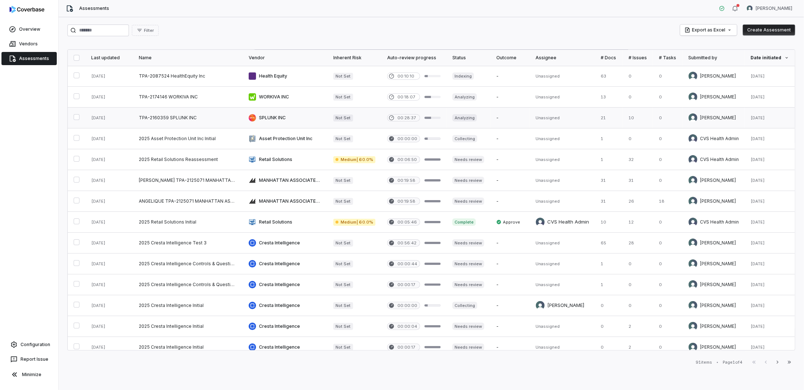
click at [156, 116] on link at bounding box center [188, 118] width 110 height 21
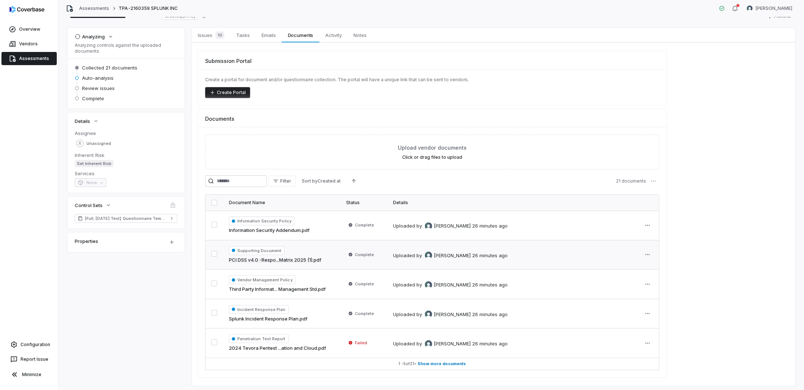
scroll to position [42, 0]
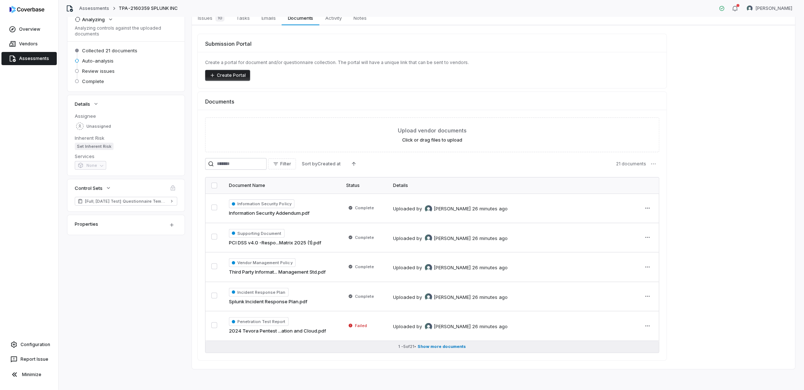
click at [439, 344] on span "Show more documents" at bounding box center [442, 346] width 48 height 5
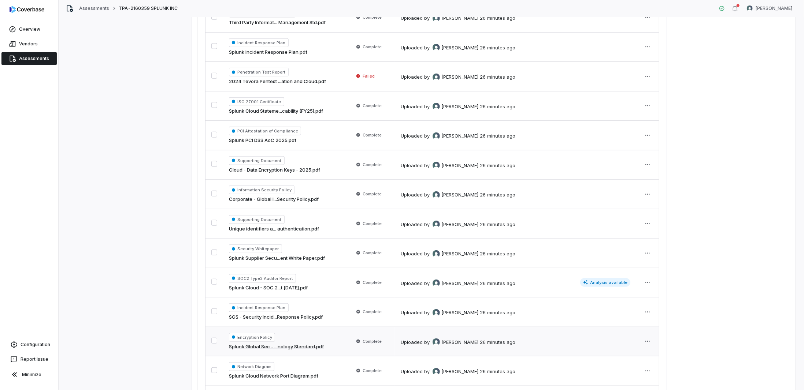
scroll to position [218, 0]
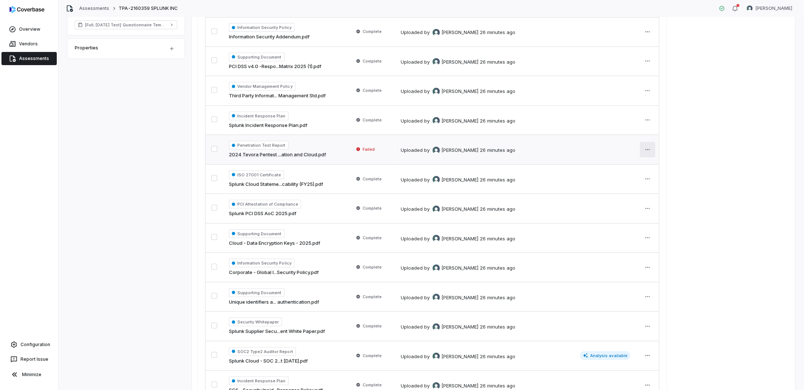
click at [644, 148] on html "**********" at bounding box center [402, 195] width 804 height 390
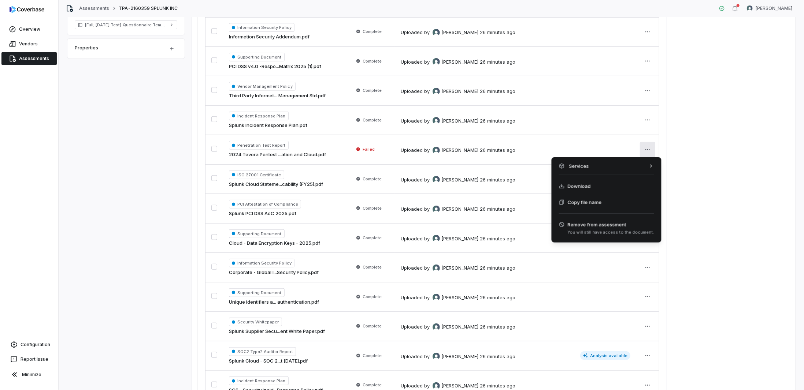
click at [383, 183] on html "**********" at bounding box center [402, 195] width 804 height 390
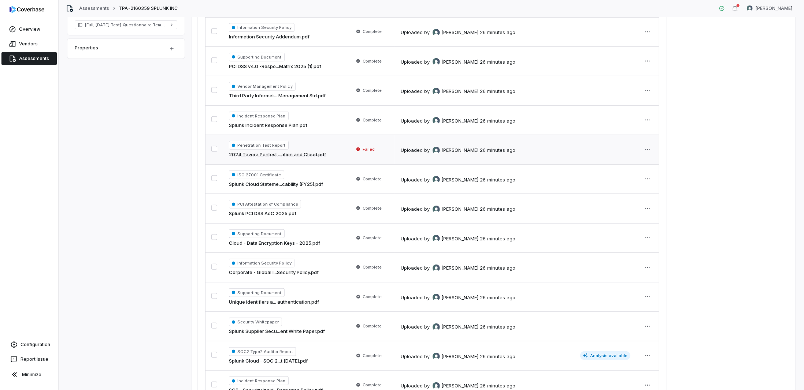
scroll to position [108, 0]
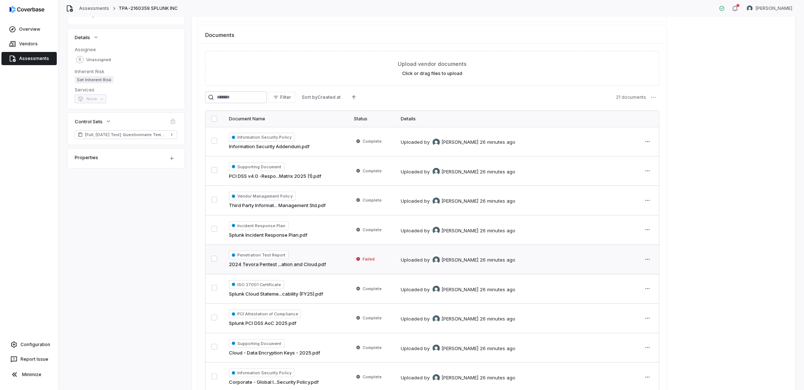
click at [369, 260] on span "Failed" at bounding box center [368, 259] width 12 height 6
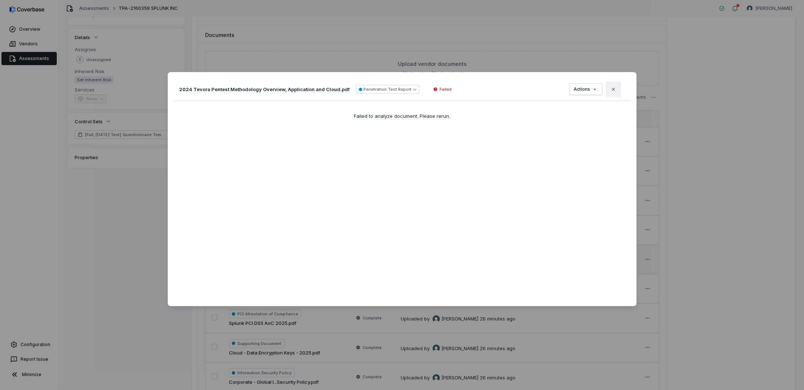
click at [615, 89] on button "Close" at bounding box center [613, 89] width 15 height 15
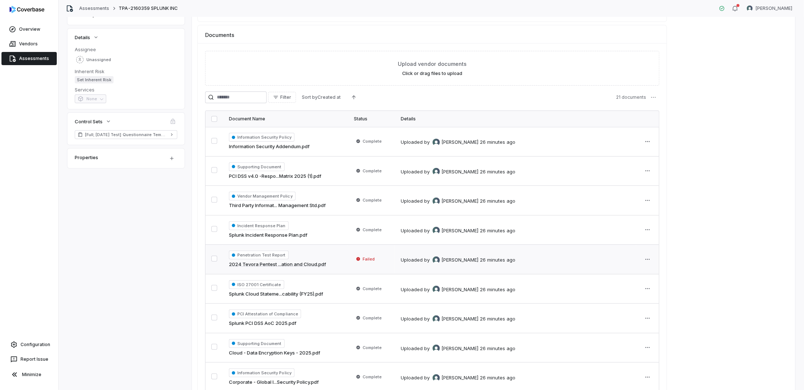
click at [373, 264] on td "Failed" at bounding box center [371, 260] width 47 height 30
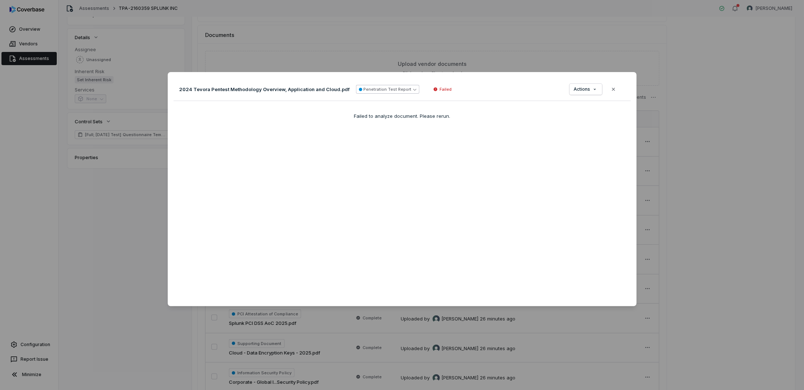
click at [386, 89] on button "Penetration Test Report" at bounding box center [387, 89] width 63 height 9
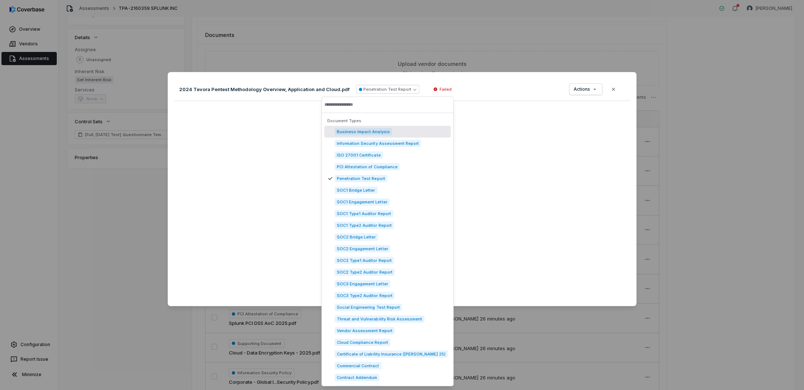
click at [520, 119] on div "Failed to analyze document. Please rerun." at bounding box center [402, 116] width 457 height 7
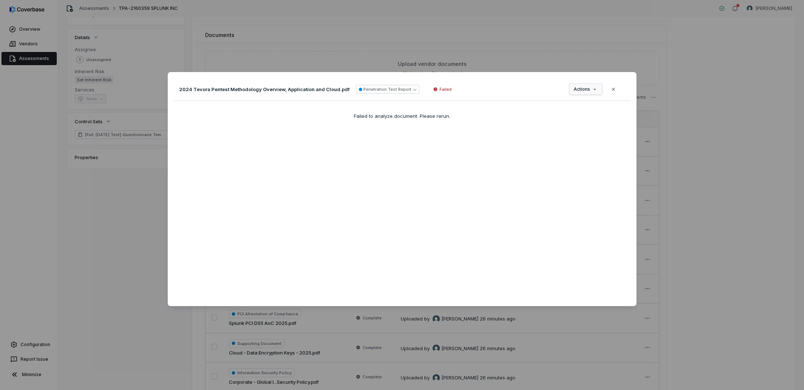
click at [587, 91] on div "Document Preview 2024 Tevora Pentest Methodology Overview, Application and Clou…" at bounding box center [402, 194] width 804 height 269
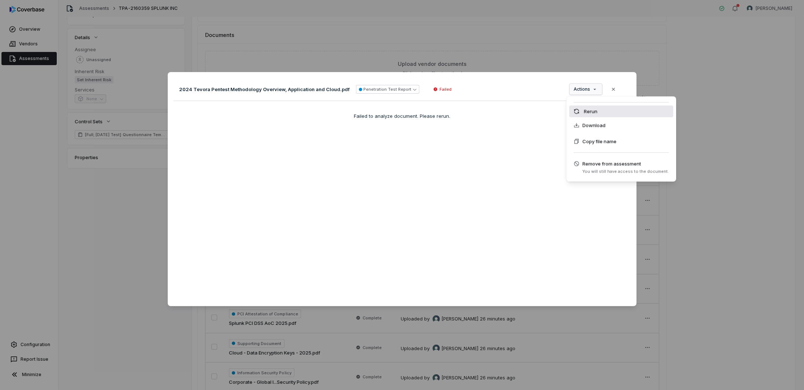
click at [586, 114] on div "Rerun" at bounding box center [621, 111] width 104 height 12
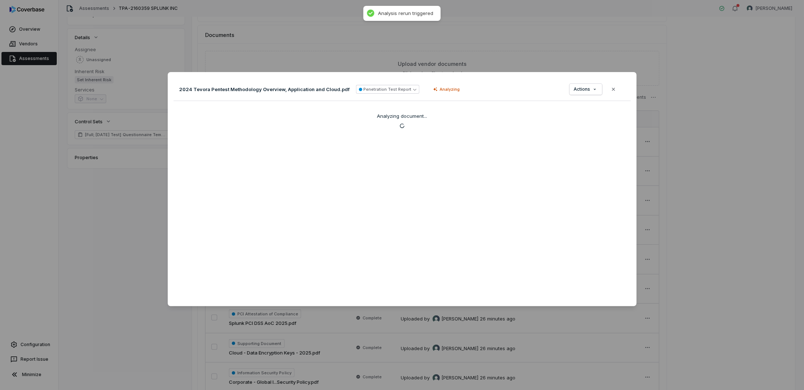
click at [726, 95] on div "Document Preview 2024 Tevora Pentest Methodology Overview, Application and Clou…" at bounding box center [402, 194] width 804 height 269
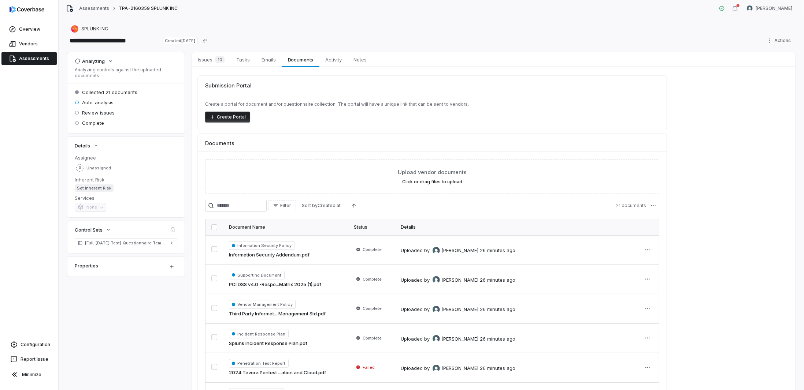
click at [23, 57] on link "Assessments" at bounding box center [28, 58] width 55 height 13
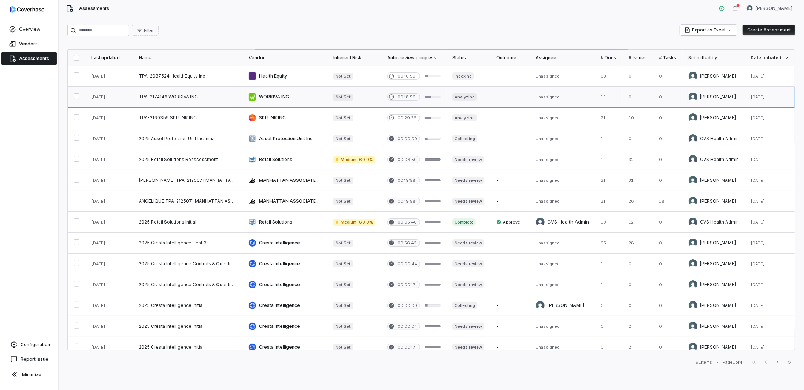
click at [284, 100] on link at bounding box center [285, 97] width 85 height 21
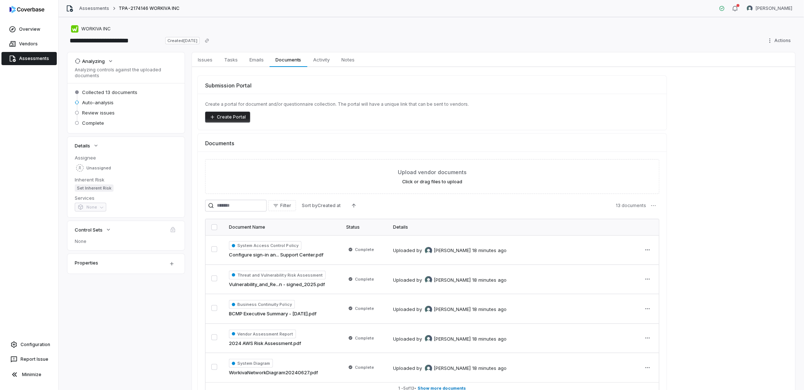
click at [31, 56] on link "Assessments" at bounding box center [28, 58] width 55 height 13
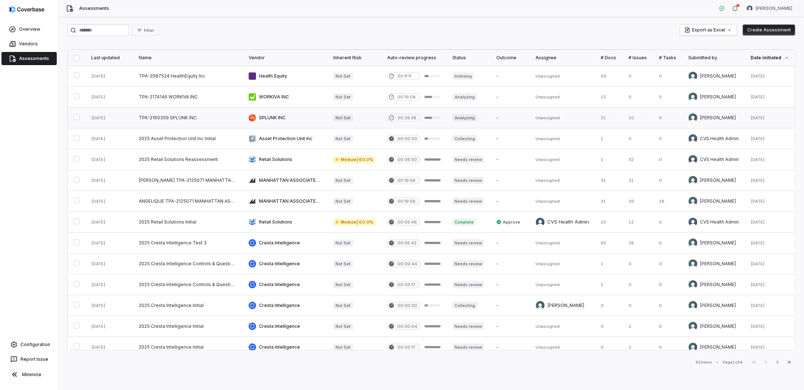
click at [117, 115] on link at bounding box center [109, 118] width 48 height 21
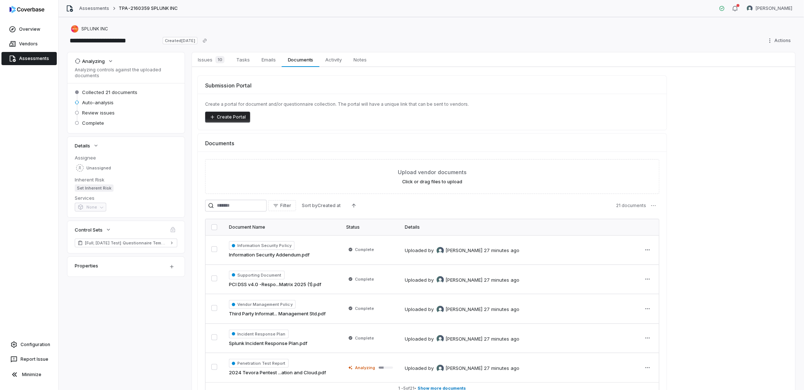
click at [44, 62] on link "Assessments" at bounding box center [28, 58] width 55 height 13
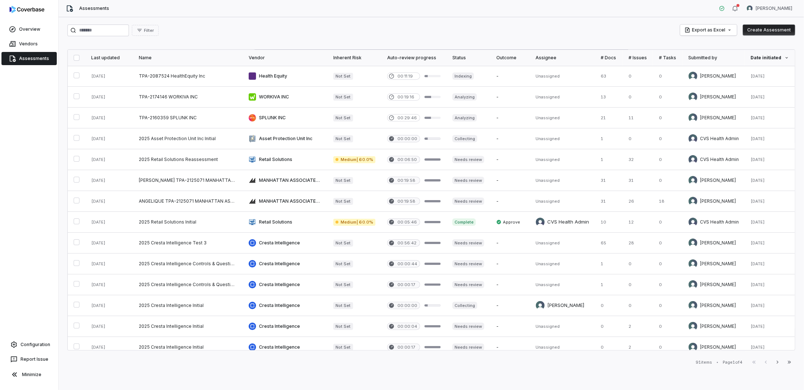
click at [762, 31] on button "Create Assessment" at bounding box center [769, 30] width 52 height 11
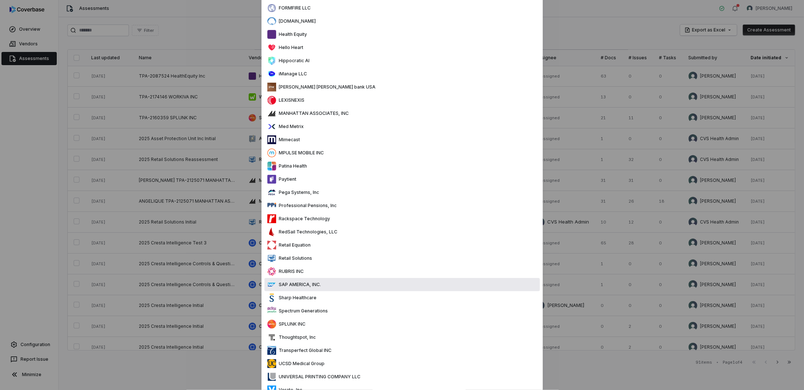
scroll to position [366, 0]
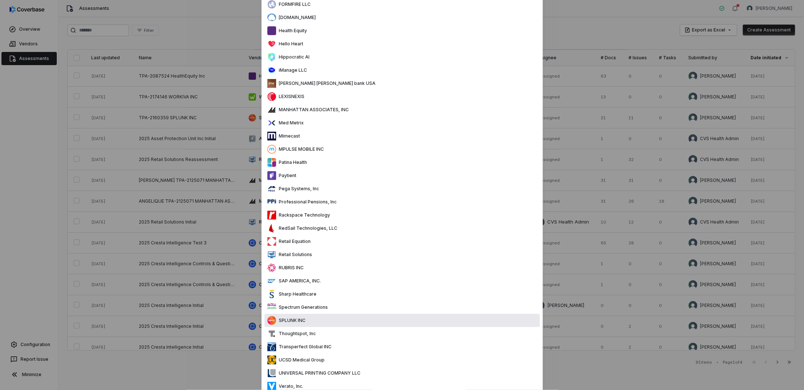
click at [295, 322] on p "SPLUNK INC" at bounding box center [291, 321] width 30 height 6
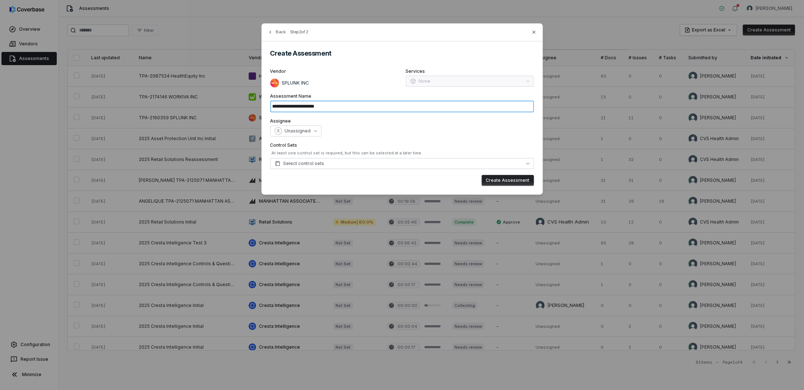
drag, startPoint x: 335, startPoint y: 105, endPoint x: 220, endPoint y: 101, distance: 115.0
click at [220, 101] on div "**********" at bounding box center [402, 109] width 804 height 218
paste input
type input "**********"
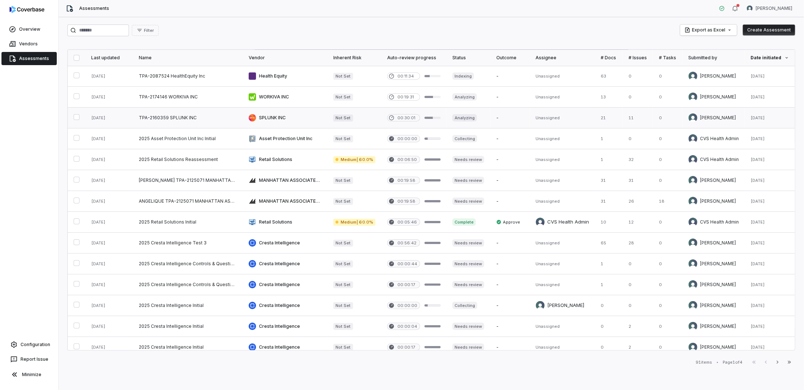
drag, startPoint x: 198, startPoint y: 118, endPoint x: 191, endPoint y: 117, distance: 7.1
click at [59, 112] on div "Filter Export as Excel Create Assessment Last updated Name Vendor Inherent Risk…" at bounding box center [431, 203] width 745 height 373
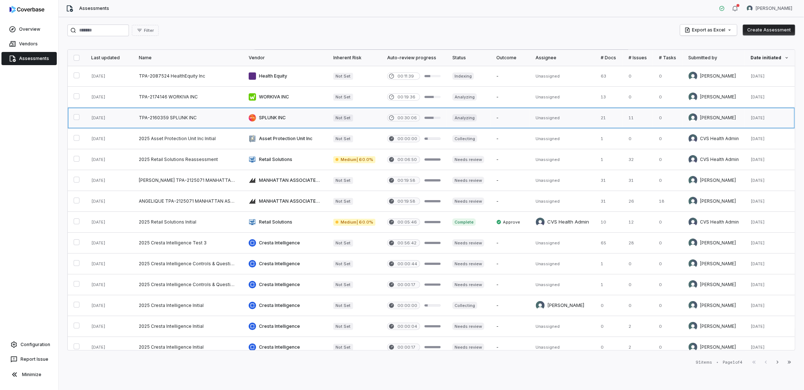
click at [191, 117] on link at bounding box center [188, 118] width 110 height 21
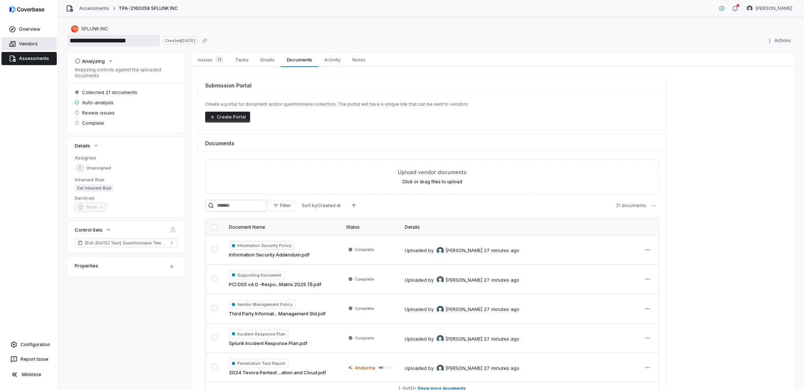
drag, startPoint x: 151, startPoint y: 41, endPoint x: 63, endPoint y: 44, distance: 87.9
click at [48, 41] on div "**********" at bounding box center [402, 195] width 804 height 390
click at [32, 60] on link "Assessments" at bounding box center [28, 58] width 55 height 13
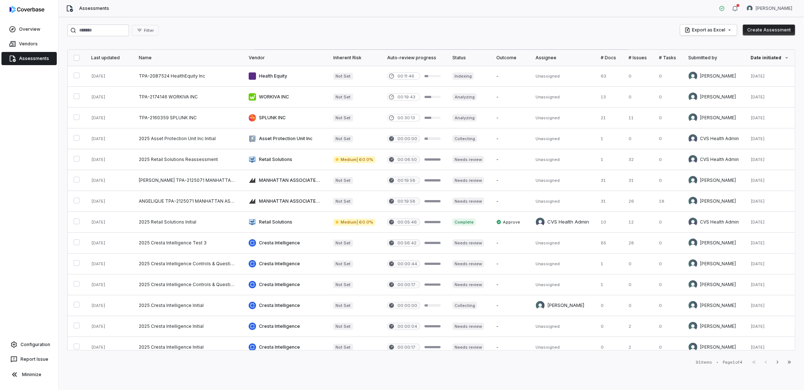
click at [752, 30] on button "Create Assessment" at bounding box center [769, 30] width 52 height 11
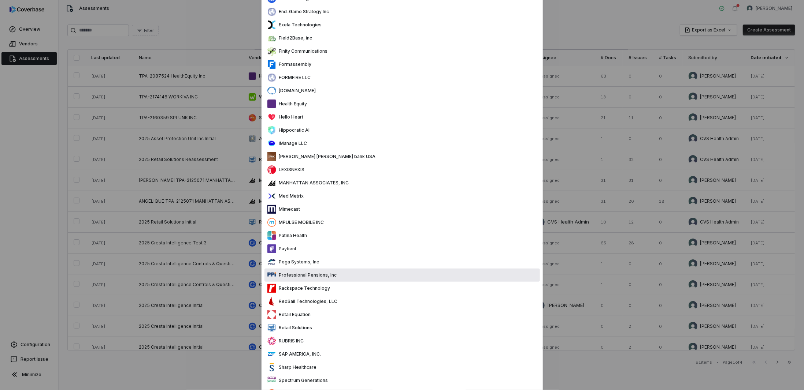
scroll to position [366, 0]
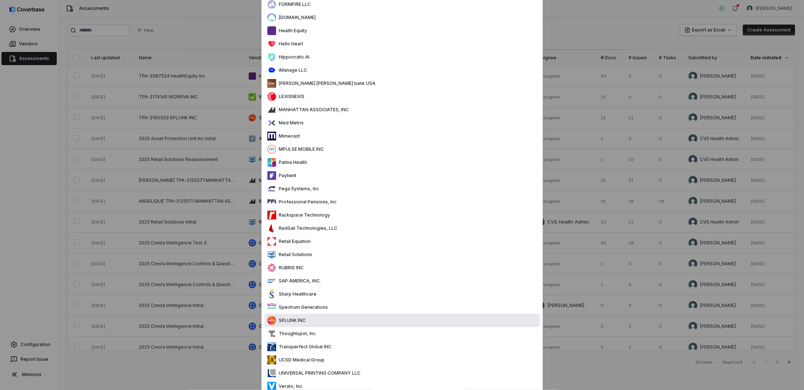
click at [292, 318] on p "SPLUNK INC" at bounding box center [291, 321] width 30 height 6
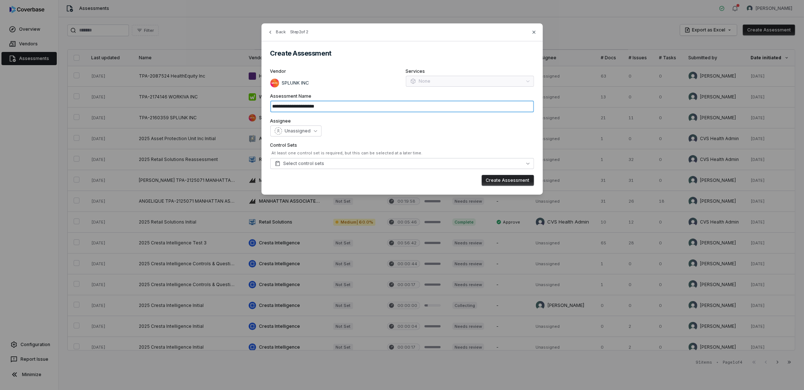
drag, startPoint x: 333, startPoint y: 106, endPoint x: 209, endPoint y: 104, distance: 124.1
click at [209, 104] on div "**********" at bounding box center [402, 109] width 804 height 218
paste input
click at [333, 105] on input "**********" at bounding box center [402, 107] width 264 height 12
drag, startPoint x: 352, startPoint y: 106, endPoint x: 335, endPoint y: 105, distance: 17.2
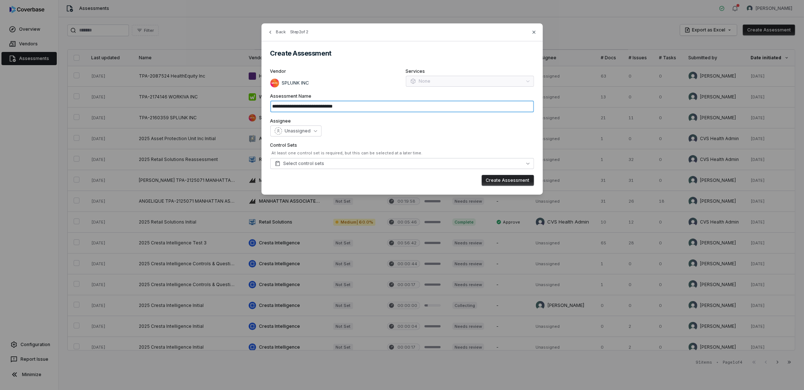
click at [335, 105] on input "**********" at bounding box center [402, 107] width 264 height 12
drag, startPoint x: 365, startPoint y: 103, endPoint x: 335, endPoint y: 104, distance: 30.4
click at [335, 104] on input "**********" at bounding box center [402, 107] width 264 height 12
type input "**********"
click at [504, 180] on button "Create Assessment" at bounding box center [507, 180] width 52 height 11
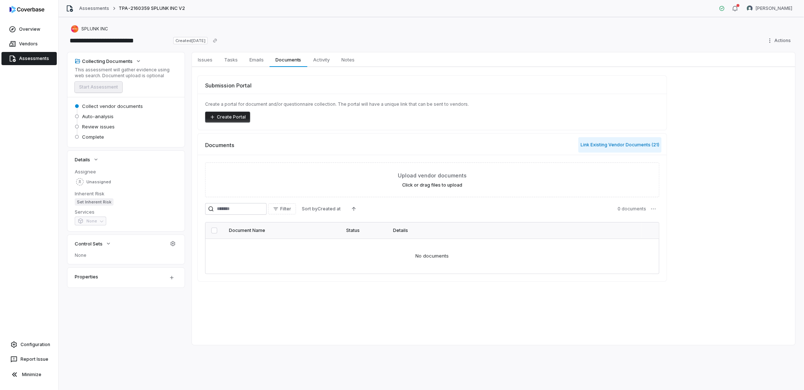
click at [626, 141] on button "Link Existing Vendor Documents ( 21 )" at bounding box center [619, 144] width 83 height 15
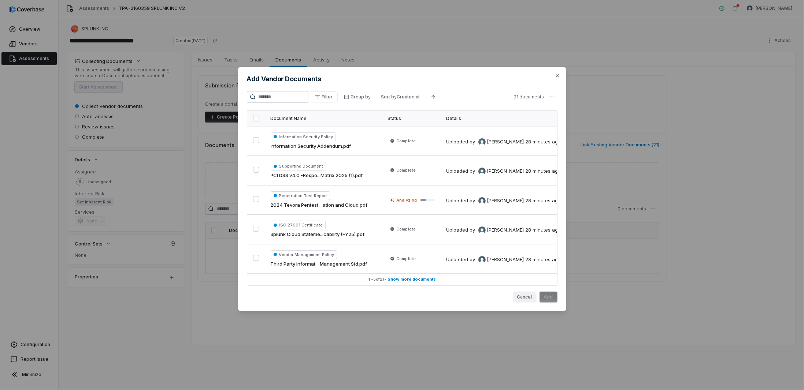
click at [522, 301] on button "Cancel" at bounding box center [525, 297] width 24 height 11
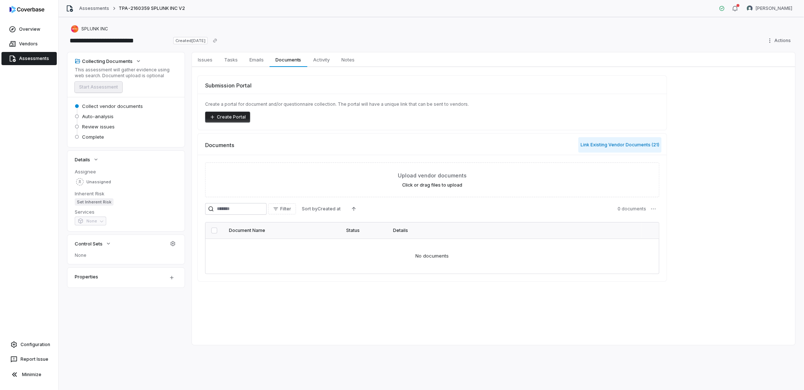
click at [620, 145] on button "Link Existing Vendor Documents ( 21 )" at bounding box center [619, 144] width 83 height 15
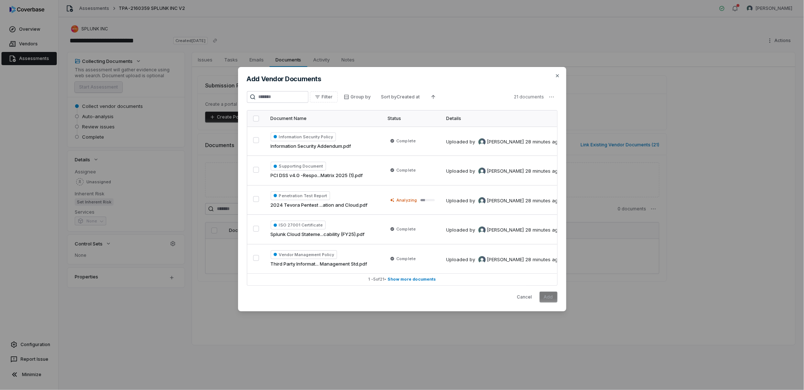
click at [254, 116] on button "button" at bounding box center [256, 119] width 6 height 6
click at [406, 277] on span "Show more documents" at bounding box center [411, 279] width 48 height 5
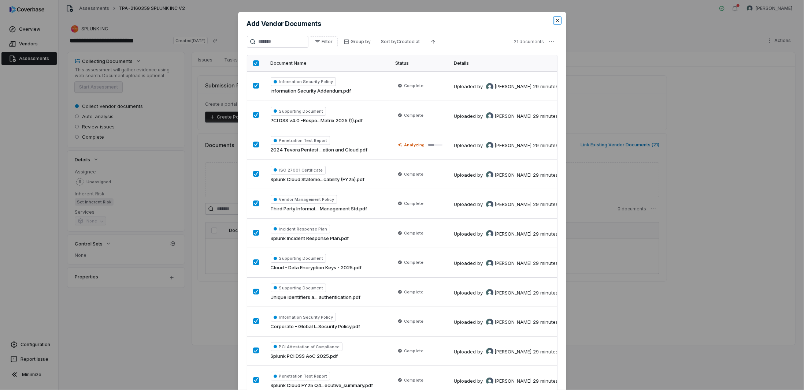
click at [554, 20] on icon "button" at bounding box center [557, 21] width 6 height 6
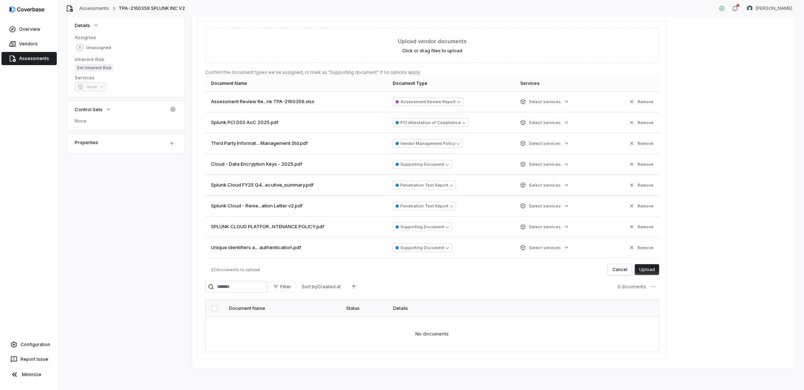
click at [655, 264] on button "Upload" at bounding box center [647, 269] width 25 height 11
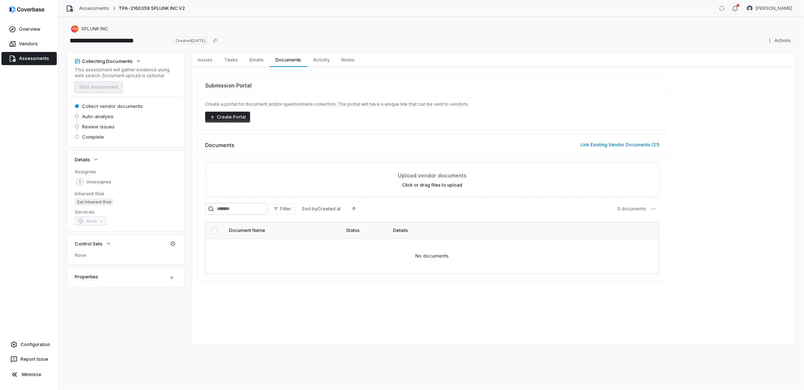
click at [40, 61] on link "Assessments" at bounding box center [28, 58] width 55 height 13
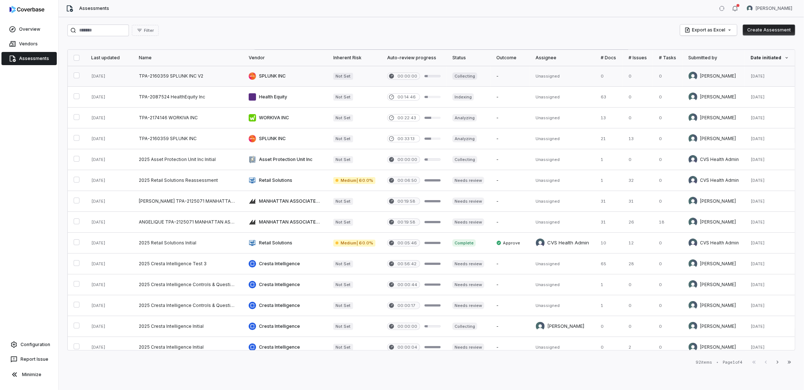
click at [181, 77] on link at bounding box center [188, 76] width 110 height 21
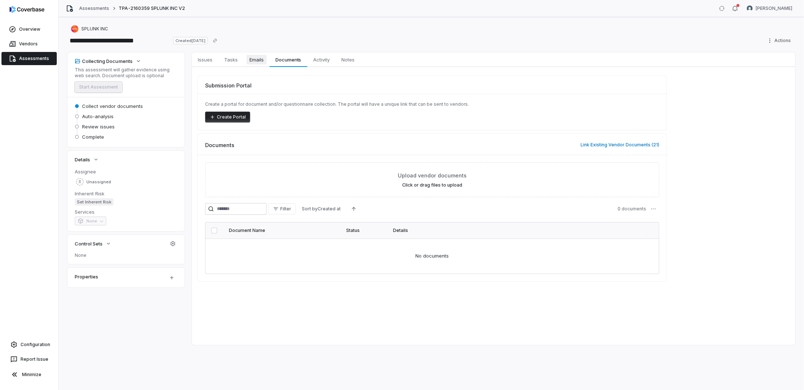
click at [244, 59] on link "Emails Emails" at bounding box center [256, 59] width 26 height 15
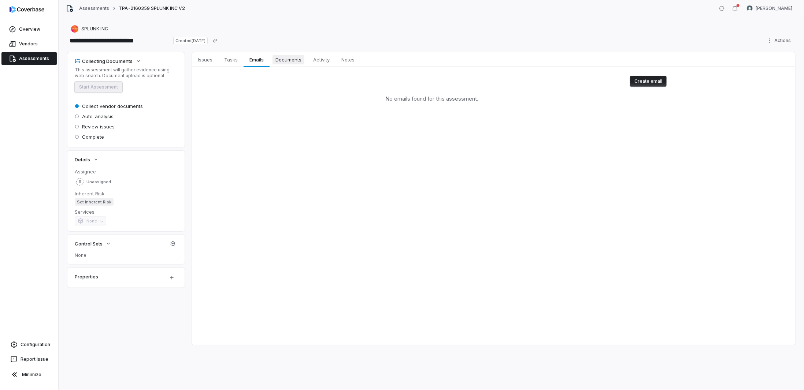
click at [291, 59] on span "Documents" at bounding box center [288, 60] width 32 height 10
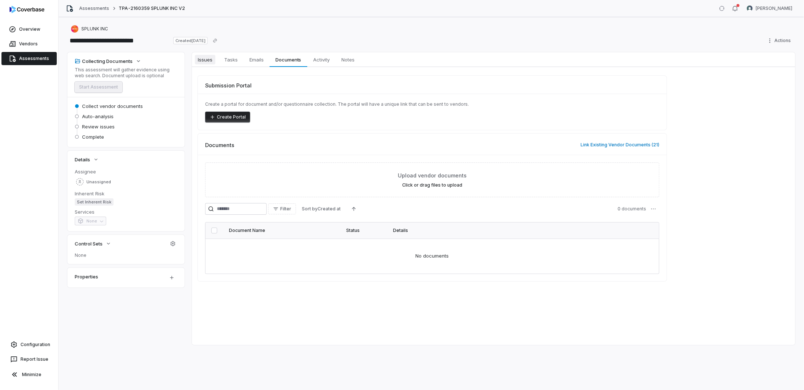
click at [210, 59] on span "Issues" at bounding box center [205, 60] width 21 height 10
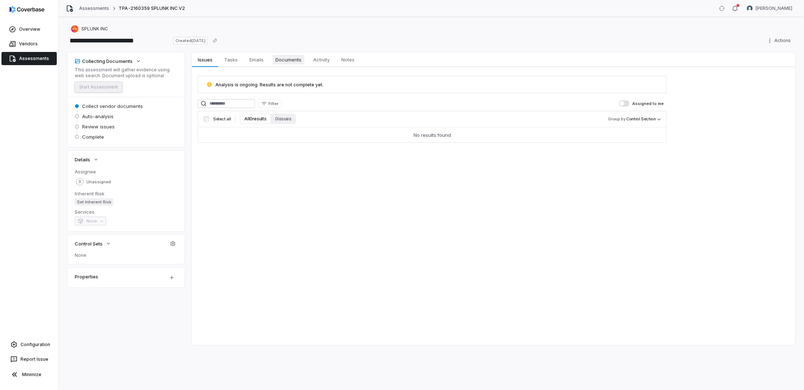
click at [290, 57] on span "Documents" at bounding box center [288, 60] width 32 height 10
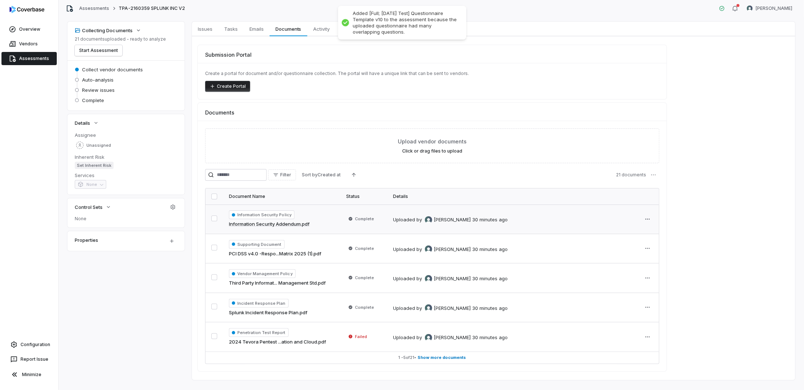
scroll to position [42, 0]
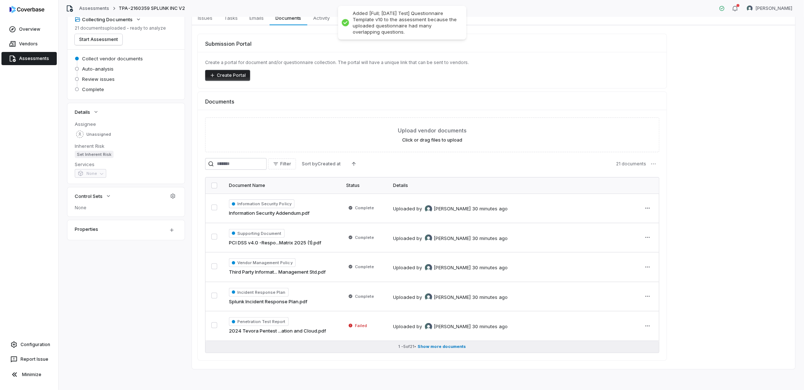
click at [437, 344] on span "Show more documents" at bounding box center [442, 346] width 48 height 5
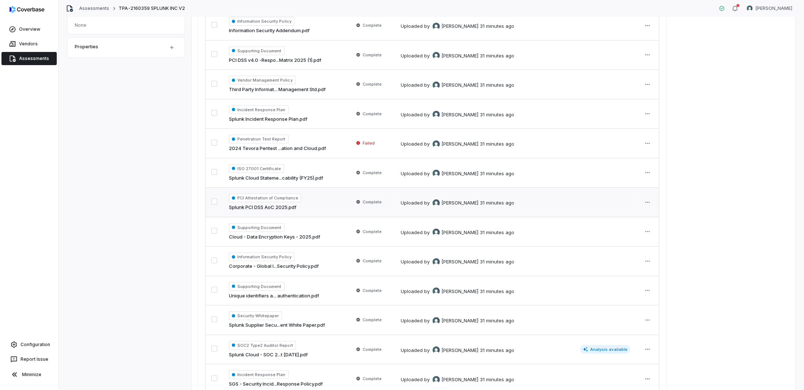
scroll to position [182, 0]
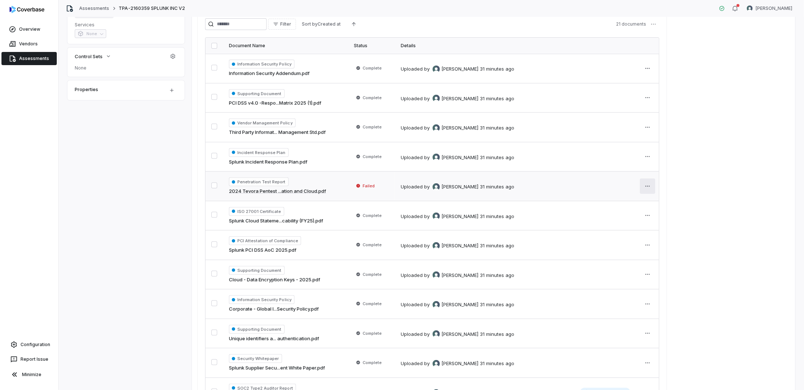
click at [645, 183] on html "**********" at bounding box center [402, 195] width 804 height 390
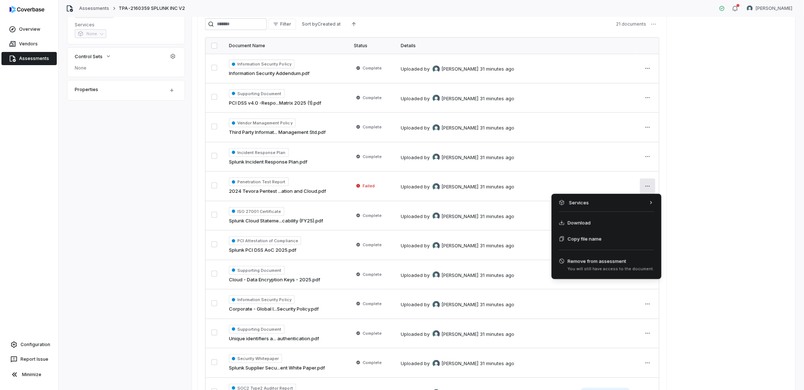
click at [185, 178] on html "**********" at bounding box center [402, 195] width 804 height 390
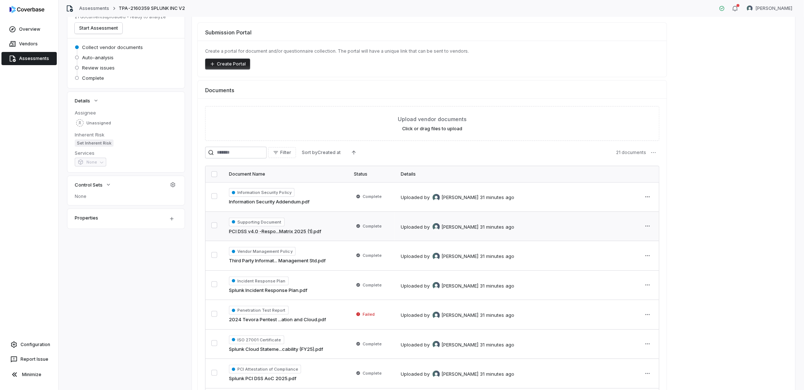
scroll to position [73, 0]
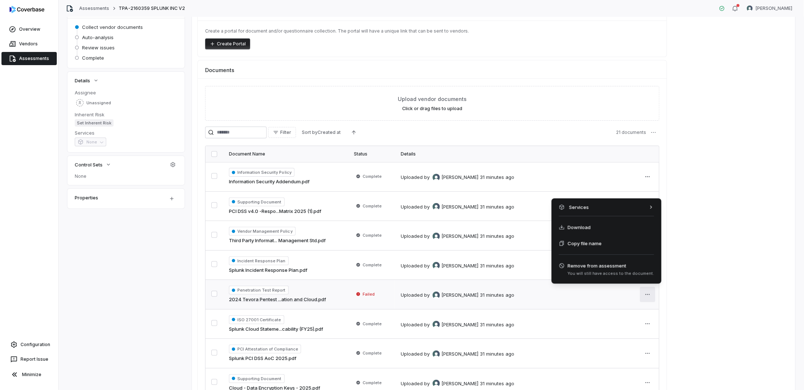
click at [647, 293] on html "**********" at bounding box center [402, 195] width 804 height 390
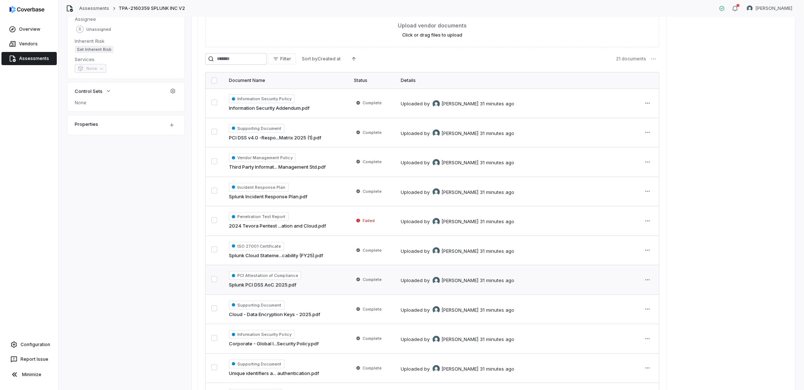
scroll to position [183, 0]
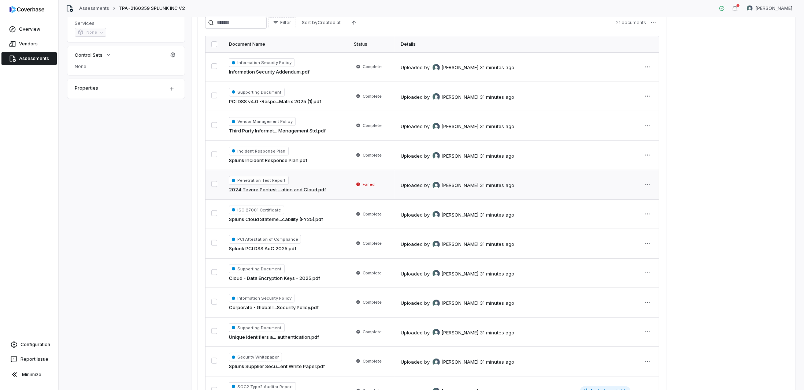
click at [243, 178] on span "Penetration Test Report" at bounding box center [259, 180] width 60 height 9
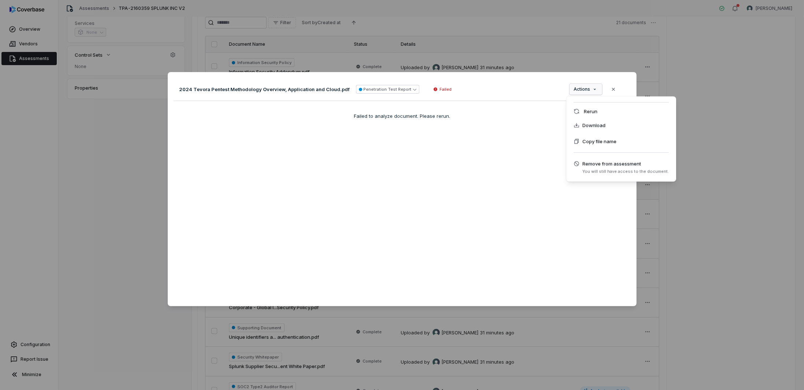
click at [583, 88] on div "Document Preview 2024 Tevora Pentest Methodology Overview, Application and Clou…" at bounding box center [402, 194] width 804 height 269
click at [579, 112] on div "Rerun" at bounding box center [621, 111] width 104 height 12
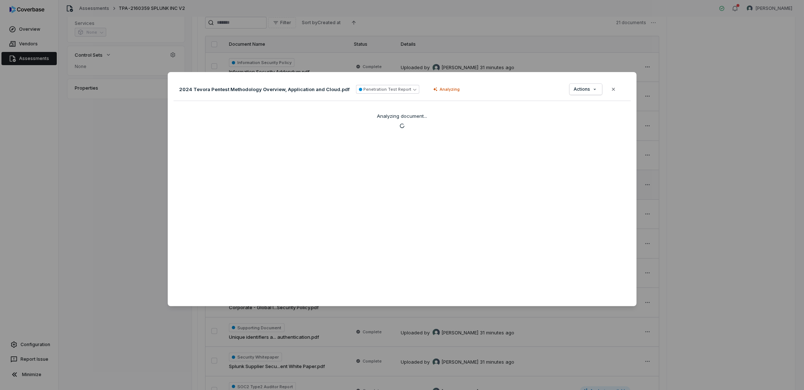
drag, startPoint x: 479, startPoint y: 79, endPoint x: 478, endPoint y: 83, distance: 3.7
click at [478, 83] on div "2024 Tevora Pentest Methodology Overview, Application and Cloud.pdf Penetration…" at bounding box center [402, 89] width 457 height 23
click at [610, 88] on icon "button" at bounding box center [613, 89] width 6 height 6
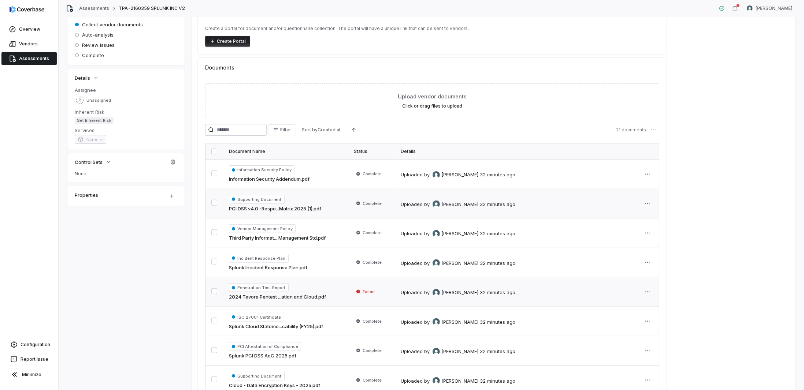
scroll to position [110, 0]
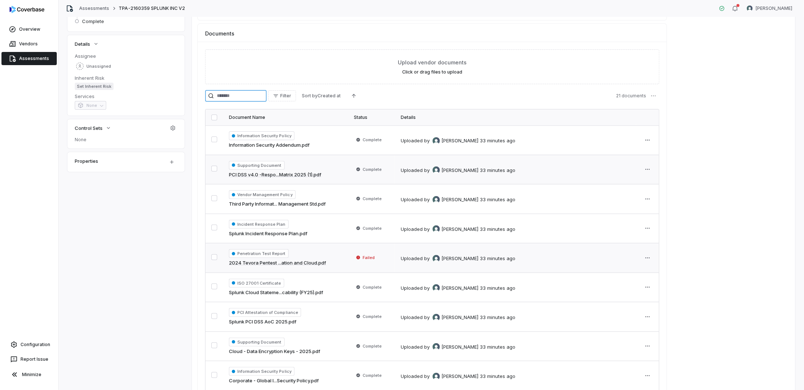
click at [232, 96] on input "search" at bounding box center [236, 96] width 62 height 12
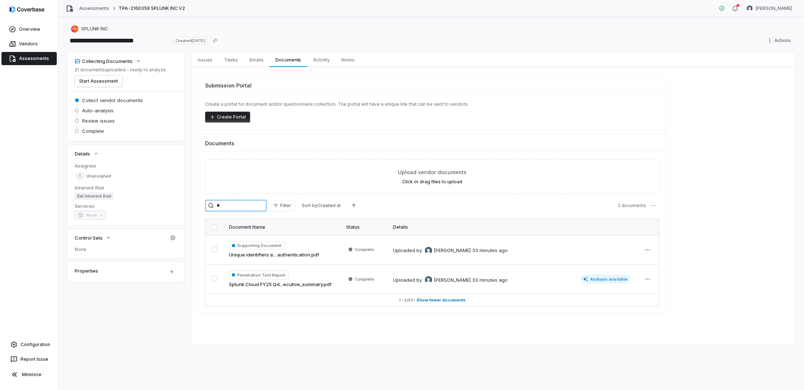
scroll to position [0, 0]
type input "**"
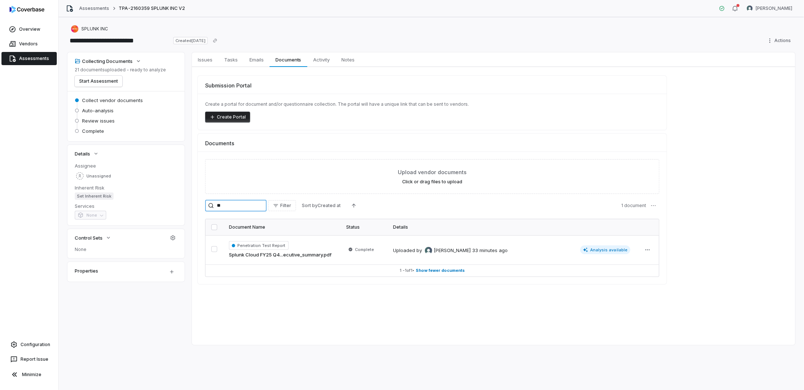
drag, startPoint x: 233, startPoint y: 209, endPoint x: 197, endPoint y: 207, distance: 36.7
click at [197, 207] on div "Submission Portal Create a portal for document and/or questionnaire collection.…" at bounding box center [493, 180] width 603 height 226
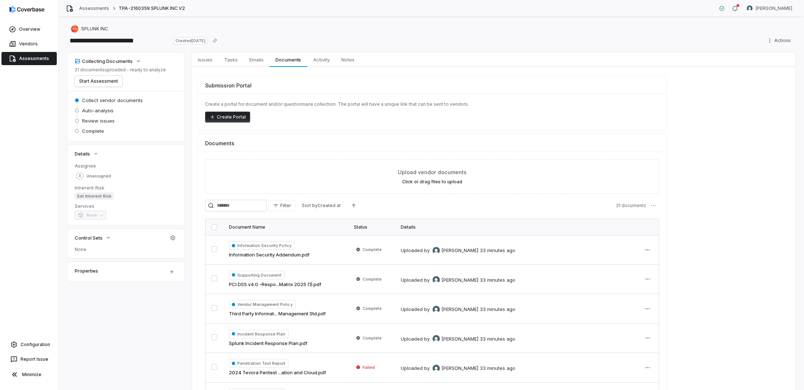
drag, startPoint x: 87, startPoint y: 84, endPoint x: 351, endPoint y: 298, distance: 340.2
click at [89, 79] on button "Start Assessment" at bounding box center [99, 81] width 48 height 11
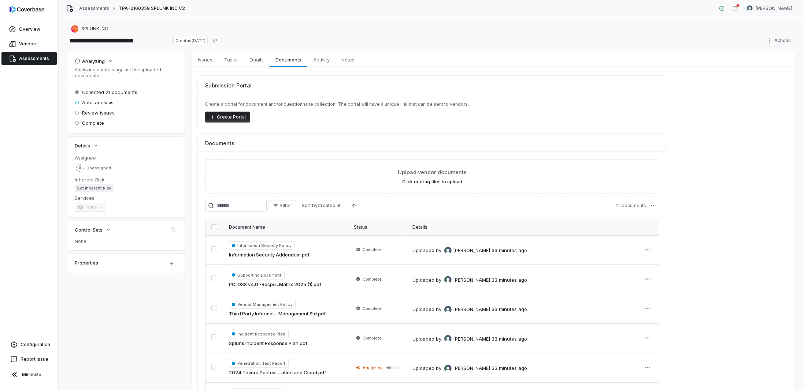
click at [27, 60] on link "Assessments" at bounding box center [28, 58] width 55 height 13
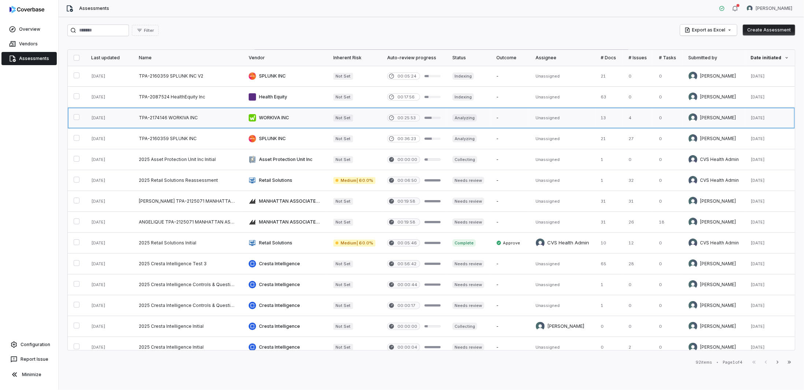
click at [210, 117] on link at bounding box center [188, 118] width 110 height 21
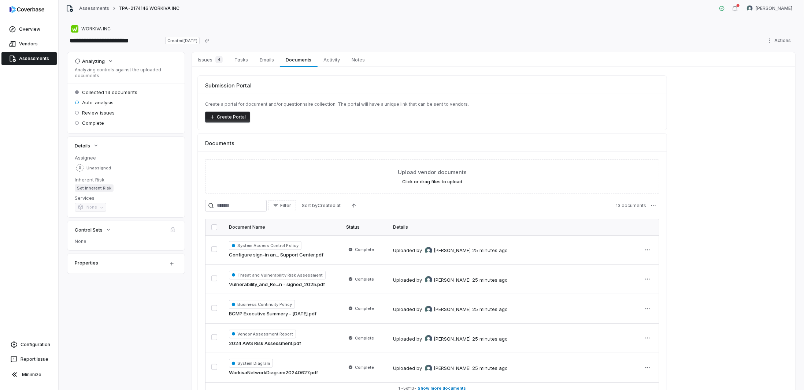
click at [17, 64] on link "Assessments" at bounding box center [28, 58] width 55 height 13
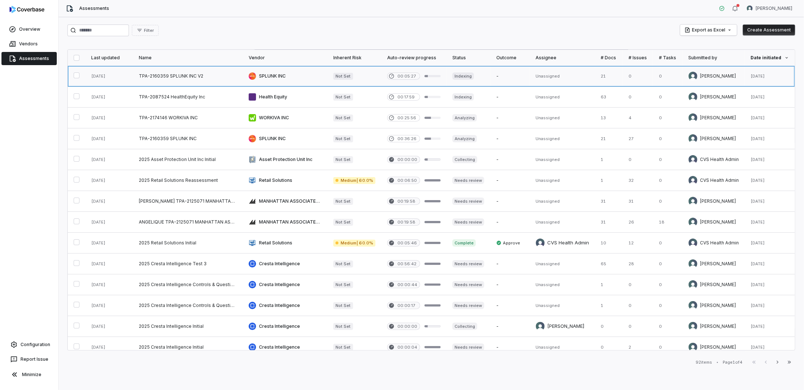
click at [188, 76] on link at bounding box center [188, 76] width 110 height 21
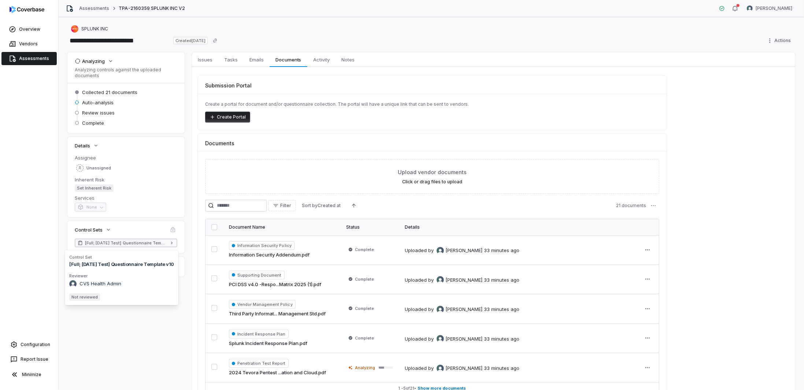
click at [152, 240] on span "[Full; 2025-06-02 Test] Questionnaire Template v10" at bounding box center [126, 243] width 82 height 6
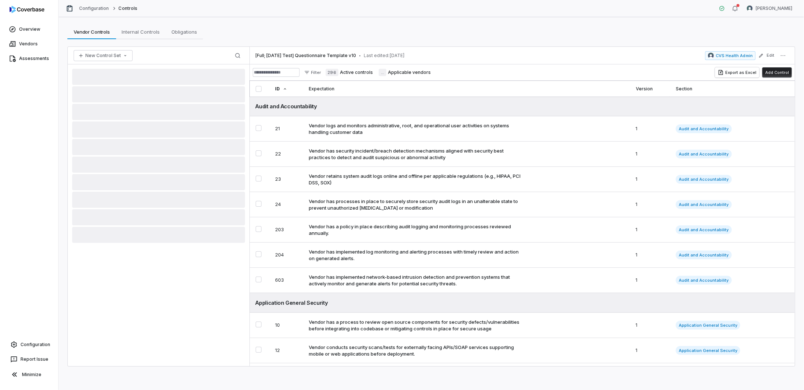
click at [150, 244] on div at bounding box center [159, 215] width 182 height 302
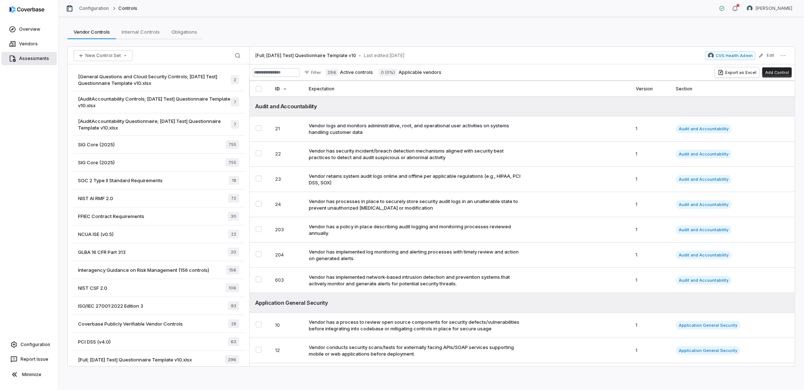
click at [22, 58] on link "Assessments" at bounding box center [28, 58] width 55 height 13
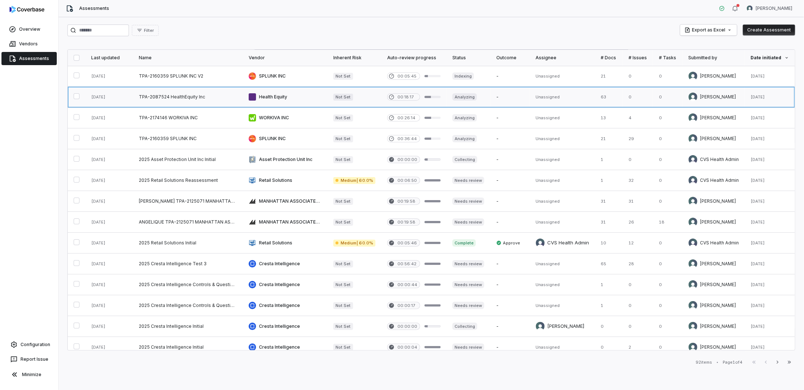
click at [179, 97] on link at bounding box center [188, 97] width 110 height 21
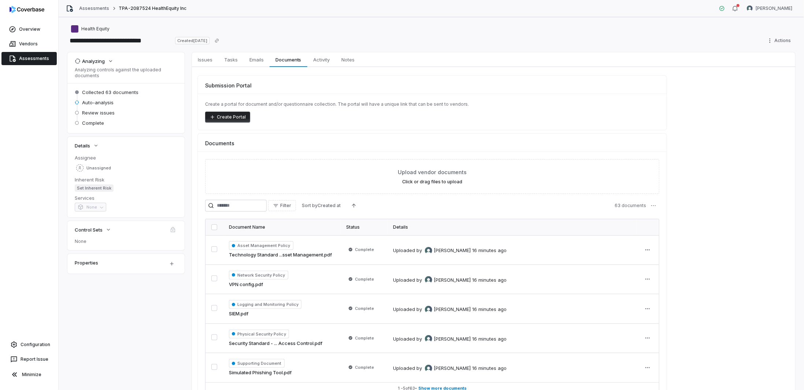
click at [23, 58] on link "Assessments" at bounding box center [28, 58] width 55 height 13
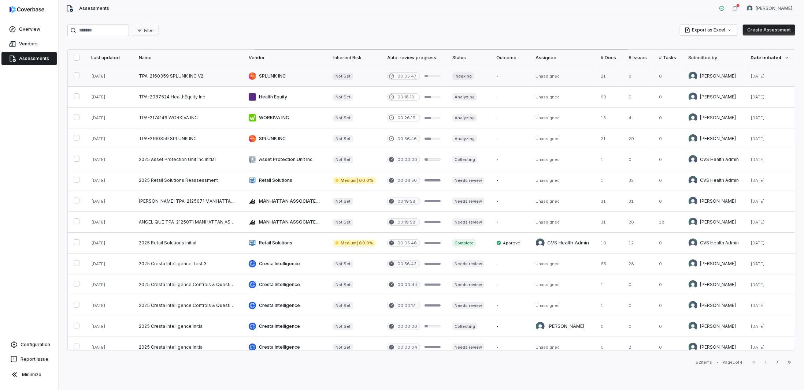
click at [182, 76] on link at bounding box center [188, 76] width 110 height 21
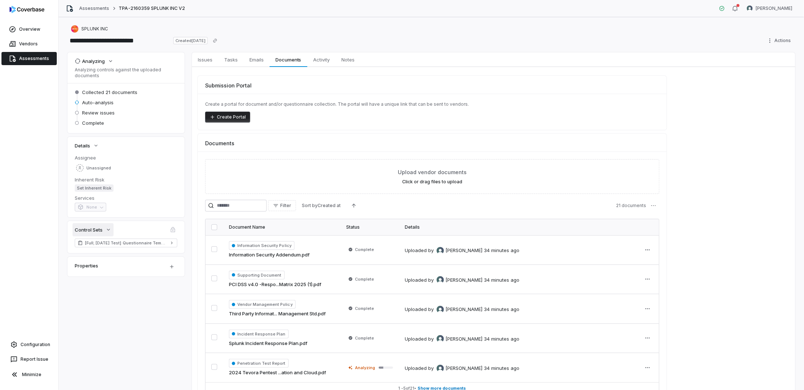
click at [104, 230] on button "Control Sets" at bounding box center [92, 229] width 41 height 13
click at [105, 230] on button "Control Sets" at bounding box center [92, 229] width 41 height 13
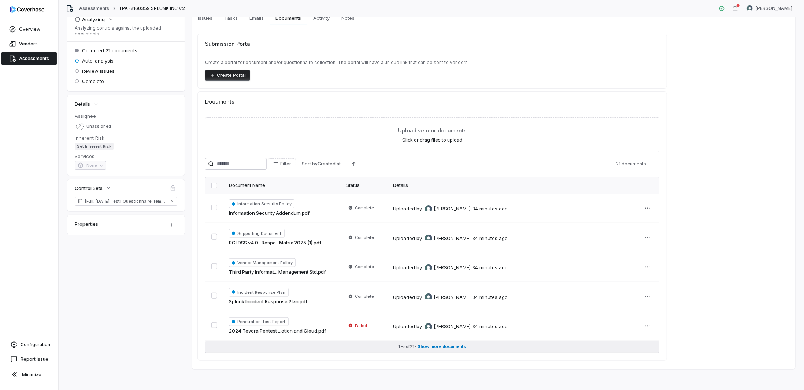
click at [436, 345] on span "Show more documents" at bounding box center [442, 346] width 48 height 5
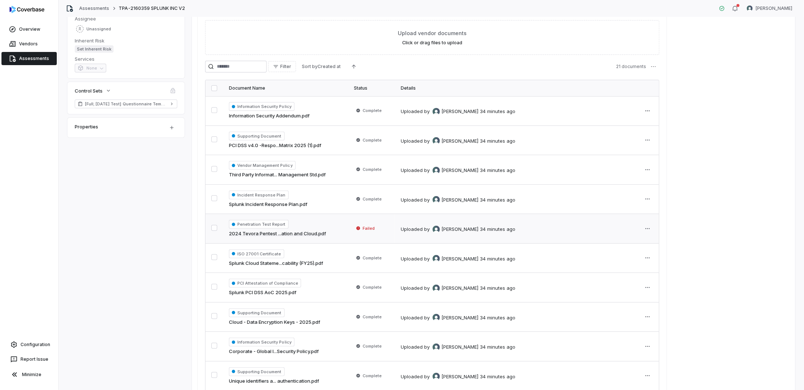
scroll to position [0, 0]
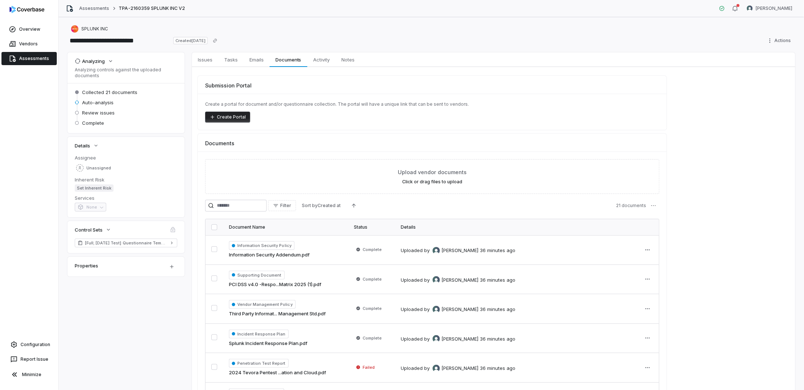
click at [36, 64] on link "Assessments" at bounding box center [28, 58] width 55 height 13
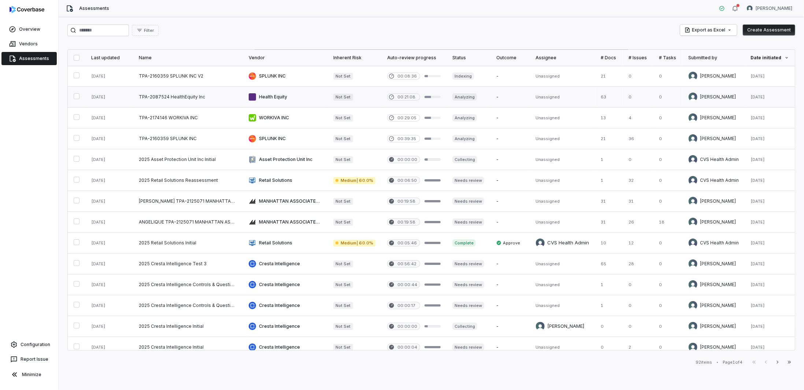
click at [265, 101] on link at bounding box center [285, 97] width 85 height 21
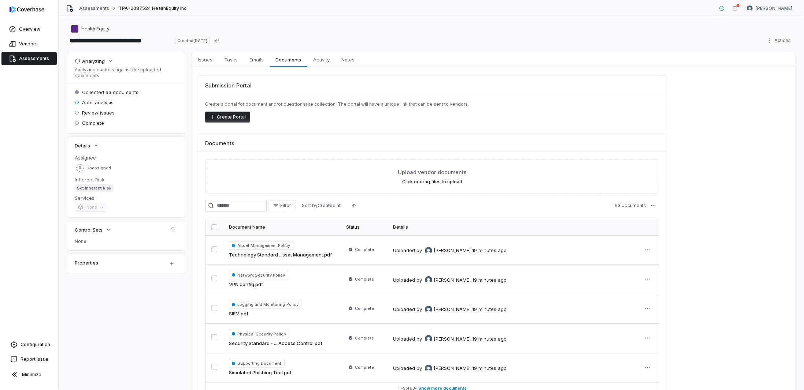
click at [24, 60] on link "Assessments" at bounding box center [28, 58] width 55 height 13
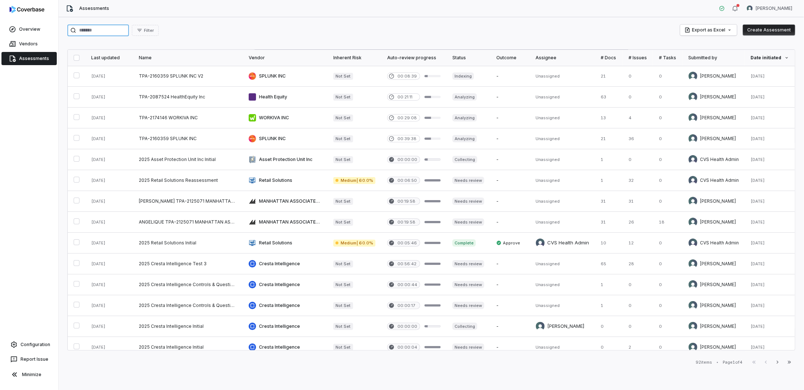
click at [107, 29] on input "search" at bounding box center [98, 31] width 62 height 12
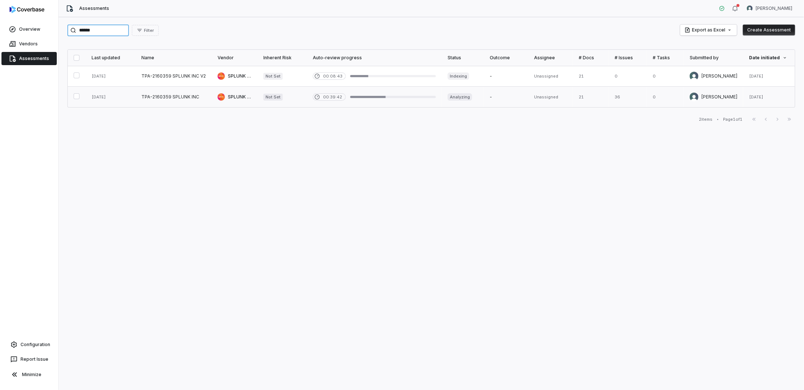
type input "******"
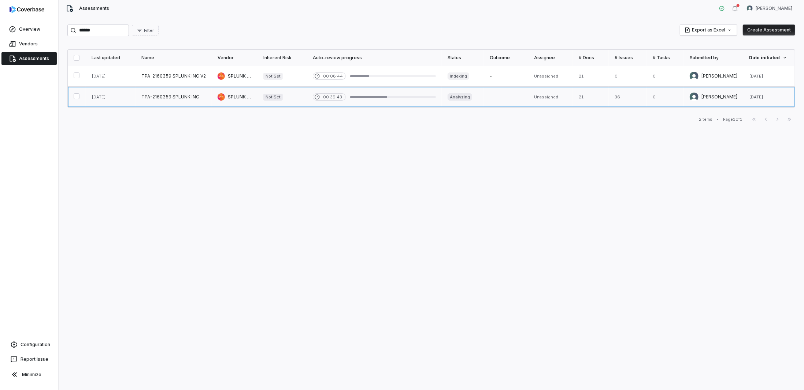
click at [231, 96] on link at bounding box center [235, 97] width 46 height 21
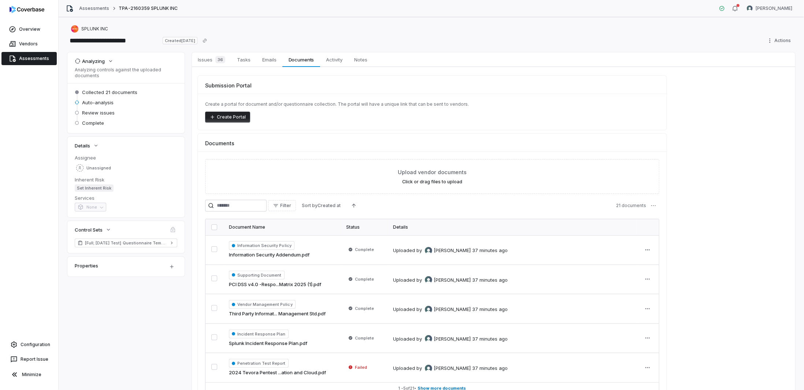
click at [38, 56] on link "Assessments" at bounding box center [28, 58] width 55 height 13
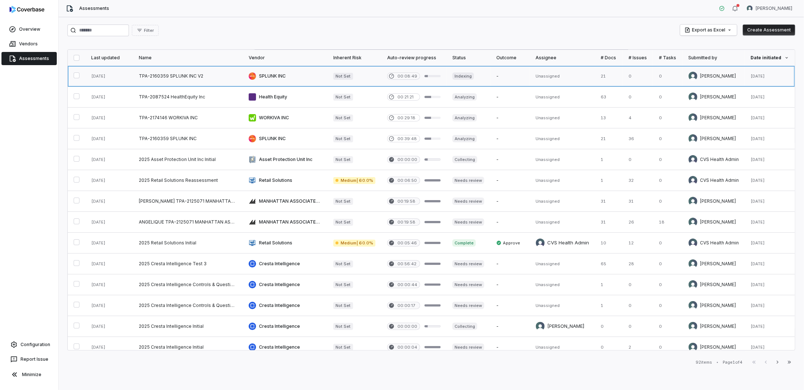
click at [267, 75] on link at bounding box center [285, 76] width 85 height 21
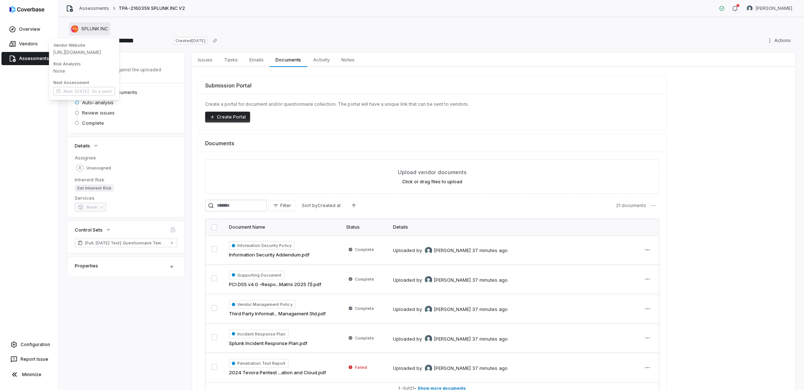
click at [92, 26] on span "SPLUNK INC" at bounding box center [94, 29] width 27 height 6
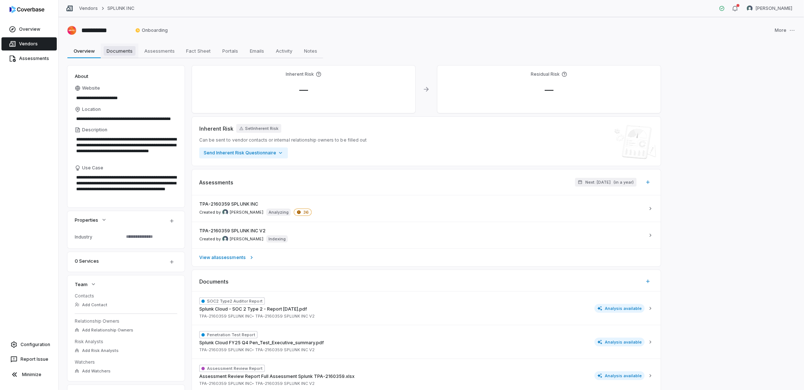
click at [114, 56] on link "Documents Documents" at bounding box center [120, 51] width 38 height 15
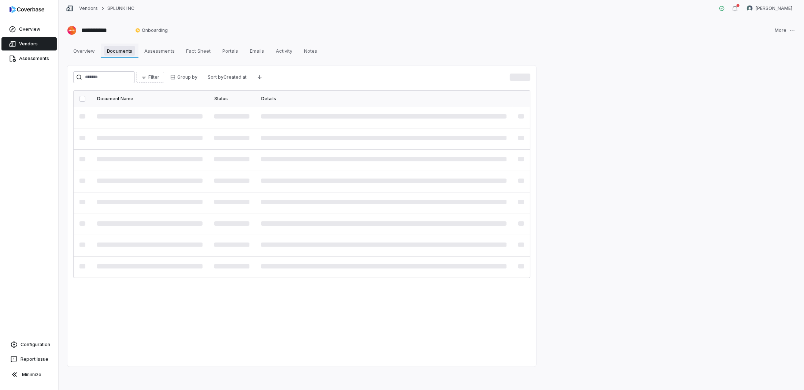
type textarea "*"
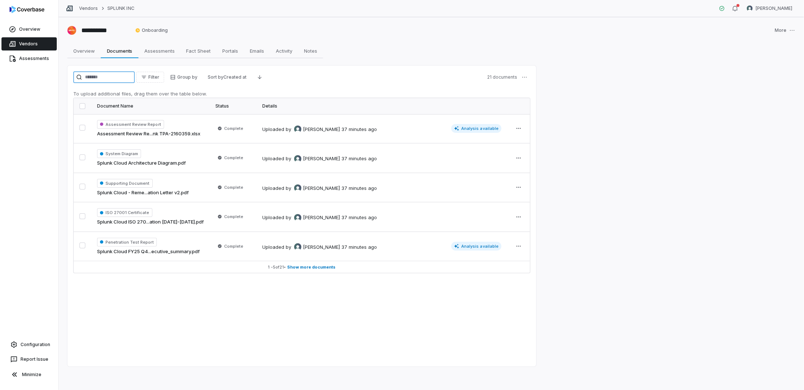
click at [119, 81] on input "search" at bounding box center [104, 77] width 62 height 12
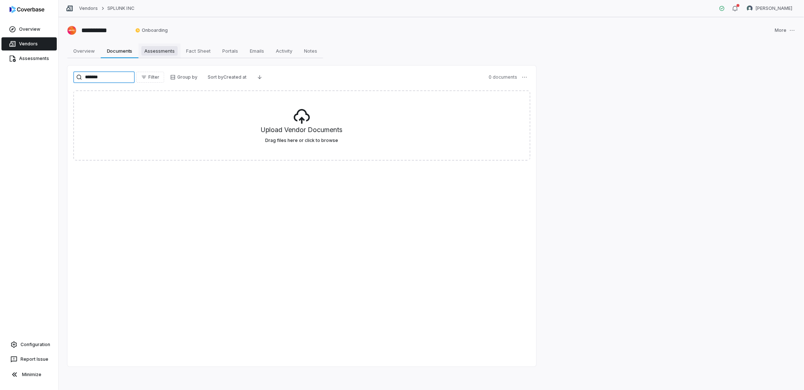
type input "*******"
click at [160, 49] on span "Assessments" at bounding box center [159, 51] width 36 height 10
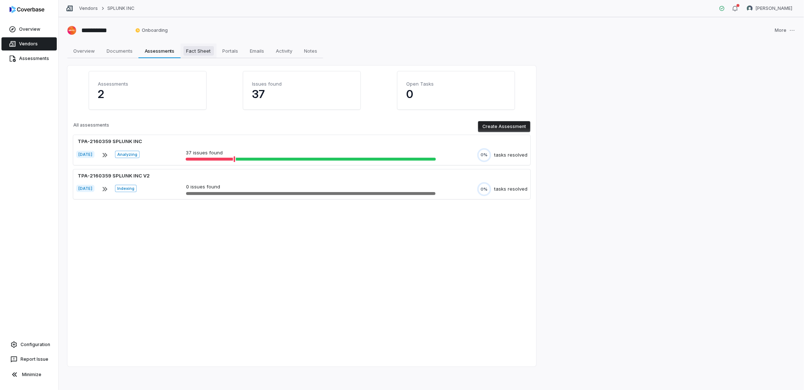
click at [205, 52] on span "Fact Sheet" at bounding box center [198, 51] width 30 height 10
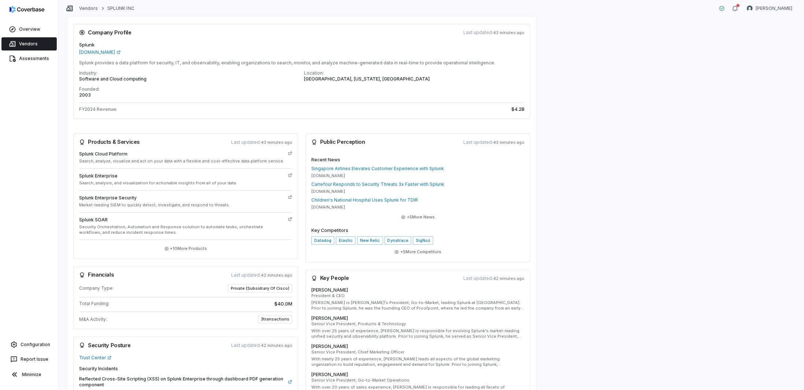
scroll to position [12, 0]
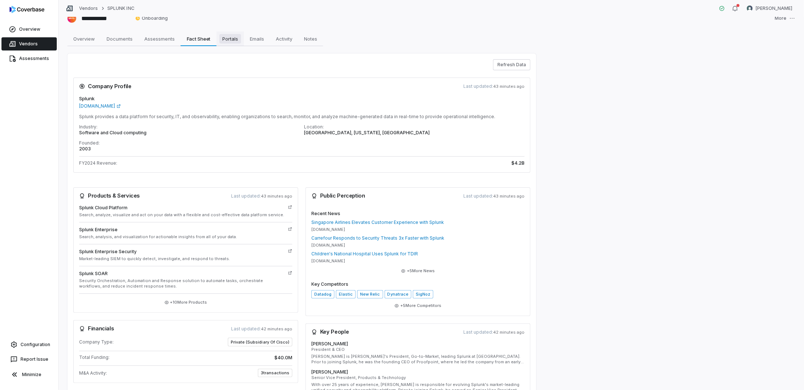
click at [237, 41] on span "Portals" at bounding box center [230, 39] width 22 height 10
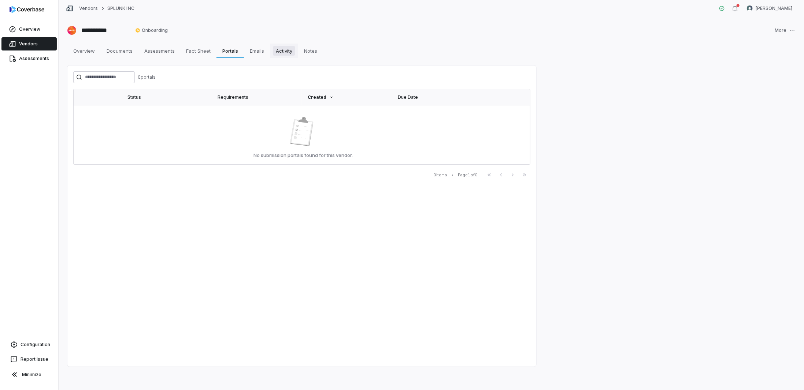
click at [289, 52] on span "Activity" at bounding box center [284, 51] width 22 height 10
click at [230, 51] on span "Portals" at bounding box center [230, 51] width 22 height 10
click at [267, 51] on span "Emails" at bounding box center [257, 51] width 20 height 10
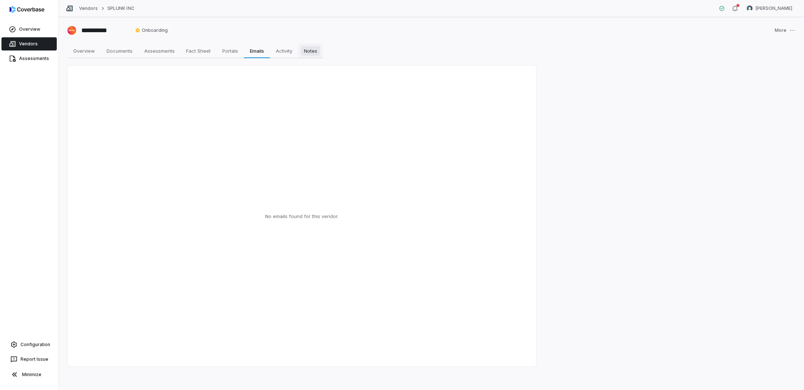
click at [319, 50] on span "Notes" at bounding box center [310, 51] width 19 height 10
click at [81, 48] on span "Overview" at bounding box center [83, 51] width 27 height 10
type textarea "*"
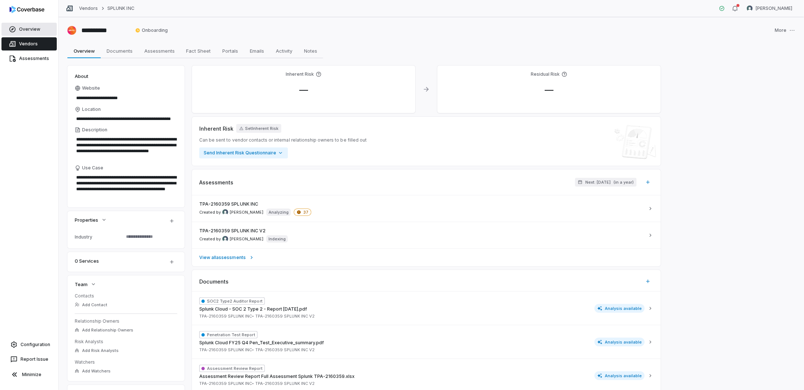
click at [31, 26] on link "Overview" at bounding box center [28, 29] width 55 height 13
